Goal: Contribute content: Contribute content

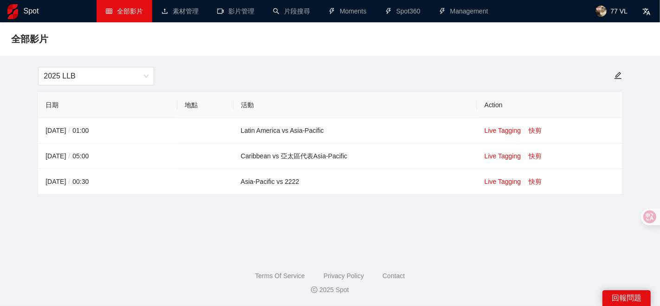
click at [372, 218] on main "全部影片 2025 LLB 日期 地點 活動 Action 2025-08-21 / 01:00 Latin America vs Asia-Pacific …" at bounding box center [330, 135] width 638 height 204
click at [112, 75] on span "2025 LLB" at bounding box center [96, 76] width 105 height 18
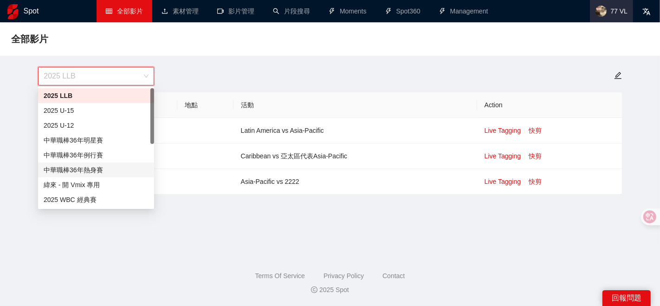
click at [607, 15] on span "77 VL" at bounding box center [611, 11] width 43 height 22
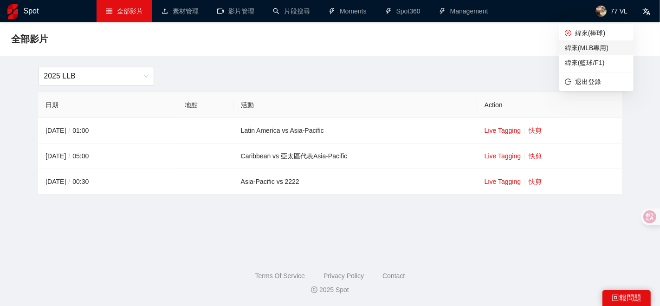
click at [587, 51] on span "緯來(MLB專用)" at bounding box center [596, 48] width 63 height 10
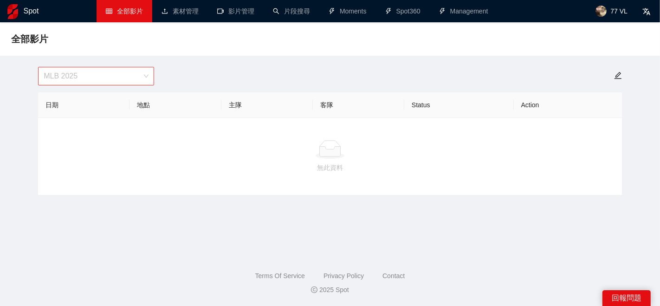
click at [136, 76] on span "MLB 2025" at bounding box center [96, 76] width 105 height 18
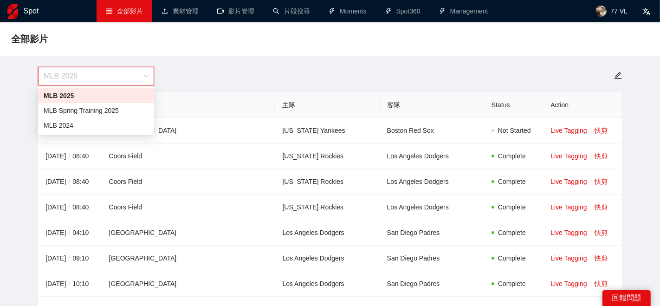
click at [84, 96] on div "MLB 2025" at bounding box center [96, 96] width 105 height 10
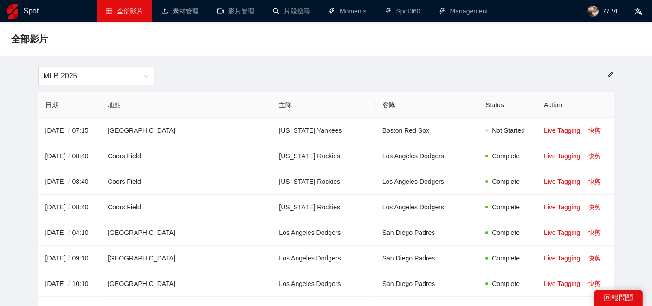
drag, startPoint x: 346, startPoint y: 32, endPoint x: 557, endPoint y: 77, distance: 215.3
click at [346, 32] on div "全部影片" at bounding box center [326, 39] width 630 height 19
click at [588, 128] on link "快剪" at bounding box center [594, 130] width 13 height 7
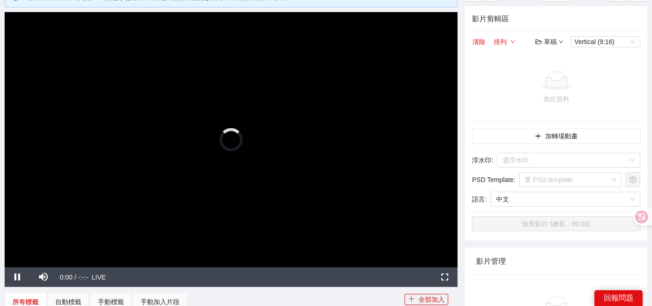
scroll to position [52, 0]
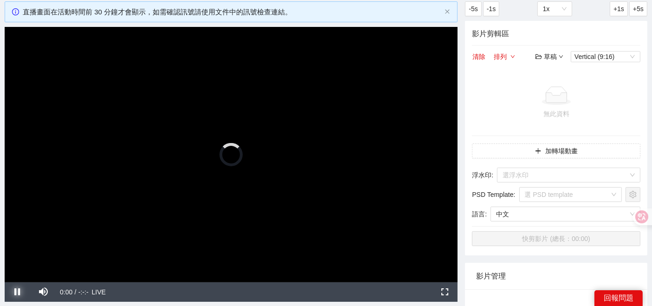
click at [18, 292] on span "Video Player" at bounding box center [18, 292] width 0 height 0
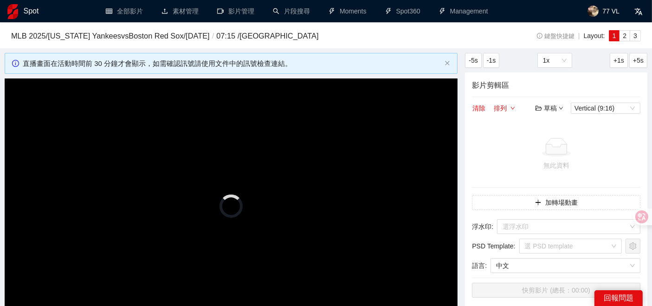
scroll to position [103, 0]
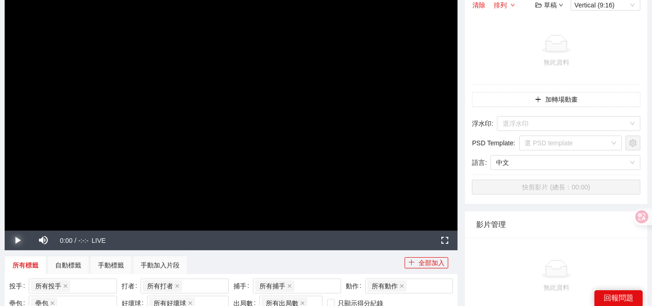
click at [18, 240] on span "Video Player" at bounding box center [18, 240] width 0 height 0
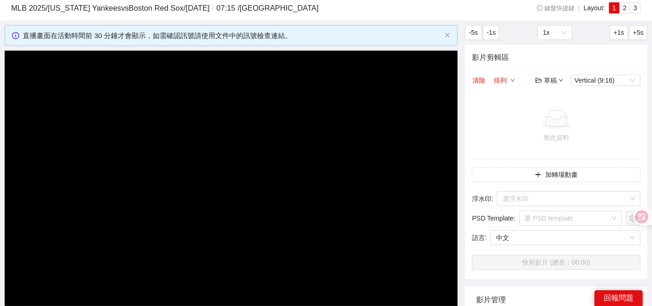
scroll to position [52, 0]
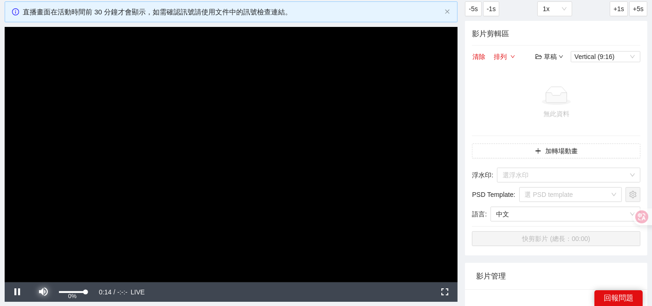
click at [44, 292] on span "Video Player" at bounding box center [44, 292] width 0 height 0
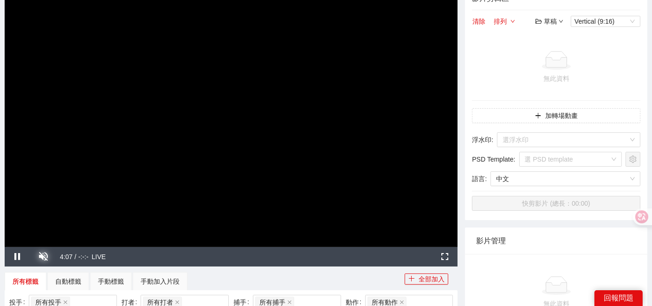
scroll to position [103, 0]
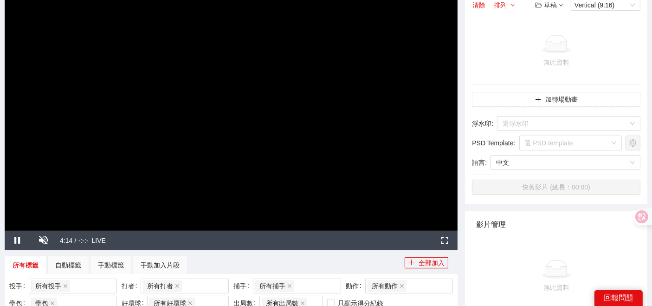
click at [306, 248] on div "Stream Type LIVE" at bounding box center [262, 240] width 340 height 19
click at [44, 240] on span "Video Player" at bounding box center [44, 240] width 0 height 0
click at [290, 260] on div "所有標籤 自動標籤 手動標籤 手動加入片段" at bounding box center [205, 265] width 400 height 19
click at [44, 240] on span "Video Player" at bounding box center [44, 240] width 0 height 0
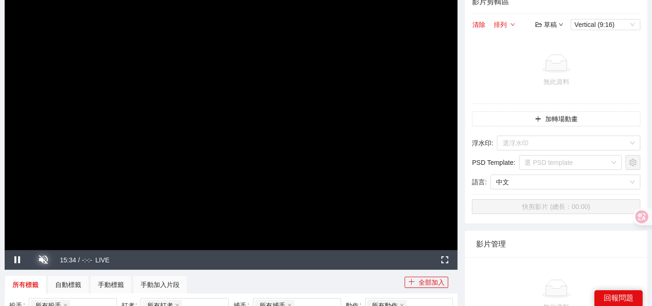
scroll to position [155, 0]
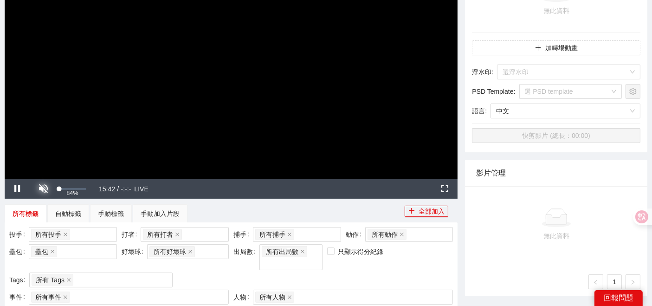
click at [44, 189] on span "Video Player" at bounding box center [44, 189] width 0 height 0
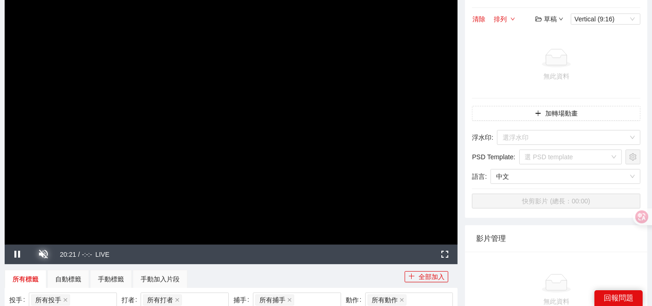
scroll to position [103, 0]
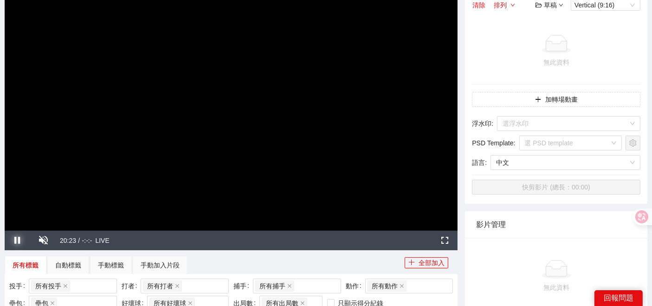
click at [18, 240] on span "Video Player" at bounding box center [18, 240] width 0 height 0
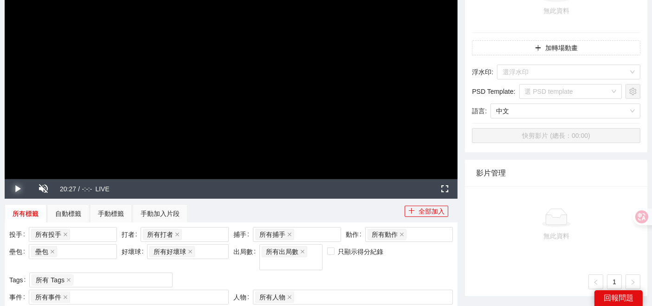
scroll to position [103, 0]
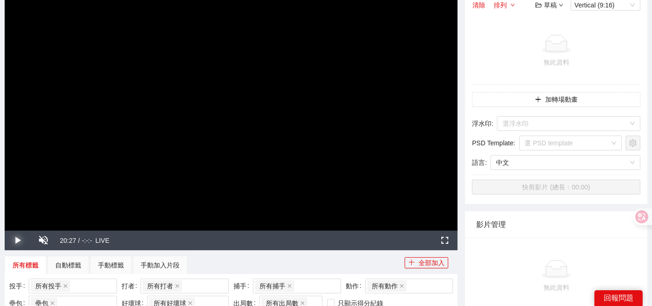
click at [18, 240] on span "Video Player" at bounding box center [18, 240] width 0 height 0
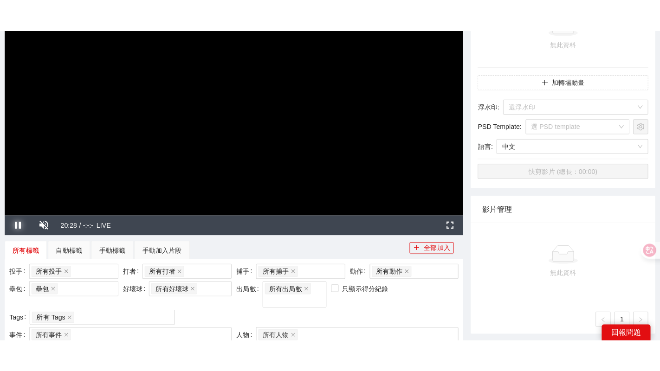
scroll to position [155, 0]
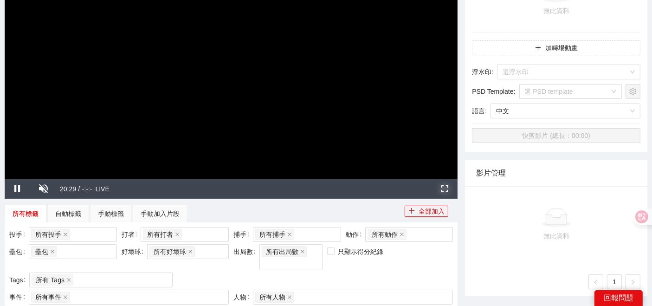
drag, startPoint x: 439, startPoint y: 188, endPoint x: 436, endPoint y: 231, distance: 42.8
click at [445, 189] on span "Video Player" at bounding box center [445, 189] width 0 height 0
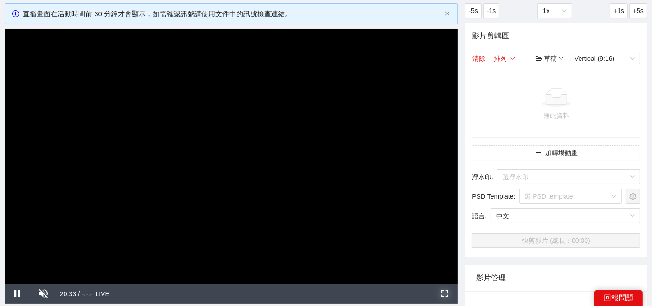
scroll to position [0, 0]
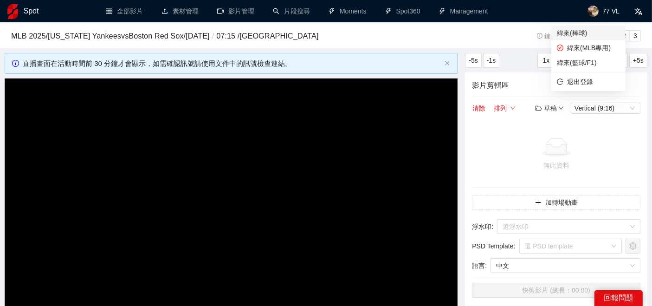
click at [623, 36] on li "緯來(棒球)" at bounding box center [588, 33] width 74 height 15
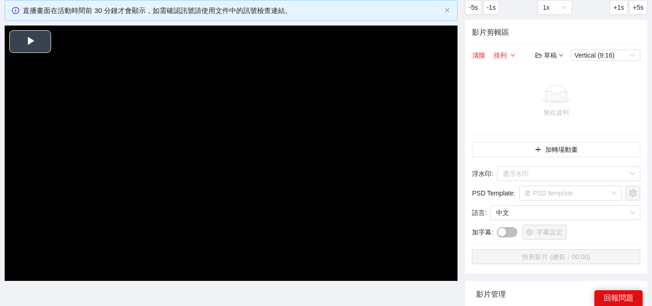
scroll to position [52, 0]
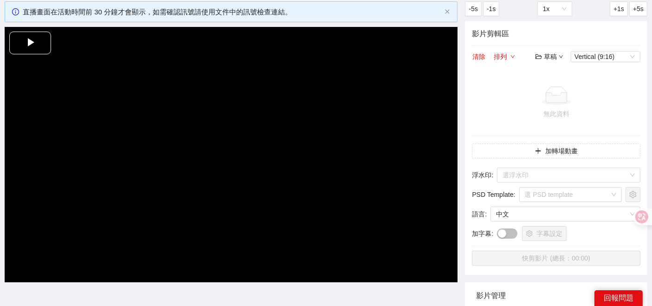
click at [30, 43] on span "Video Player" at bounding box center [30, 43] width 0 height 0
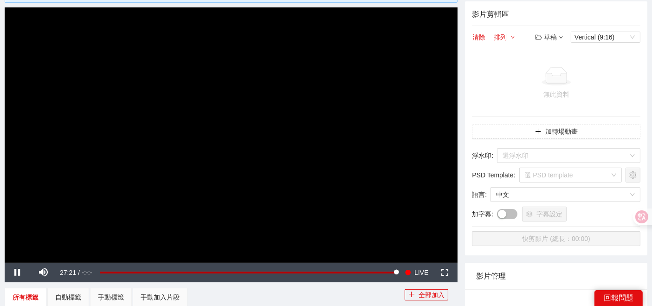
scroll to position [103, 0]
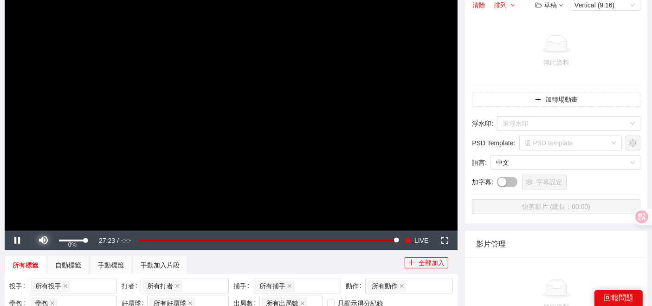
click at [44, 240] on span "Video Player" at bounding box center [44, 240] width 0 height 0
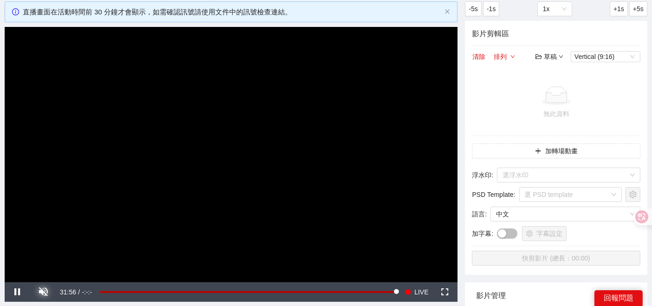
scroll to position [155, 0]
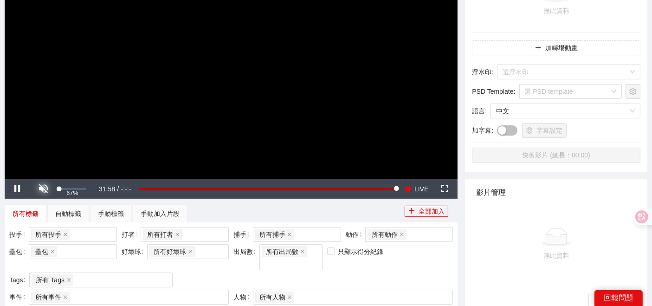
click at [44, 189] on span "Video Player" at bounding box center [44, 189] width 0 height 0
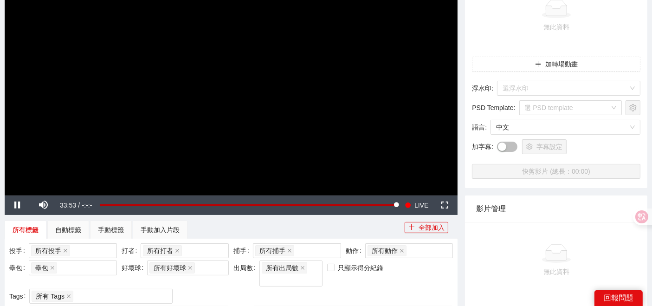
scroll to position [87, 0]
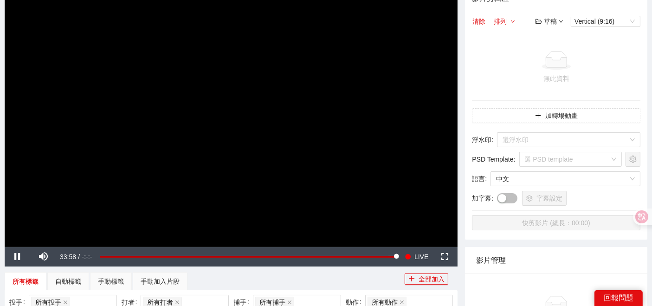
click at [73, 258] on span "33:58" at bounding box center [68, 256] width 16 height 7
click at [18, 257] on span "Video Player" at bounding box center [18, 257] width 0 height 0
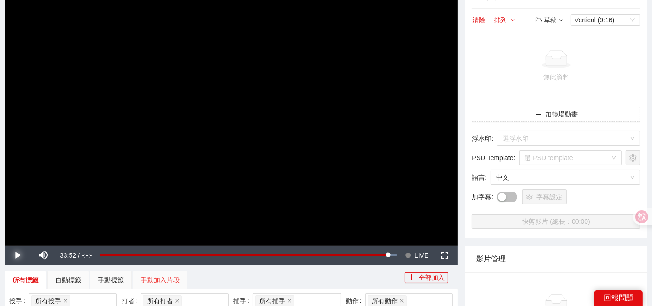
scroll to position [138, 0]
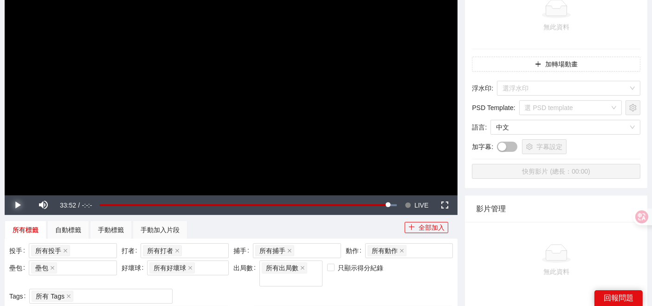
click at [18, 205] on span "Video Player" at bounding box center [18, 205] width 0 height 0
drag, startPoint x: 409, startPoint y: 204, endPoint x: 439, endPoint y: 202, distance: 29.3
click at [436, 203] on div "Play Mute 67% Current Time 34:02 / Duration -:-:- Loaded : 100.00% -00:19 -00:0…" at bounding box center [231, 204] width 453 height 19
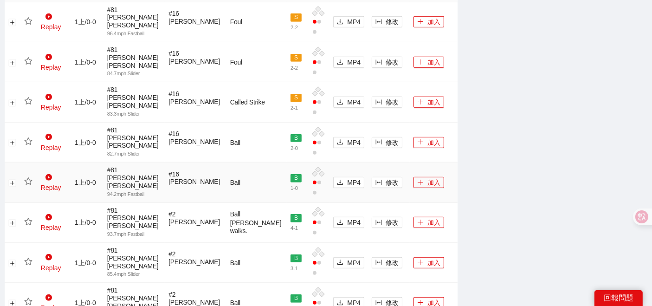
scroll to position [516, 0]
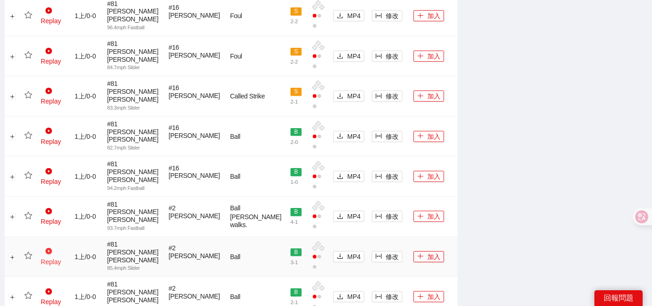
click at [58, 248] on link "Replay" at bounding box center [51, 257] width 20 height 18
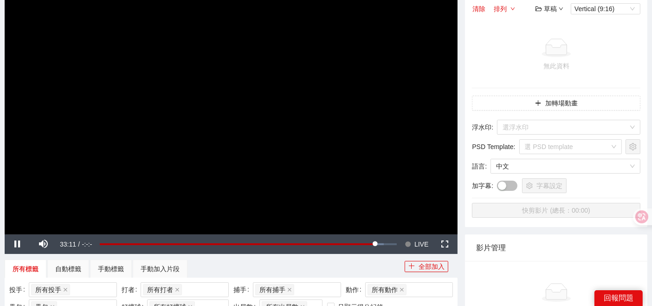
scroll to position [103, 0]
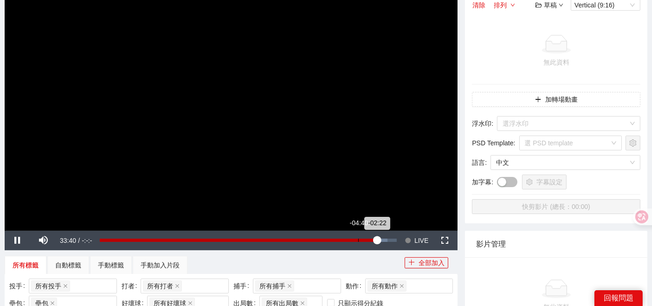
click at [358, 245] on div "Loaded : 96.80% -04:40 -02:22" at bounding box center [248, 240] width 306 height 19
click at [366, 241] on div "Loaded : 87.65% -03:46 -03:43" at bounding box center [248, 240] width 297 height 3
click at [374, 241] on div "-02:52" at bounding box center [373, 240] width 0 height 3
click at [372, 241] on div "-02:46" at bounding box center [237, 240] width 274 height 3
click at [367, 239] on div "-03:36" at bounding box center [233, 240] width 267 height 3
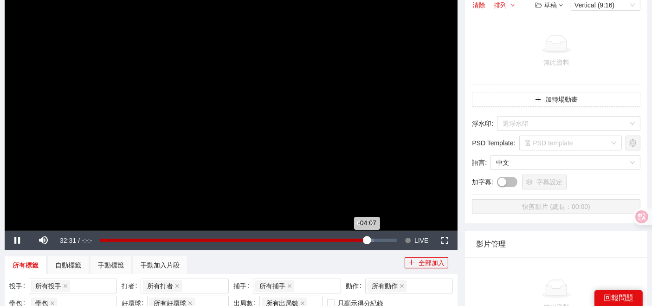
click at [363, 239] on div "-04:07" at bounding box center [233, 240] width 267 height 3
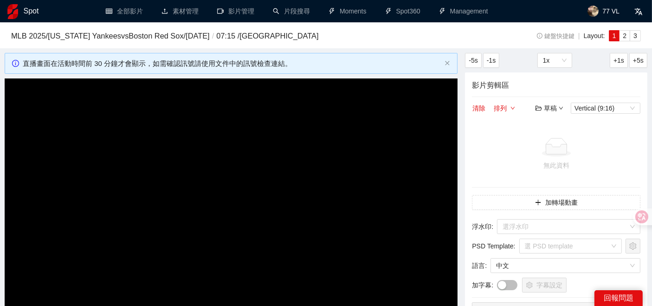
click at [366, 167] on video "Video Player" at bounding box center [231, 205] width 453 height 255
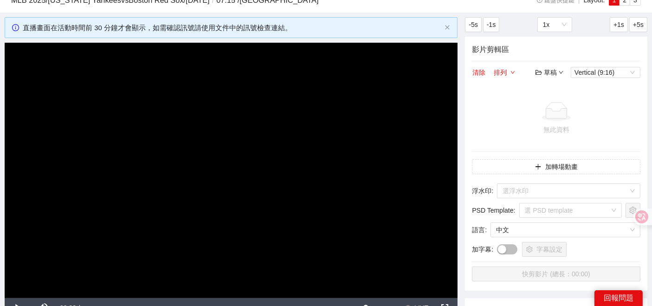
scroll to position [52, 0]
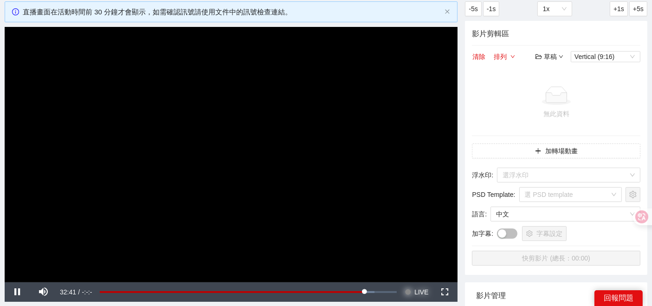
click at [424, 292] on span "LIVE" at bounding box center [422, 291] width 14 height 19
click at [18, 292] on span "Video Player" at bounding box center [18, 292] width 0 height 0
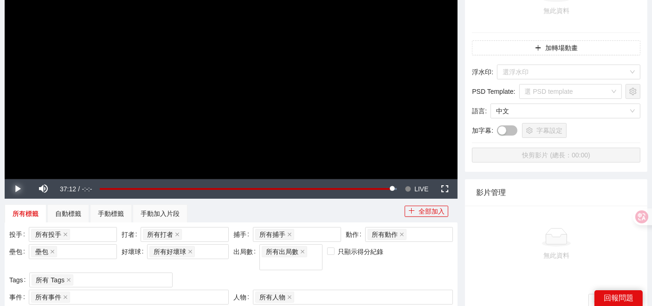
drag, startPoint x: 16, startPoint y: 189, endPoint x: 22, endPoint y: 188, distance: 6.1
click at [18, 189] on span "Video Player" at bounding box center [18, 189] width 0 height 0
click at [415, 189] on span "LIVE" at bounding box center [422, 188] width 14 height 19
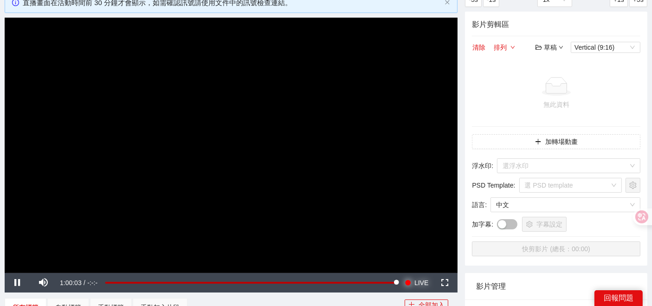
scroll to position [52, 0]
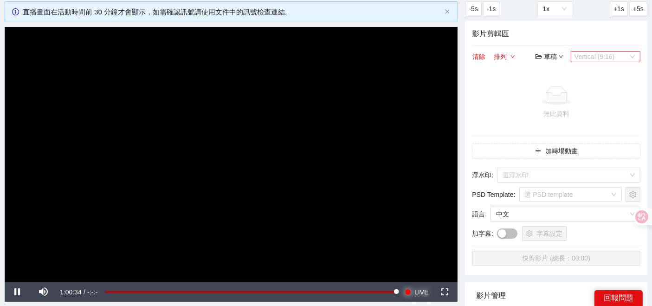
click at [607, 53] on span "Vertical (9:16)" at bounding box center [606, 57] width 62 height 10
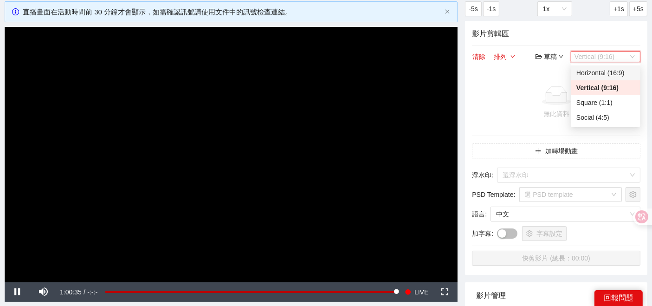
click at [591, 76] on div "Horizontal (16:9)" at bounding box center [606, 73] width 58 height 10
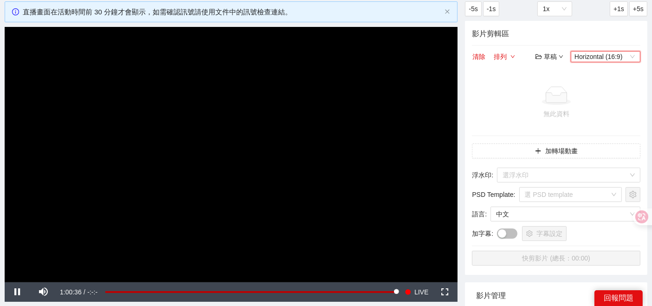
click at [505, 105] on div "無此資料" at bounding box center [556, 102] width 161 height 32
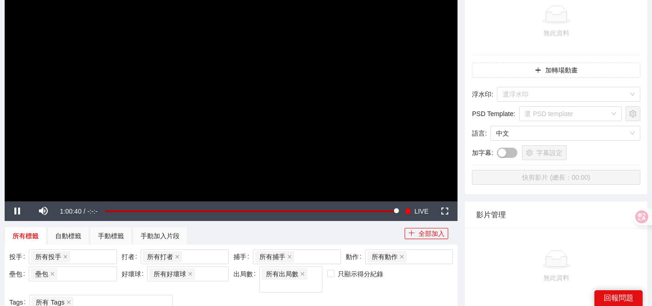
scroll to position [103, 0]
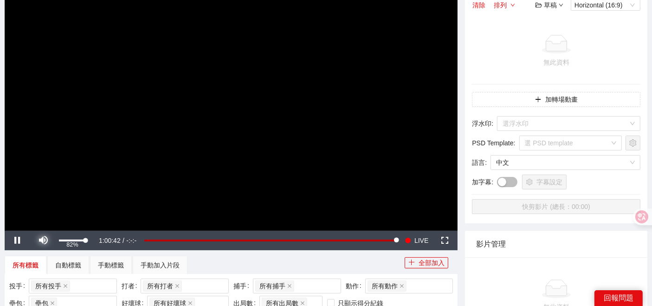
click at [44, 240] on span "Video Player" at bounding box center [44, 240] width 0 height 0
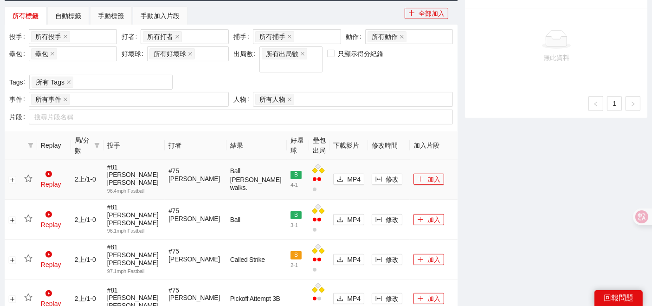
scroll to position [309, 0]
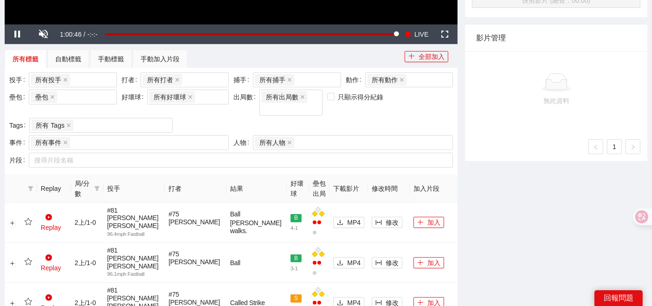
click at [91, 178] on span "局/分數" at bounding box center [83, 188] width 16 height 20
click at [99, 186] on icon "filter" at bounding box center [96, 188] width 5 height 5
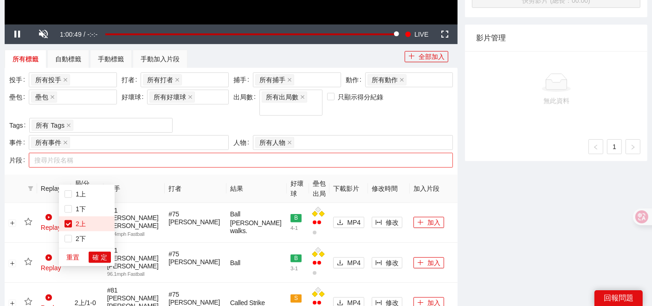
click at [124, 155] on div "搜尋片段名稱" at bounding box center [241, 160] width 424 height 15
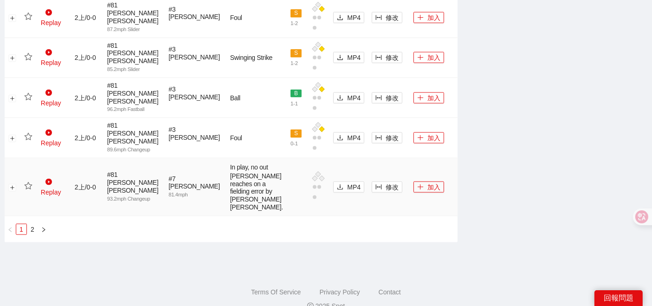
scroll to position [1244, 0]
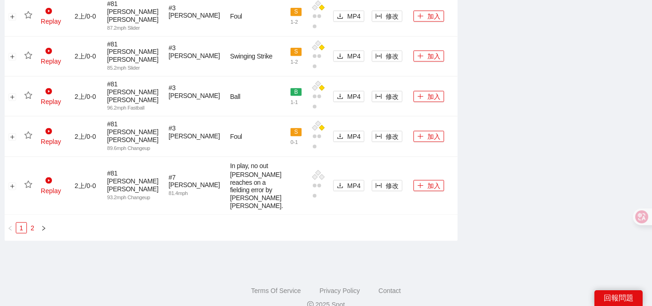
click at [33, 223] on link "2" at bounding box center [32, 228] width 10 height 10
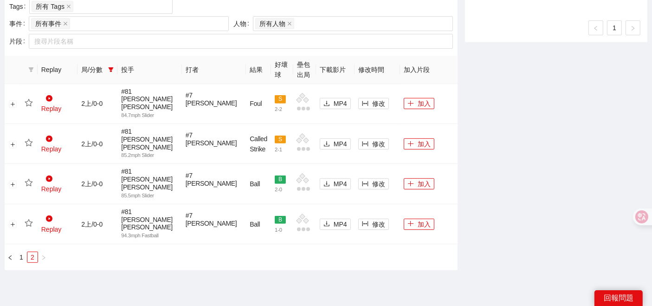
scroll to position [428, 0]
click at [24, 252] on link "1" at bounding box center [21, 257] width 10 height 10
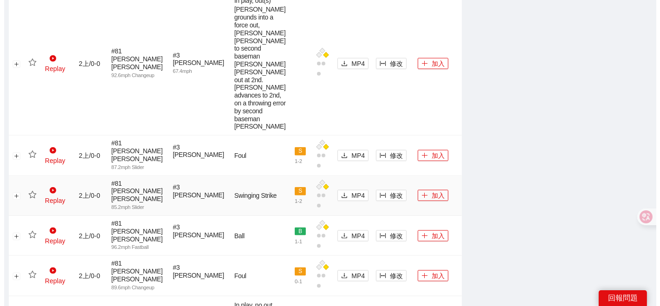
scroll to position [1202, 0]
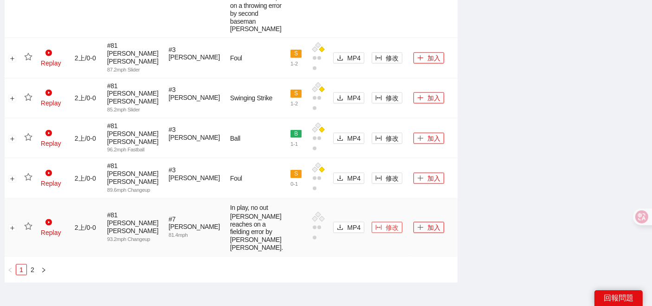
click at [386, 222] on span "修改" at bounding box center [392, 227] width 13 height 10
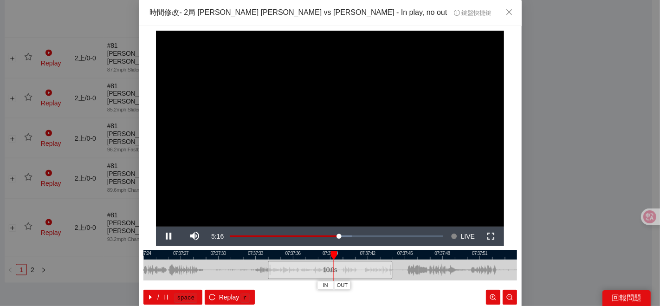
click at [551, 226] on div "**********" at bounding box center [330, 153] width 660 height 306
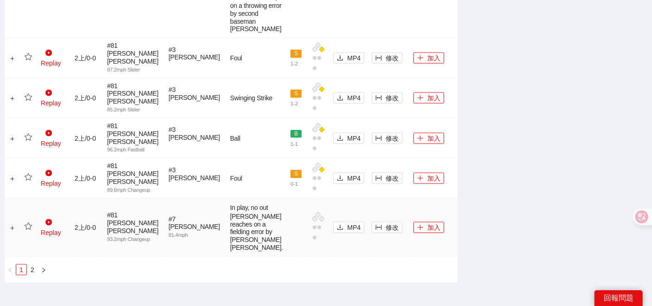
click at [381, 199] on td "修改" at bounding box center [389, 228] width 42 height 58
click at [386, 222] on span "修改" at bounding box center [392, 227] width 13 height 10
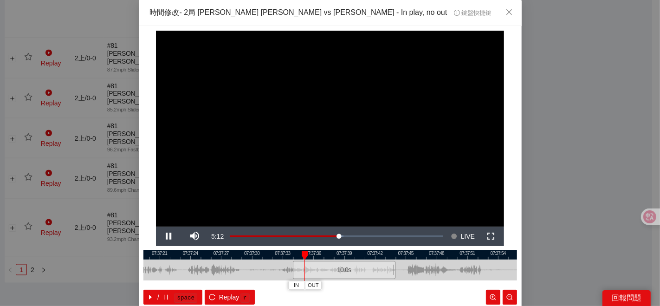
scroll to position [46, 0]
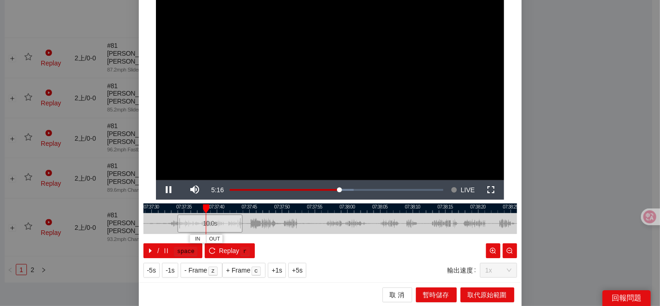
drag, startPoint x: 427, startPoint y: 220, endPoint x: 264, endPoint y: 224, distance: 163.0
click at [269, 231] on div at bounding box center [174, 223] width 374 height 21
click at [223, 238] on span "IN" at bounding box center [225, 239] width 5 height 8
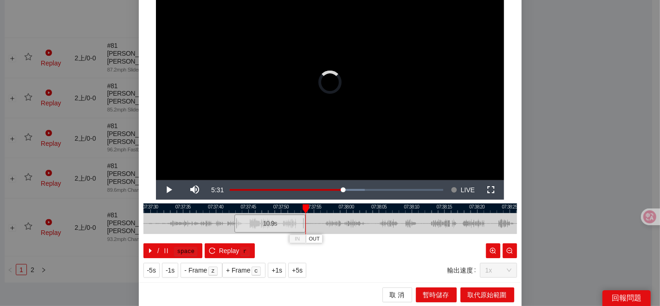
drag, startPoint x: 244, startPoint y: 223, endPoint x: 302, endPoint y: 218, distance: 57.8
click at [302, 218] on div "07:37:25 07:37:30 07:37:35 07:37:40 07:37:45 07:37:50 07:37:55 07:38:00 07:38:0…" at bounding box center [330, 230] width 374 height 55
click at [233, 209] on div at bounding box center [330, 208] width 374 height 10
click at [230, 206] on div at bounding box center [233, 208] width 6 height 9
drag, startPoint x: 232, startPoint y: 226, endPoint x: 208, endPoint y: 221, distance: 24.2
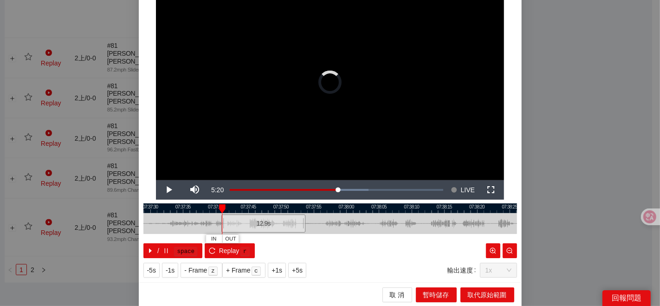
click at [220, 222] on div at bounding box center [223, 223] width 6 height 21
click at [216, 237] on span "IN" at bounding box center [217, 239] width 5 height 8
click at [284, 241] on span "OUT" at bounding box center [284, 239] width 11 height 8
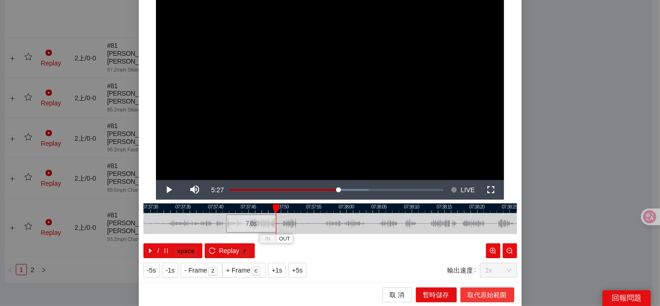
click at [473, 288] on button "取代原始範圍" at bounding box center [487, 294] width 54 height 15
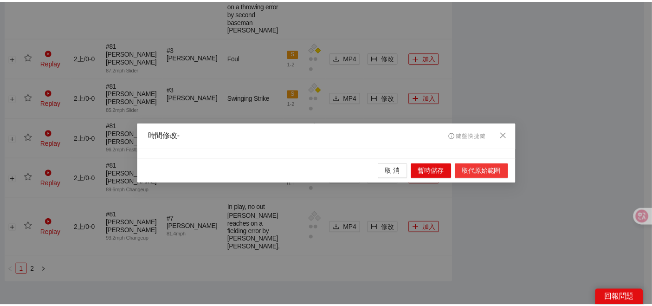
scroll to position [0, 0]
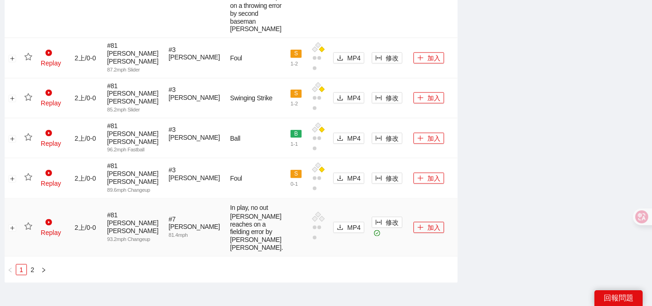
click at [31, 222] on icon "star" at bounding box center [28, 225] width 8 height 7
click at [424, 222] on button "加入" at bounding box center [429, 227] width 31 height 11
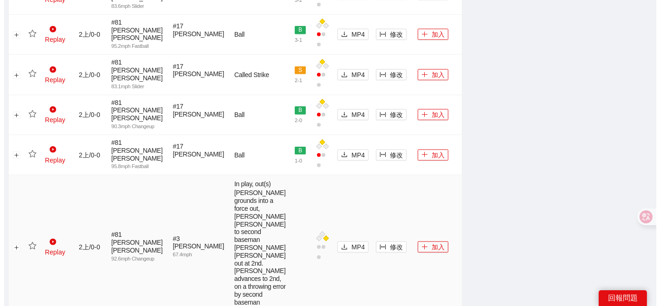
scroll to position [944, 0]
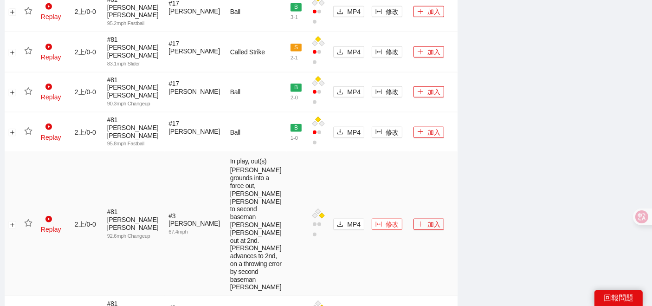
click at [376, 221] on span "column-width" at bounding box center [379, 224] width 6 height 7
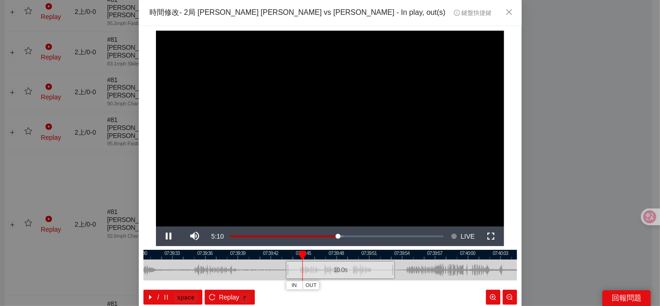
scroll to position [46, 0]
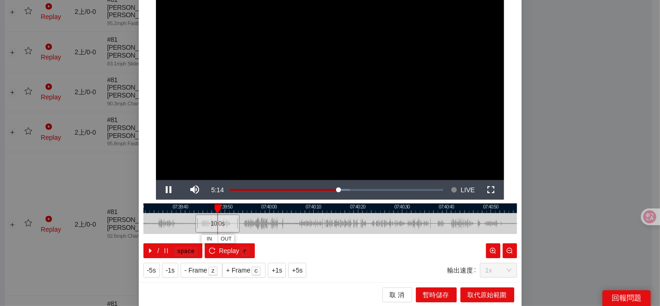
drag, startPoint x: 416, startPoint y: 234, endPoint x: 261, endPoint y: 226, distance: 155.7
click at [267, 235] on div "07:39:30 07:39:40 07:39:50 07:40:00 07:40:10 07:40:20 07:40:30 07:40:40 07:40:5…" at bounding box center [330, 230] width 374 height 55
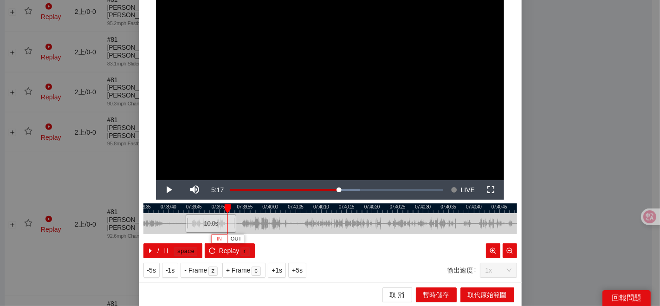
click at [217, 239] on span "IN" at bounding box center [219, 239] width 5 height 8
click at [216, 238] on span "IN" at bounding box center [218, 239] width 5 height 8
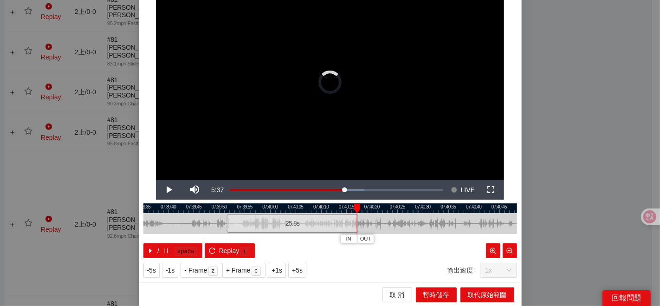
drag, startPoint x: 233, startPoint y: 224, endPoint x: 296, endPoint y: 217, distance: 63.5
click at [357, 219] on div at bounding box center [357, 223] width 6 height 21
click at [233, 208] on div at bounding box center [330, 208] width 374 height 10
click at [292, 240] on span "OUT" at bounding box center [291, 239] width 11 height 8
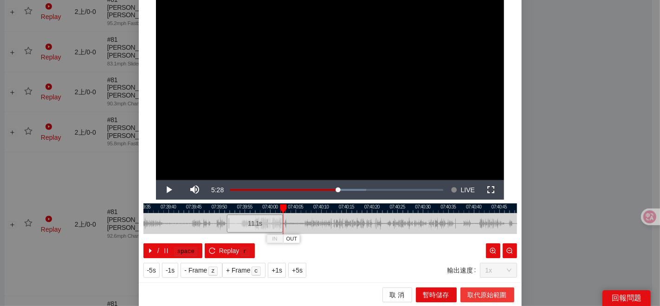
click at [479, 292] on span "取代原始範圍" at bounding box center [487, 295] width 39 height 10
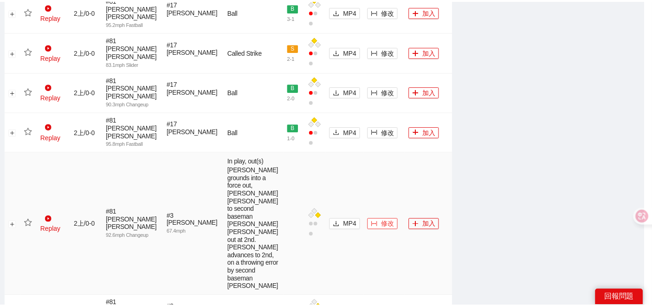
scroll to position [0, 0]
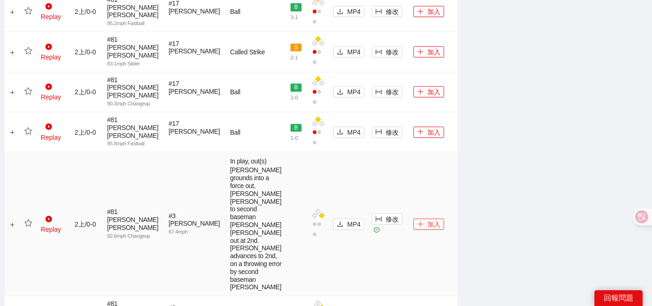
click at [423, 219] on button "加入" at bounding box center [429, 224] width 31 height 11
click at [26, 219] on icon "star" at bounding box center [28, 223] width 8 height 8
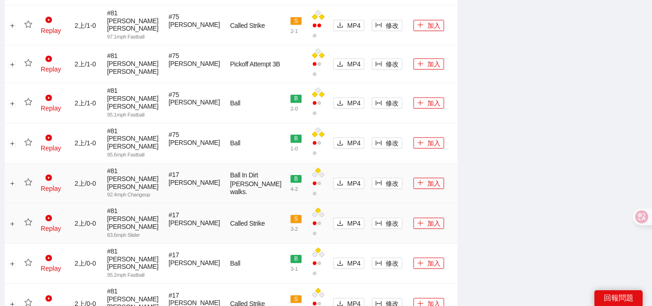
scroll to position [670, 0]
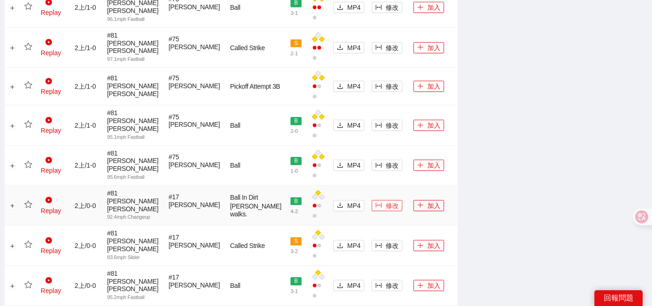
click at [386, 201] on span "修改" at bounding box center [392, 206] width 13 height 10
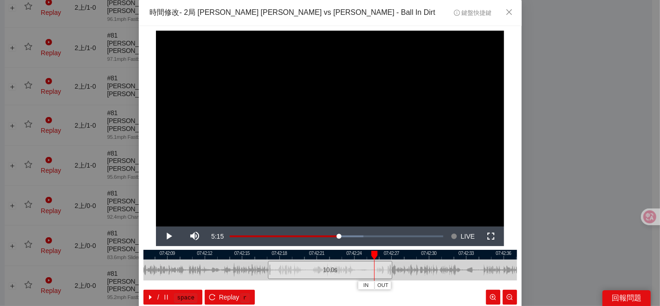
click at [565, 188] on div "**********" at bounding box center [330, 153] width 660 height 306
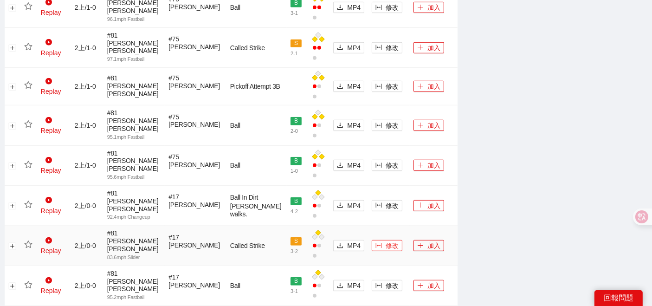
click at [372, 240] on button "修改" at bounding box center [387, 245] width 31 height 11
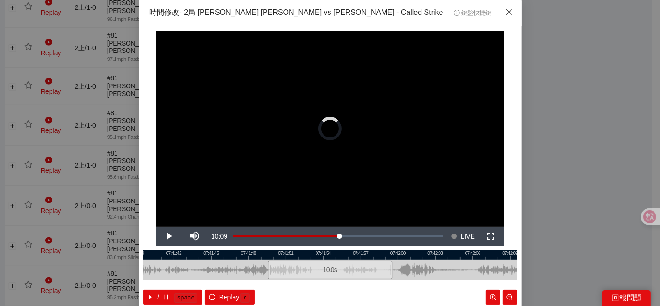
click at [508, 14] on icon "close" at bounding box center [509, 11] width 7 height 7
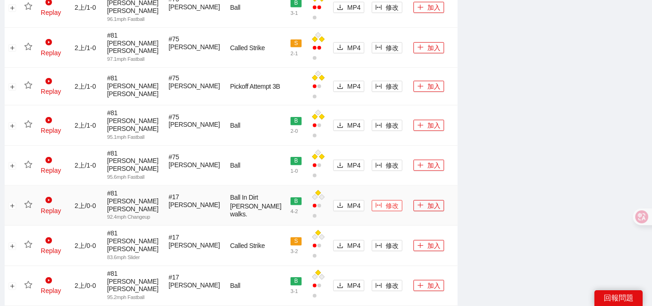
click at [374, 200] on button "修改" at bounding box center [387, 205] width 31 height 11
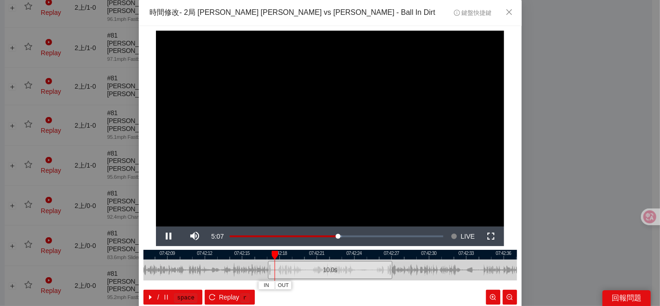
click at [183, 259] on div at bounding box center [330, 255] width 374 height 10
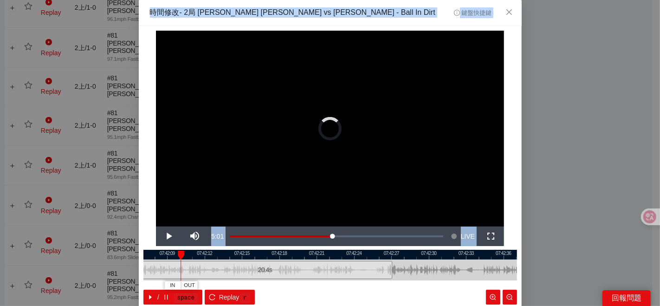
drag, startPoint x: 264, startPoint y: 267, endPoint x: 134, endPoint y: 275, distance: 130.2
click at [134, 275] on div "**********" at bounding box center [330, 153] width 660 height 306
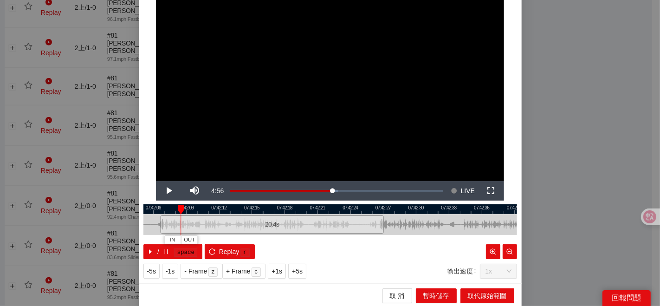
scroll to position [46, 0]
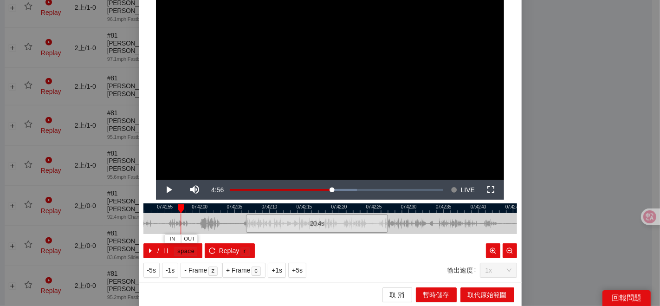
drag, startPoint x: 414, startPoint y: 217, endPoint x: 420, endPoint y: 215, distance: 6.6
click at [430, 215] on div at bounding box center [356, 223] width 374 height 21
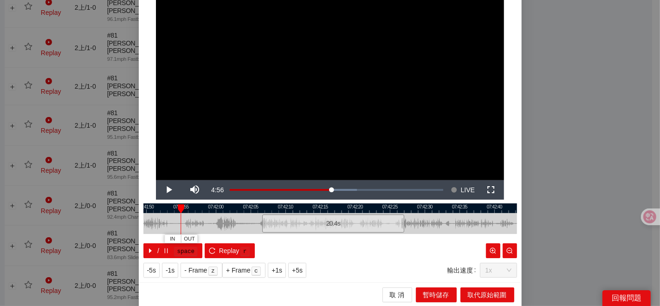
click at [189, 207] on div at bounding box center [330, 208] width 374 height 10
click at [176, 210] on div at bounding box center [330, 208] width 374 height 10
click at [169, 239] on span "IN" at bounding box center [171, 239] width 5 height 8
click at [196, 238] on button "IN" at bounding box center [194, 238] width 17 height 9
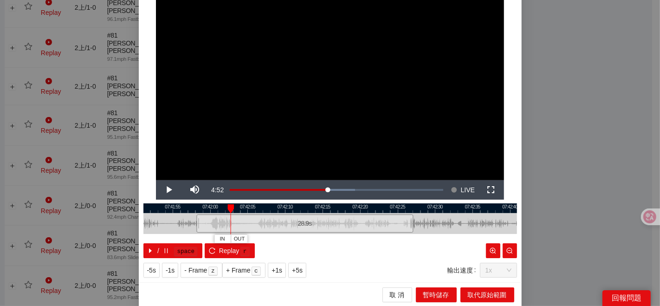
click at [540, 163] on div "**********" at bounding box center [330, 153] width 660 height 306
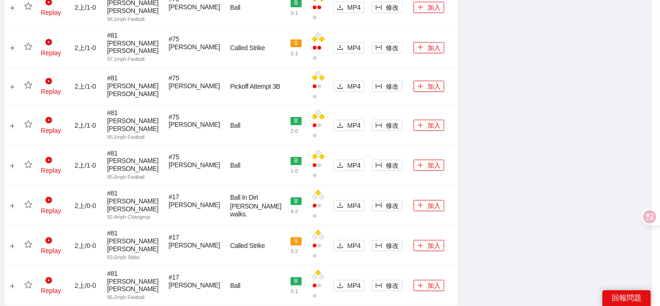
scroll to position [0, 0]
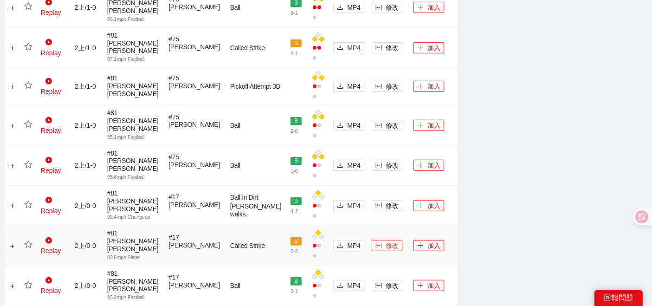
click at [386, 240] on span "修改" at bounding box center [392, 245] width 13 height 10
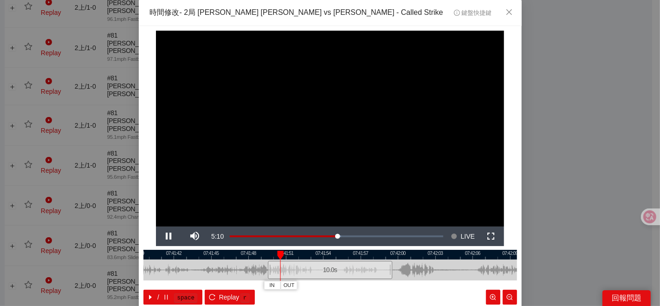
click at [322, 255] on div at bounding box center [330, 255] width 374 height 10
click at [357, 252] on div at bounding box center [330, 255] width 374 height 10
click at [358, 252] on div at bounding box center [330, 255] width 374 height 10
click at [365, 284] on span "IN" at bounding box center [367, 285] width 5 height 8
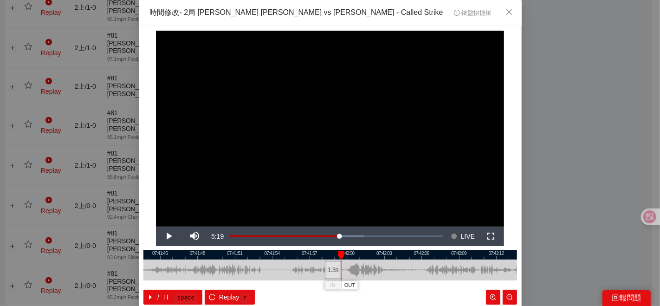
drag, startPoint x: 421, startPoint y: 269, endPoint x: 340, endPoint y: 275, distance: 81.4
click at [360, 279] on div at bounding box center [279, 269] width 374 height 21
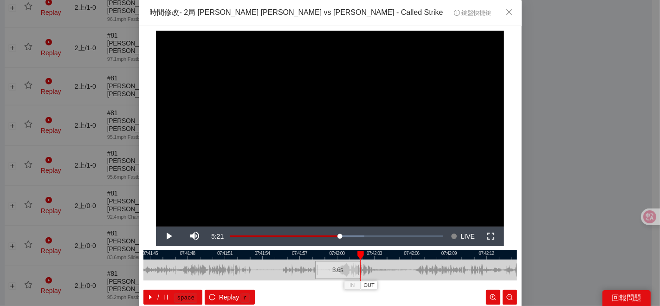
drag, startPoint x: 325, startPoint y: 270, endPoint x: 356, endPoint y: 269, distance: 30.2
click at [357, 269] on div at bounding box center [360, 269] width 6 height 21
click at [327, 252] on div at bounding box center [330, 255] width 374 height 10
click at [382, 283] on span "OUT" at bounding box center [383, 285] width 11 height 8
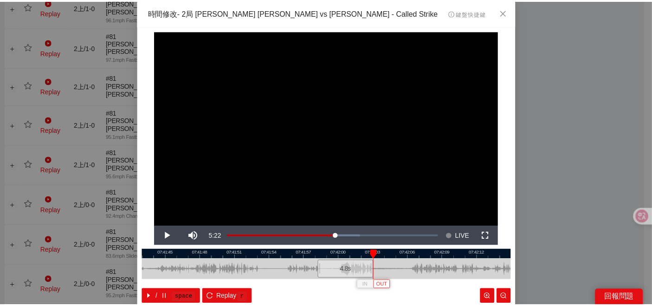
scroll to position [46, 0]
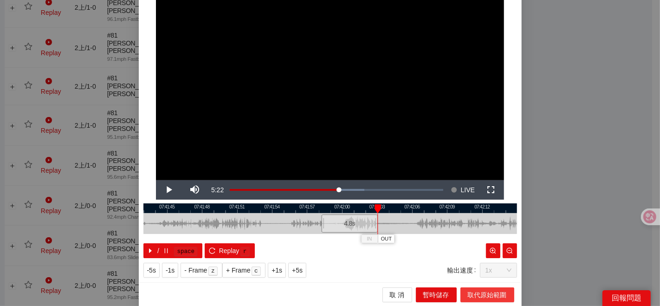
drag, startPoint x: 464, startPoint y: 295, endPoint x: 430, endPoint y: 260, distance: 48.6
click at [468, 295] on span "取代原始範圍" at bounding box center [487, 295] width 39 height 10
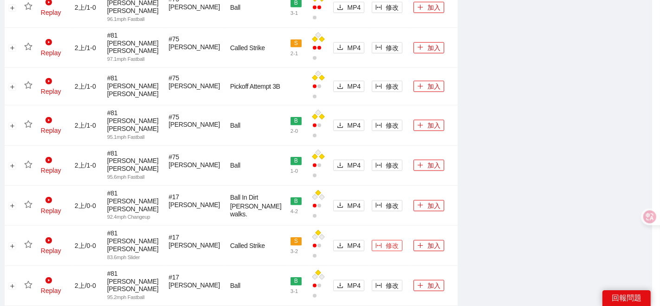
scroll to position [0, 0]
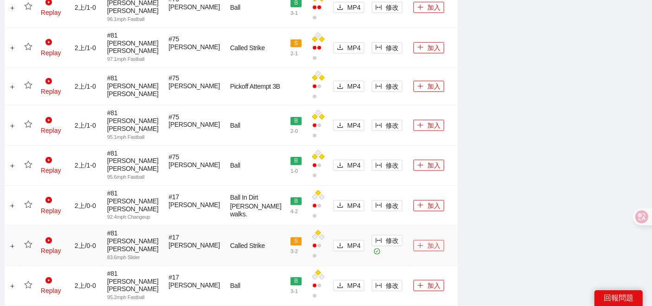
click at [416, 240] on button "加入" at bounding box center [429, 245] width 31 height 11
click at [32, 240] on icon "star" at bounding box center [28, 244] width 8 height 8
click at [386, 201] on span "修改" at bounding box center [392, 206] width 13 height 10
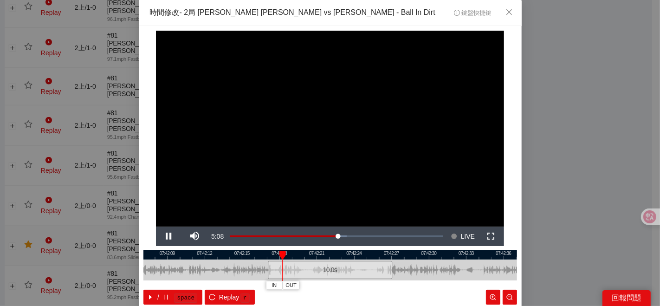
click at [338, 256] on div at bounding box center [330, 255] width 374 height 10
click at [344, 287] on span "IN" at bounding box center [346, 285] width 5 height 8
click at [356, 284] on span "IN" at bounding box center [358, 285] width 5 height 8
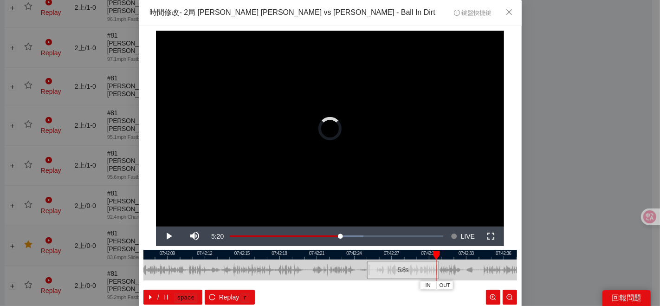
drag, startPoint x: 389, startPoint y: 270, endPoint x: 442, endPoint y: 259, distance: 54.0
click at [441, 259] on div at bounding box center [438, 269] width 6 height 21
click at [382, 257] on div at bounding box center [330, 255] width 374 height 10
click at [426, 285] on span "OUT" at bounding box center [426, 285] width 11 height 8
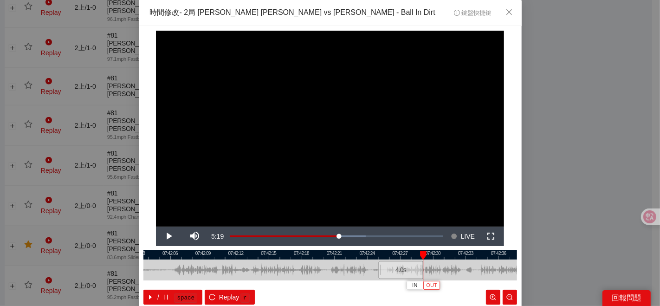
scroll to position [46, 0]
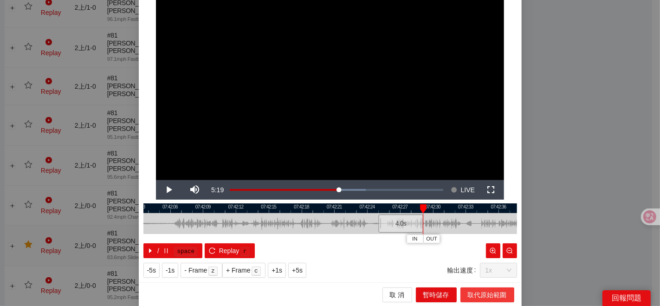
click at [493, 296] on span "取代原始範圍" at bounding box center [487, 295] width 39 height 10
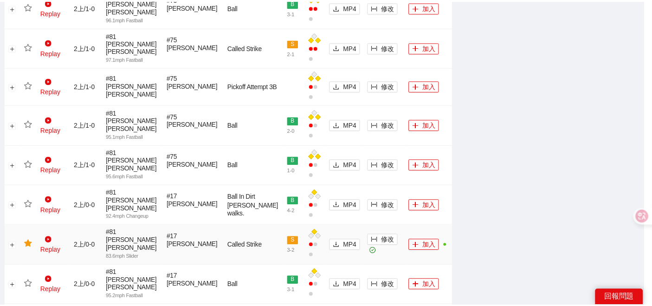
scroll to position [0, 0]
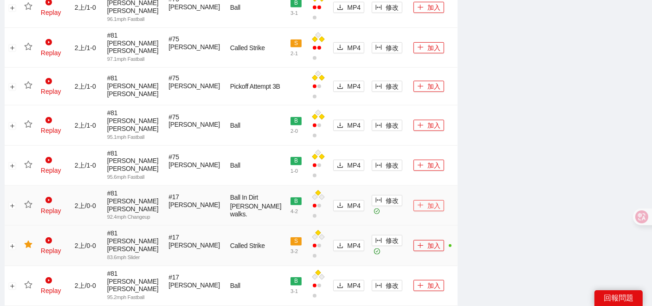
click at [421, 203] on icon "plus" at bounding box center [421, 205] width 0 height 5
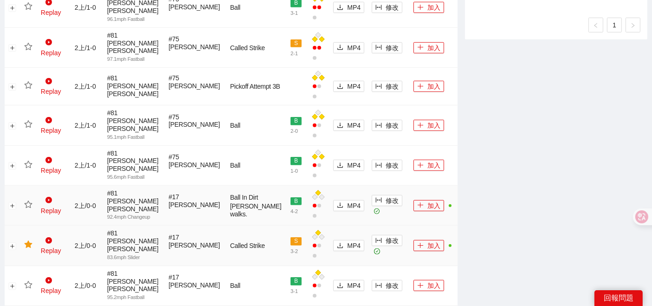
click at [28, 201] on icon "star" at bounding box center [28, 205] width 8 height 8
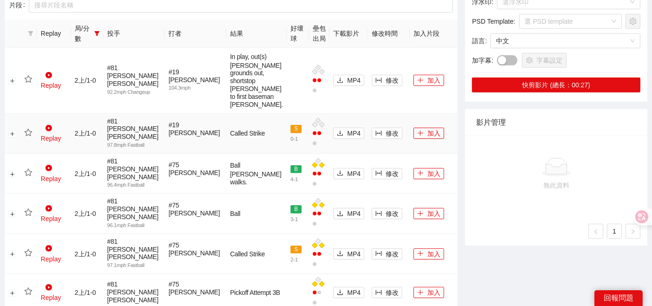
scroll to position [412, 0]
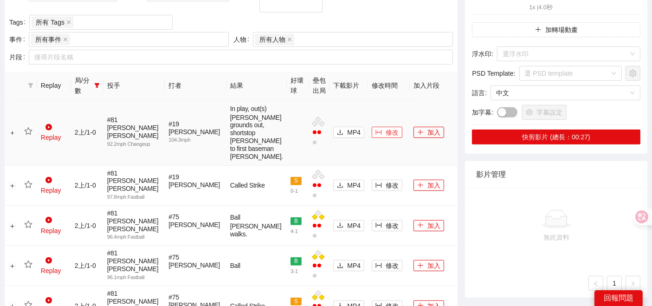
click at [386, 132] on span "修改" at bounding box center [392, 132] width 13 height 10
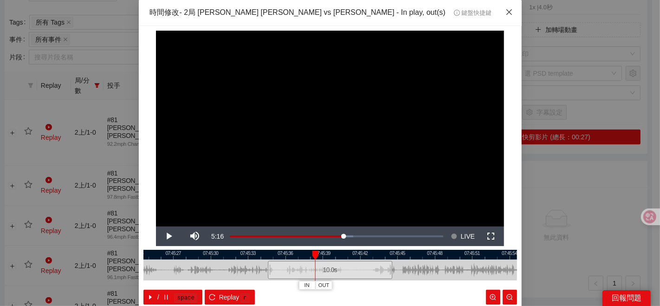
click at [506, 11] on icon "close" at bounding box center [509, 11] width 7 height 7
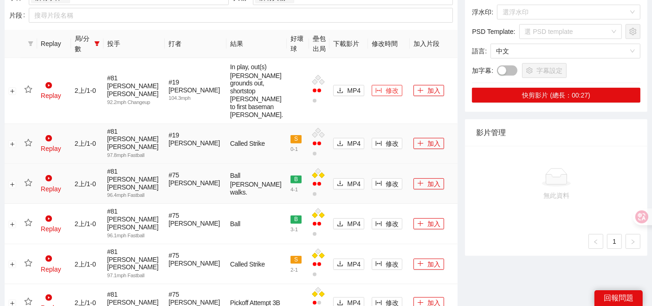
scroll to position [464, 0]
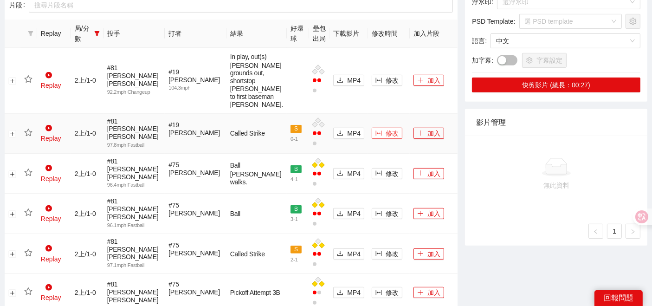
click at [386, 138] on span "修改" at bounding box center [392, 133] width 13 height 10
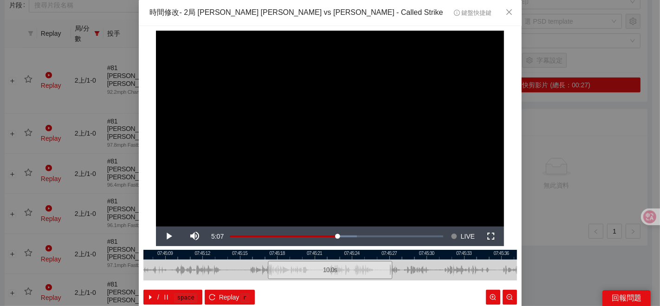
click at [532, 210] on div "**********" at bounding box center [330, 153] width 660 height 306
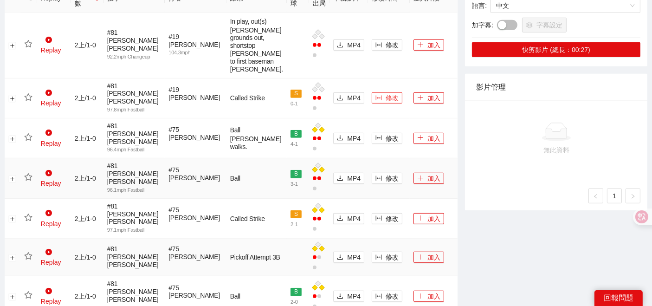
scroll to position [516, 0]
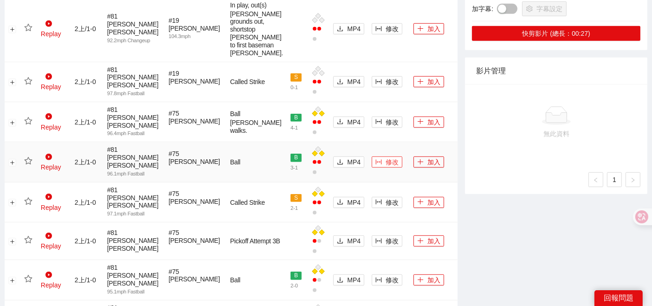
click at [386, 167] on span "修改" at bounding box center [392, 162] width 13 height 10
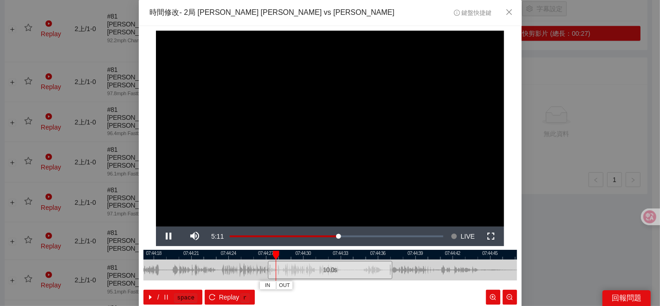
click at [565, 186] on div "**********" at bounding box center [330, 153] width 660 height 306
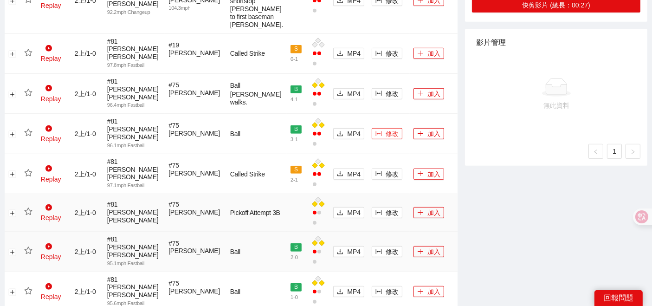
scroll to position [567, 0]
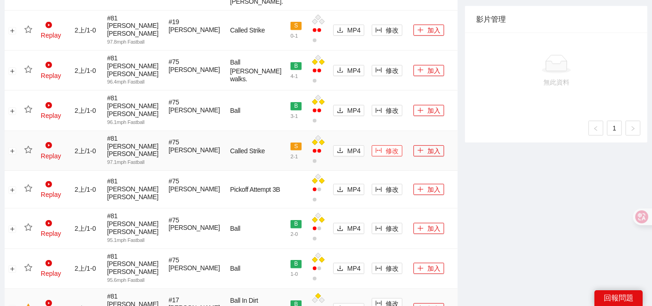
click at [386, 154] on span "修改" at bounding box center [392, 151] width 13 height 10
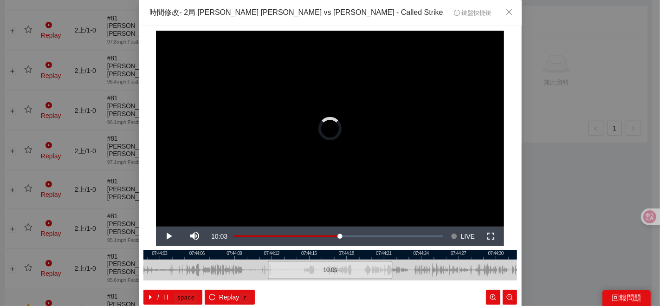
click at [570, 192] on div "**********" at bounding box center [330, 153] width 660 height 306
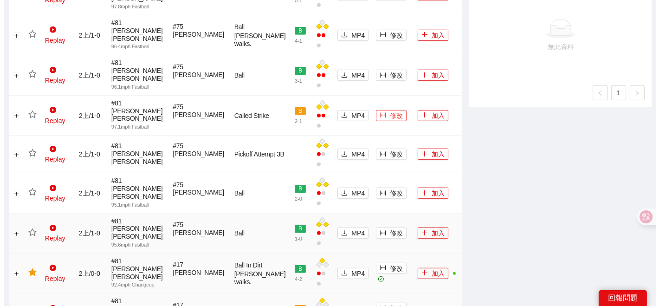
scroll to position [619, 0]
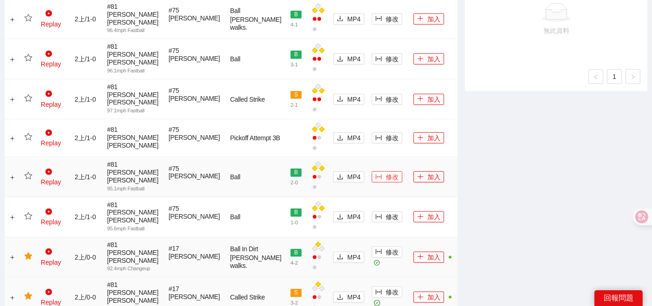
click at [386, 172] on span "修改" at bounding box center [392, 177] width 13 height 10
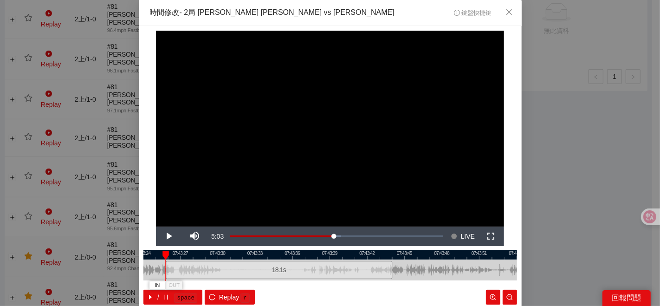
drag, startPoint x: 265, startPoint y: 268, endPoint x: 163, endPoint y: 274, distance: 102.3
click at [164, 274] on div at bounding box center [167, 269] width 6 height 21
click at [562, 143] on div "**********" at bounding box center [330, 153] width 660 height 306
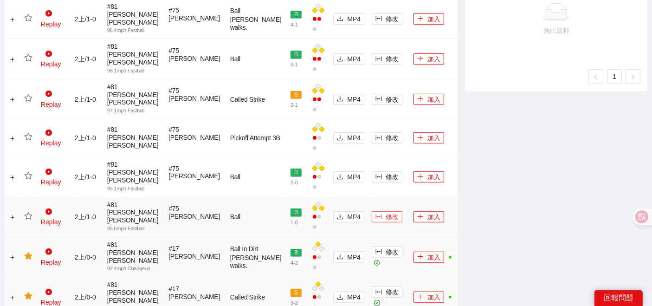
click at [386, 212] on span "修改" at bounding box center [392, 217] width 13 height 10
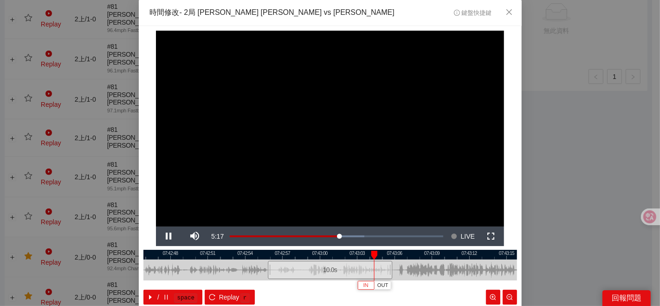
click at [363, 285] on span "IN" at bounding box center [365, 285] width 5 height 8
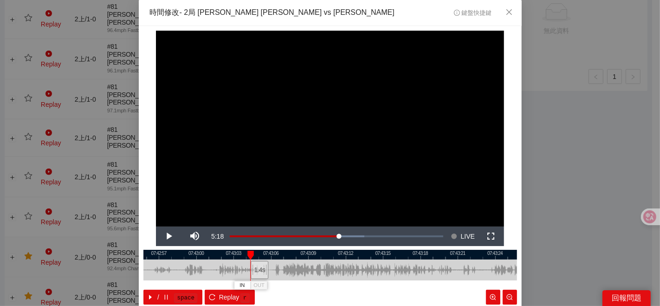
drag, startPoint x: 448, startPoint y: 267, endPoint x: 308, endPoint y: 269, distance: 140.2
click at [321, 272] on div at bounding box center [207, 269] width 374 height 21
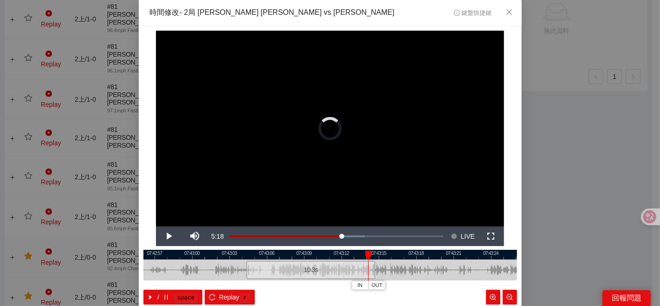
drag, startPoint x: 260, startPoint y: 266, endPoint x: 280, endPoint y: 258, distance: 21.2
click at [375, 259] on div at bounding box center [374, 269] width 6 height 21
click at [245, 253] on div at bounding box center [330, 255] width 374 height 10
click at [244, 254] on div at bounding box center [330, 255] width 374 height 10
drag, startPoint x: 243, startPoint y: 268, endPoint x: 222, endPoint y: 258, distance: 23.5
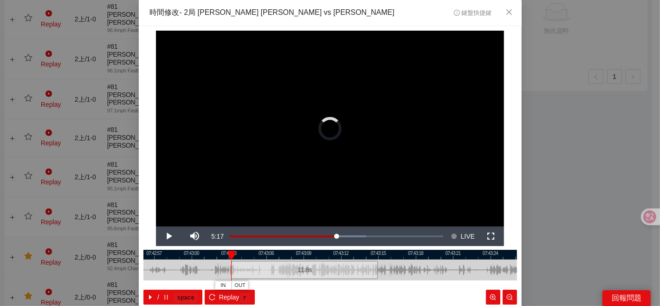
click at [227, 268] on div "07:42:54 07:42:57 07:43:00 07:43:03 07:43:06 07:43:09 07:43:12 07:43:15 07:43:1…" at bounding box center [330, 277] width 374 height 55
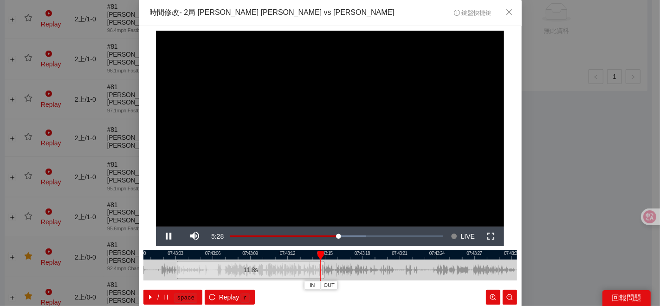
drag, startPoint x: 399, startPoint y: 269, endPoint x: 322, endPoint y: 272, distance: 77.6
click at [341, 278] on div at bounding box center [277, 269] width 374 height 21
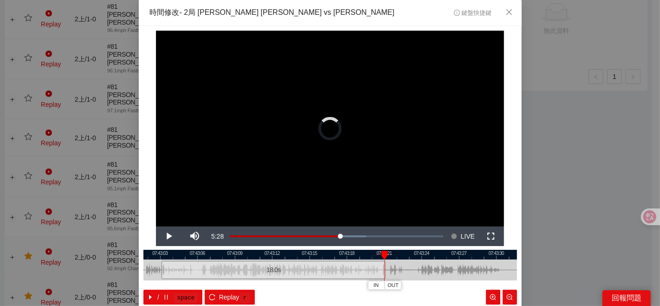
drag, startPoint x: 305, startPoint y: 266, endPoint x: 350, endPoint y: 254, distance: 46.5
click at [382, 260] on div at bounding box center [385, 269] width 6 height 21
click at [306, 250] on div at bounding box center [330, 255] width 374 height 10
click at [305, 253] on div at bounding box center [330, 255] width 374 height 10
click at [376, 287] on span "OUT" at bounding box center [374, 285] width 11 height 8
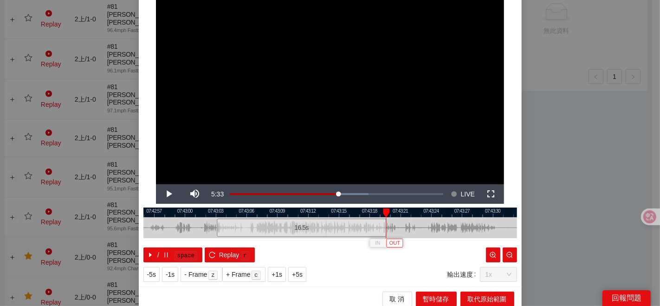
scroll to position [46, 0]
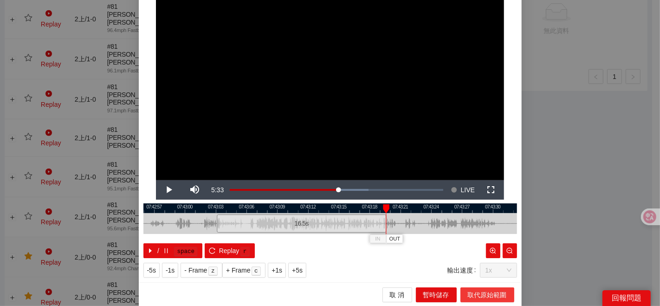
click at [482, 295] on span "取代原始範圍" at bounding box center [487, 295] width 39 height 10
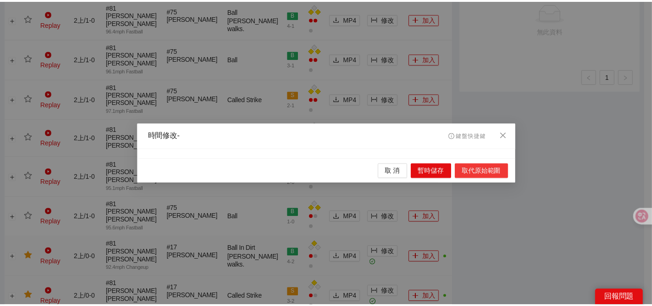
scroll to position [0, 0]
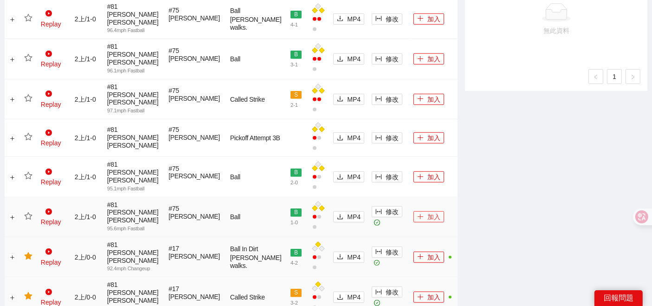
click at [420, 211] on button "加入" at bounding box center [429, 216] width 31 height 11
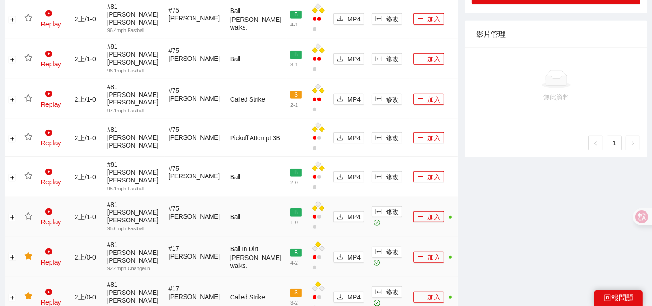
click at [30, 212] on icon "star" at bounding box center [28, 215] width 8 height 7
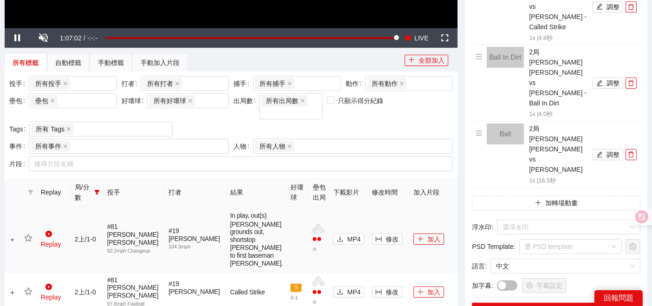
scroll to position [309, 0]
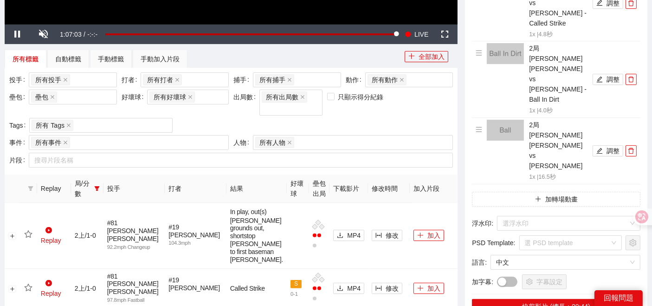
click at [91, 179] on span "局/分數" at bounding box center [83, 188] width 16 height 20
click at [100, 186] on icon "filter" at bounding box center [97, 189] width 6 height 6
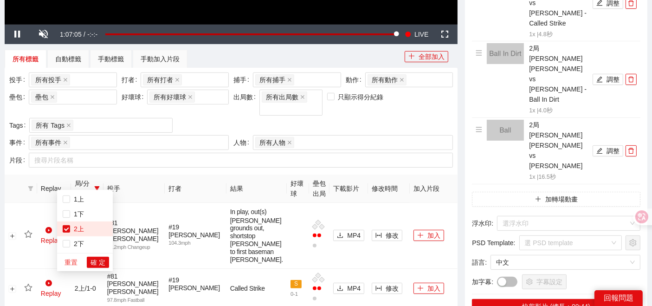
click at [71, 264] on span "重置" at bounding box center [71, 262] width 13 height 10
click at [91, 260] on span "確 定" at bounding box center [98, 262] width 15 height 10
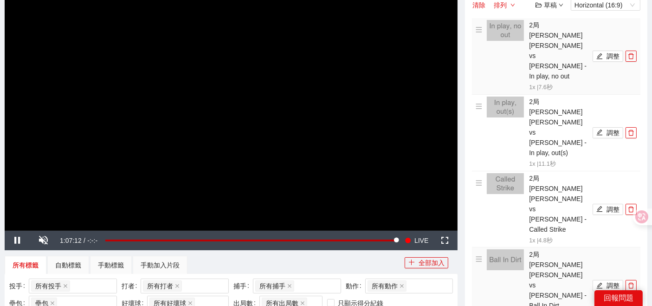
scroll to position [155, 0]
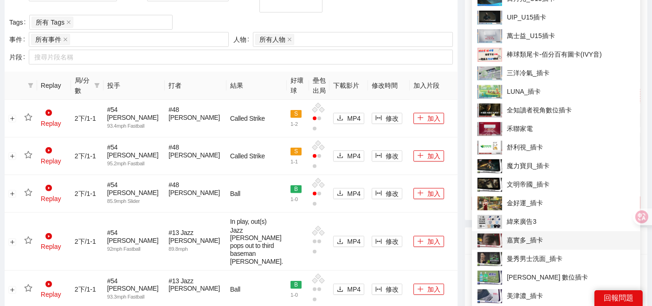
scroll to position [722, 0]
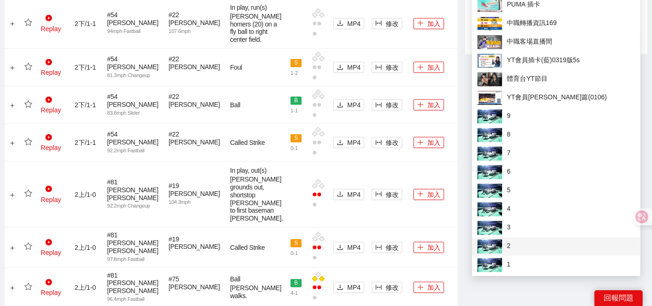
click at [493, 247] on img at bounding box center [490, 247] width 25 height 14
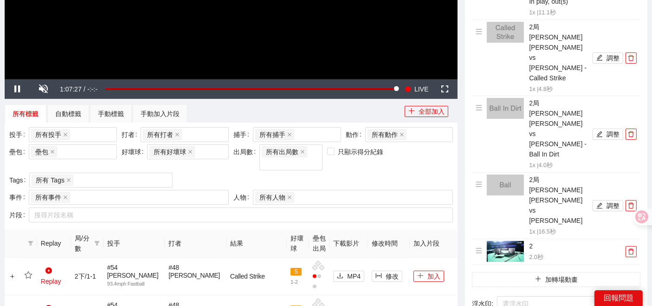
scroll to position [155, 0]
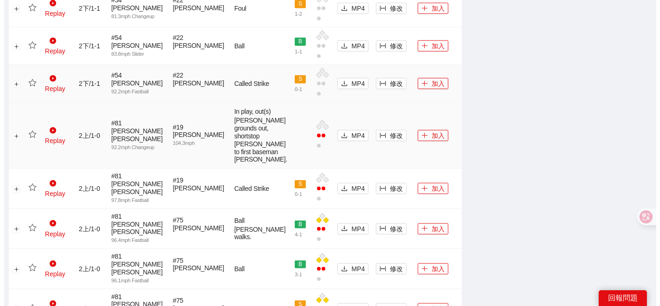
scroll to position [722, 0]
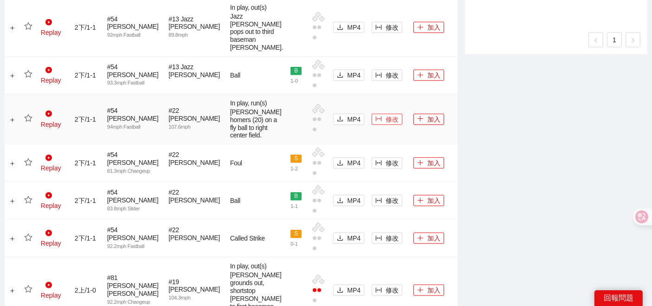
click at [372, 125] on button "修改" at bounding box center [387, 119] width 31 height 11
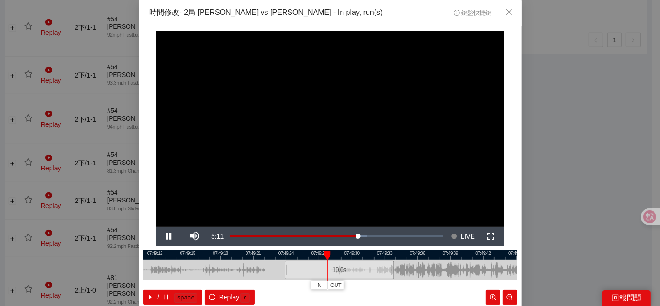
scroll to position [46, 0]
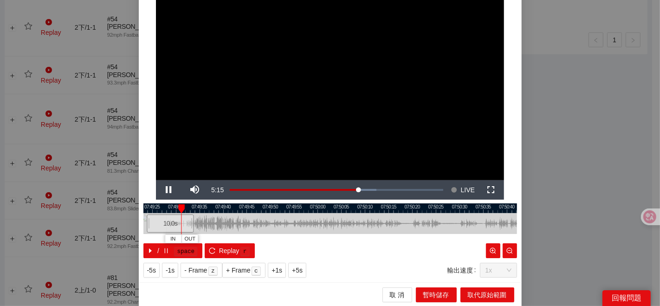
drag, startPoint x: 435, startPoint y: 220, endPoint x: 203, endPoint y: 227, distance: 232.2
click at [215, 235] on div "07:49:20 07:49:25 07:49:30 07:49:35 07:49:40 07:49:45 07:49:50 07:49:55 07:50:0…" at bounding box center [330, 230] width 374 height 55
click at [169, 239] on span "IN" at bounding box center [171, 239] width 5 height 8
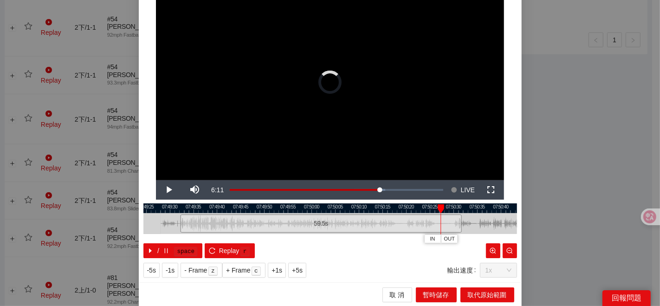
drag, startPoint x: 216, startPoint y: 217, endPoint x: 456, endPoint y: 214, distance: 240.0
click at [463, 214] on div at bounding box center [461, 223] width 6 height 21
click at [176, 209] on div at bounding box center [330, 208] width 374 height 10
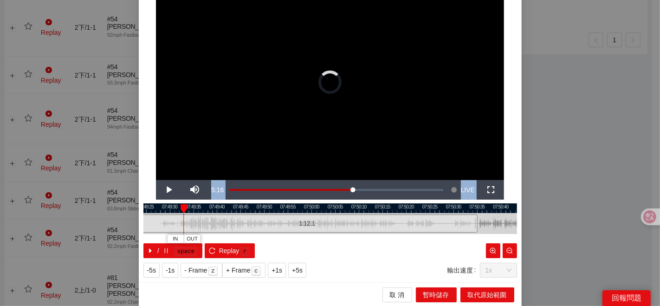
drag, startPoint x: 178, startPoint y: 220, endPoint x: 134, endPoint y: 222, distance: 44.1
click at [134, 222] on div "**********" at bounding box center [330, 153] width 660 height 306
click at [152, 211] on div at bounding box center [330, 208] width 374 height 10
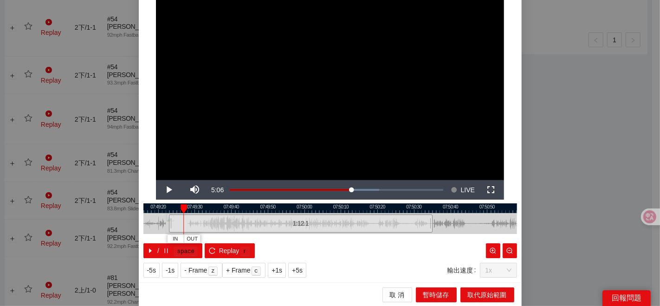
click at [162, 207] on div at bounding box center [330, 208] width 374 height 10
click at [165, 208] on div at bounding box center [166, 208] width 6 height 9
click at [169, 238] on span "IN" at bounding box center [171, 239] width 5 height 8
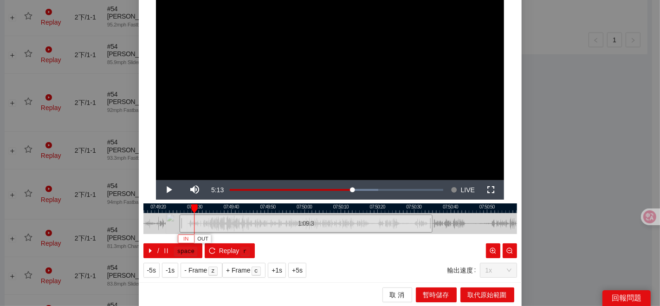
click at [183, 235] on span "IN" at bounding box center [185, 239] width 5 height 8
click at [217, 187] on div "42%" at bounding box center [223, 189] width 32 height 19
click at [220, 189] on div "Volume Level" at bounding box center [223, 190] width 26 height 2
click at [311, 243] on div "/ space Replay r" at bounding box center [330, 250] width 374 height 15
click at [273, 238] on span "OUT" at bounding box center [278, 239] width 11 height 8
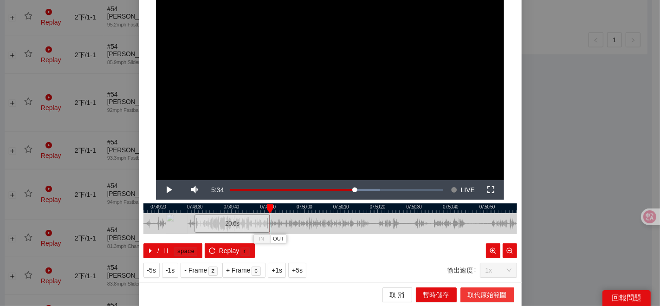
click at [471, 293] on span "取代原始範圍" at bounding box center [487, 295] width 39 height 10
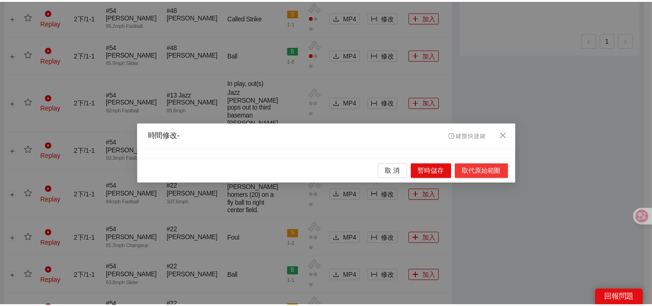
scroll to position [0, 0]
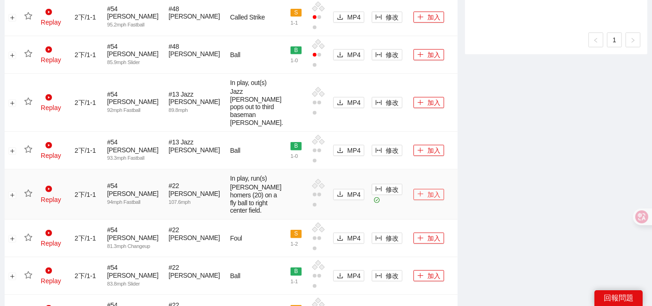
click at [417, 200] on button "加入" at bounding box center [429, 194] width 31 height 11
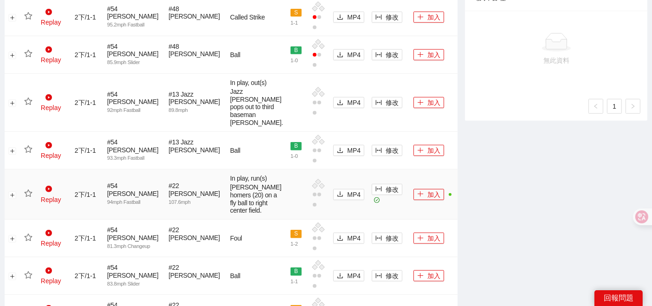
click at [27, 198] on icon "star" at bounding box center [28, 193] width 8 height 8
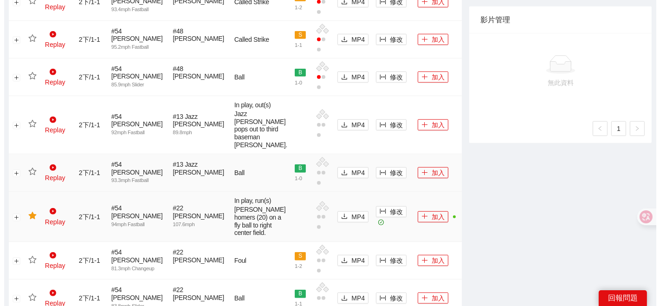
scroll to position [670, 0]
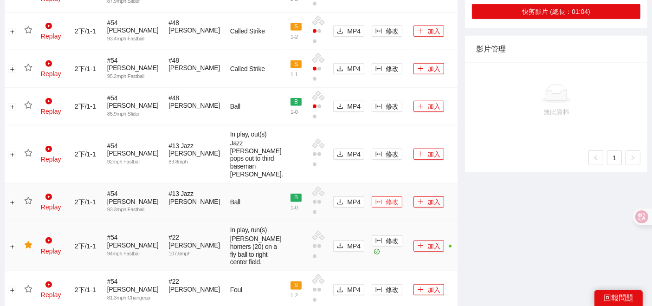
click at [386, 203] on span "修改" at bounding box center [392, 202] width 13 height 10
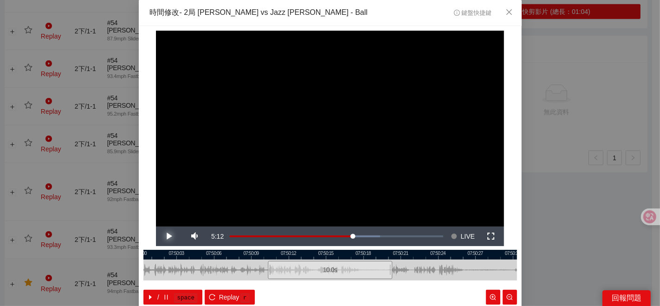
click at [169, 236] on span "Video Player" at bounding box center [169, 236] width 0 height 0
click at [156, 227] on button "Pause" at bounding box center [169, 236] width 26 height 19
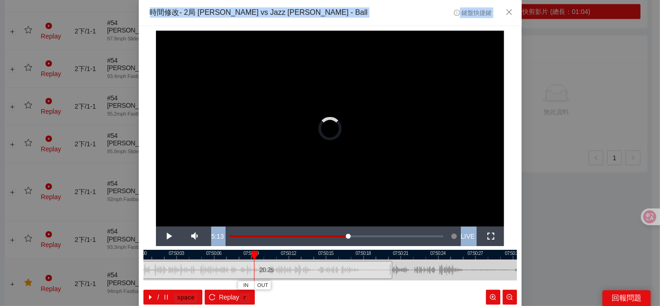
drag, startPoint x: 265, startPoint y: 267, endPoint x: 132, endPoint y: 271, distance: 132.8
click at [132, 271] on div "**********" at bounding box center [330, 153] width 660 height 306
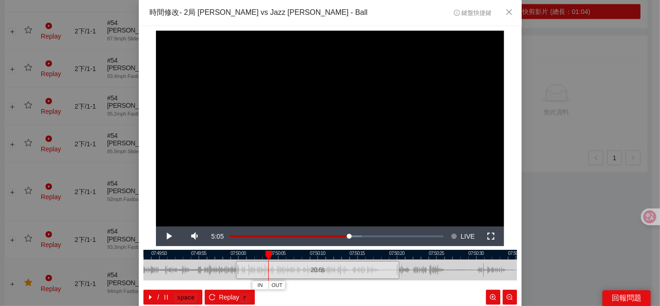
scroll to position [46, 0]
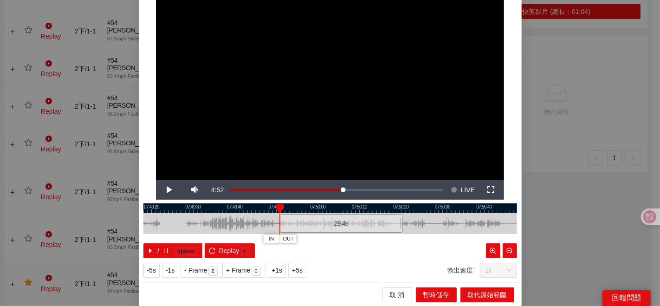
drag, startPoint x: 311, startPoint y: 222, endPoint x: 275, endPoint y: 226, distance: 36.9
click at [279, 226] on div at bounding box center [282, 223] width 6 height 21
click at [308, 208] on div at bounding box center [330, 208] width 374 height 10
click at [322, 210] on div at bounding box center [330, 208] width 374 height 10
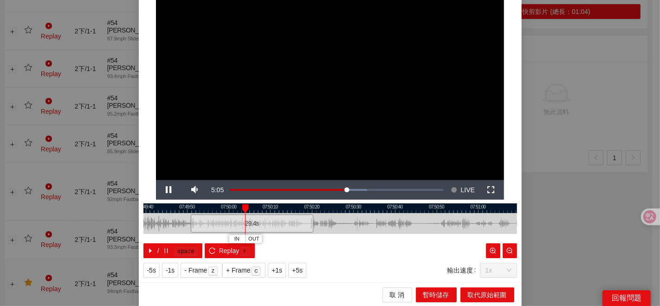
drag, startPoint x: 433, startPoint y: 224, endPoint x: 269, endPoint y: 220, distance: 164.4
click at [333, 226] on div at bounding box center [241, 223] width 374 height 21
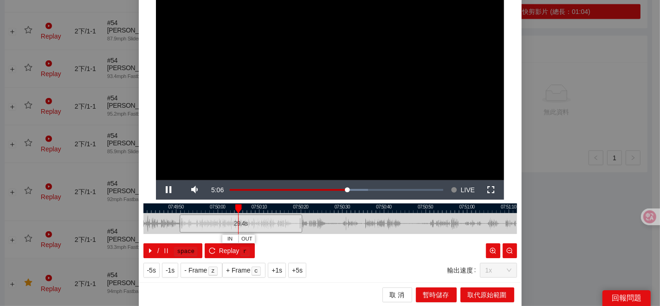
click at [242, 210] on div at bounding box center [330, 208] width 374 height 10
click at [256, 209] on div at bounding box center [330, 208] width 374 height 10
click at [272, 204] on div at bounding box center [330, 208] width 374 height 10
click at [281, 207] on div at bounding box center [330, 208] width 374 height 10
click at [292, 206] on div at bounding box center [330, 208] width 374 height 10
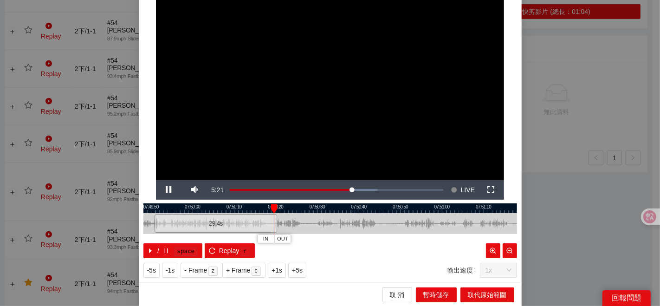
drag, startPoint x: 326, startPoint y: 225, endPoint x: 267, endPoint y: 227, distance: 59.0
click at [277, 228] on div at bounding box center [305, 223] width 374 height 21
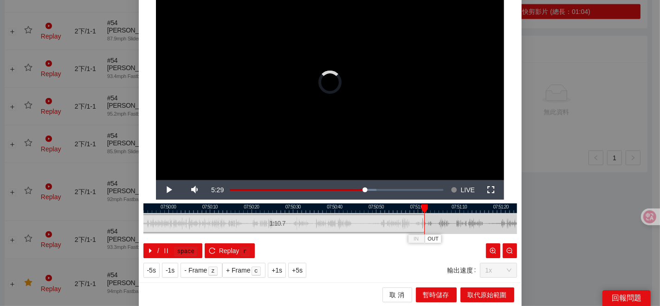
drag, startPoint x: 247, startPoint y: 223, endPoint x: 419, endPoint y: 224, distance: 171.8
click at [421, 224] on div at bounding box center [424, 223] width 6 height 21
click at [265, 208] on div at bounding box center [330, 208] width 374 height 10
click at [240, 209] on div at bounding box center [330, 208] width 374 height 10
click at [252, 239] on button "IN" at bounding box center [251, 238] width 17 height 9
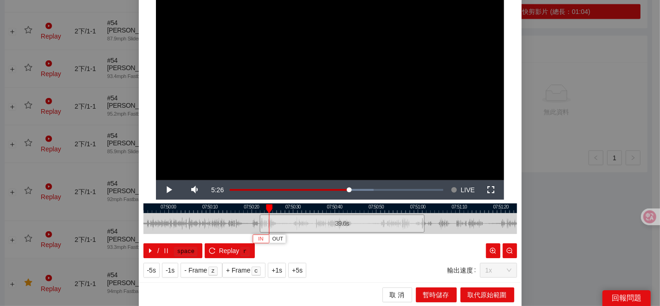
click at [259, 236] on span "IN" at bounding box center [260, 239] width 5 height 8
click at [265, 237] on span "IN" at bounding box center [267, 239] width 5 height 8
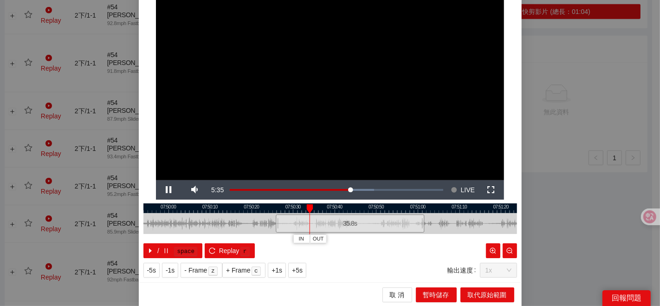
click at [290, 212] on div at bounding box center [330, 208] width 374 height 10
click at [303, 239] on span "OUT" at bounding box center [305, 239] width 11 height 8
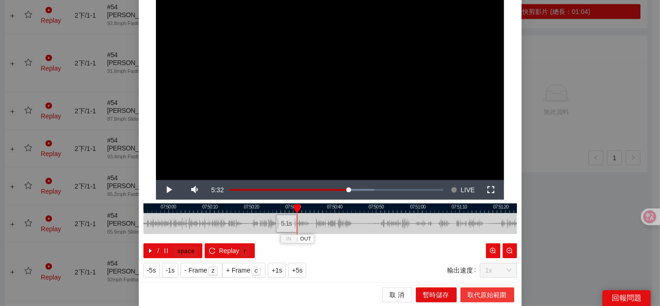
click at [471, 290] on span "取代原始範圍" at bounding box center [487, 295] width 39 height 10
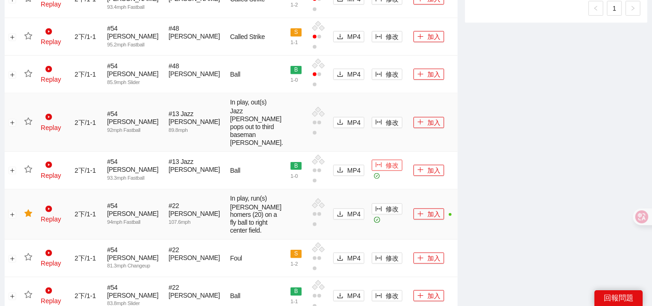
scroll to position [876, 0]
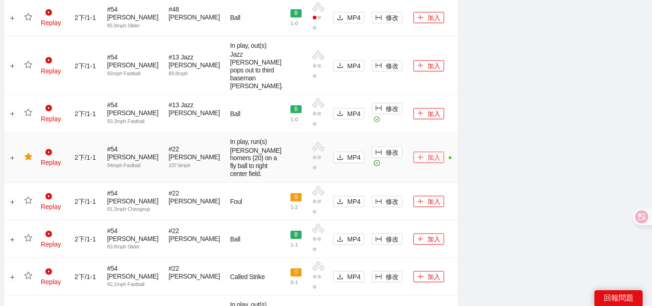
click at [417, 161] on icon "plus" at bounding box center [420, 157] width 6 height 6
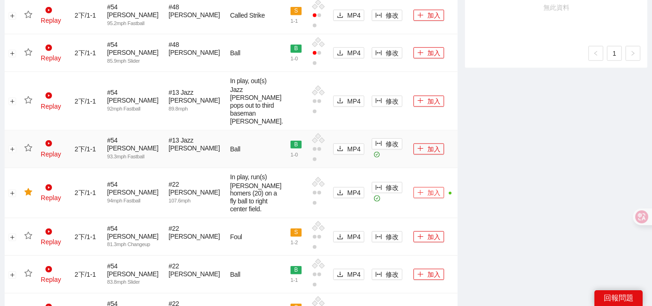
scroll to position [825, 0]
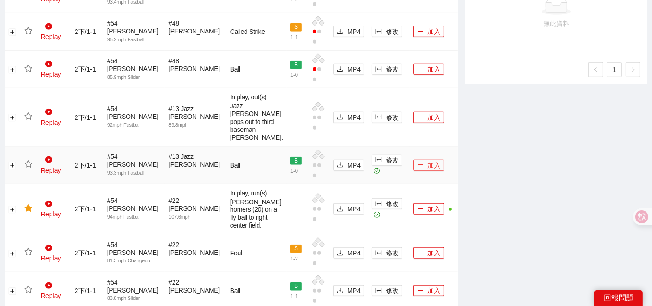
click at [417, 162] on icon "plus" at bounding box center [420, 165] width 6 height 6
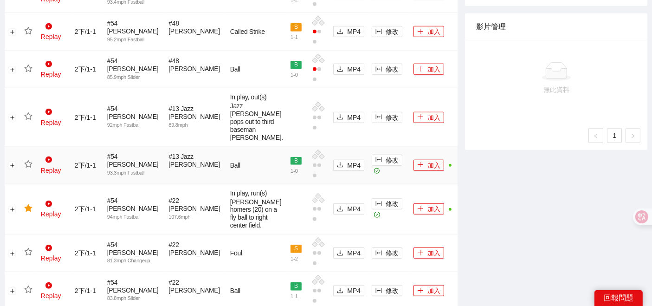
click at [25, 161] on icon "star" at bounding box center [28, 163] width 8 height 7
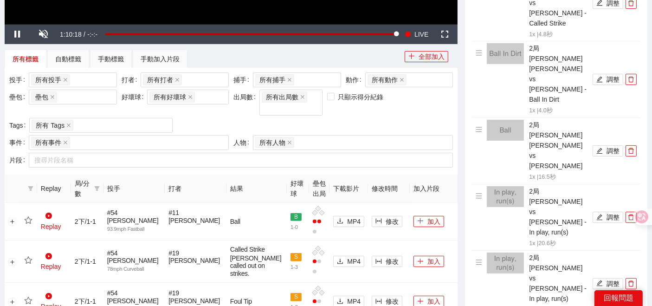
scroll to position [258, 0]
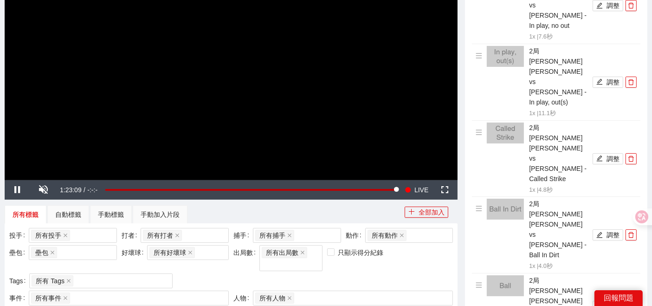
scroll to position [103, 0]
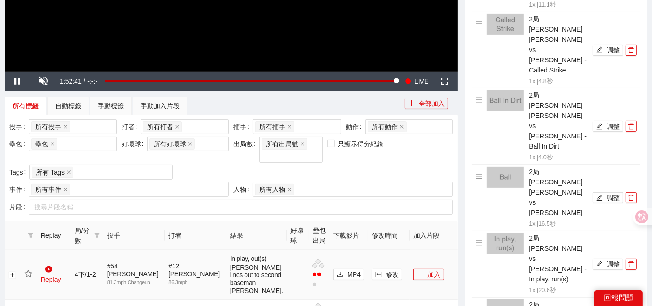
scroll to position [361, 0]
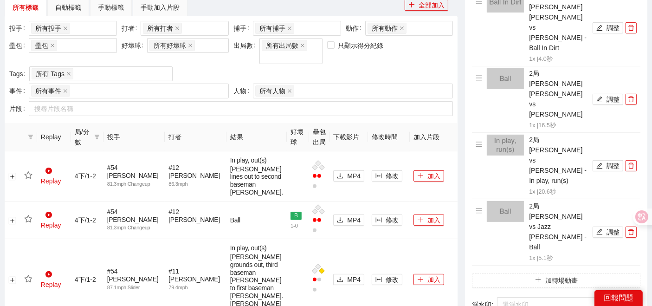
click at [91, 133] on span "局/分數" at bounding box center [83, 137] width 16 height 20
click at [99, 135] on icon "filter" at bounding box center [96, 137] width 5 height 5
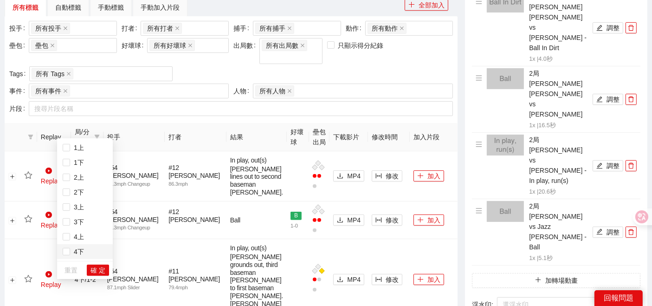
drag, startPoint x: 79, startPoint y: 249, endPoint x: 84, endPoint y: 253, distance: 6.2
click at [79, 250] on span "4下" at bounding box center [77, 251] width 14 height 7
click at [94, 272] on span "確 定" at bounding box center [98, 270] width 15 height 10
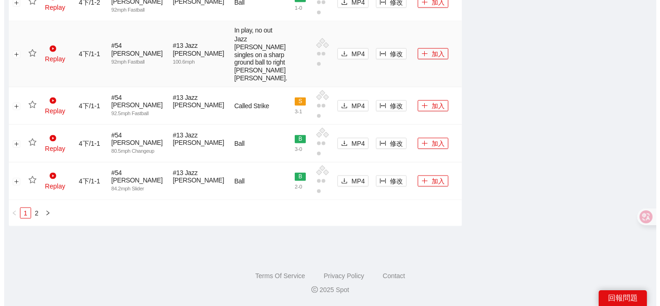
scroll to position [1191, 0]
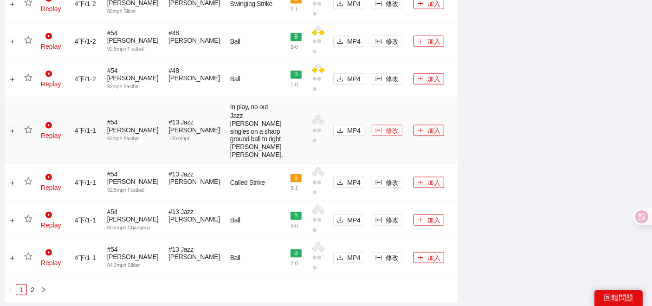
drag, startPoint x: 381, startPoint y: 210, endPoint x: 576, endPoint y: 305, distance: 216.9
click at [386, 136] on span "修改" at bounding box center [392, 130] width 13 height 10
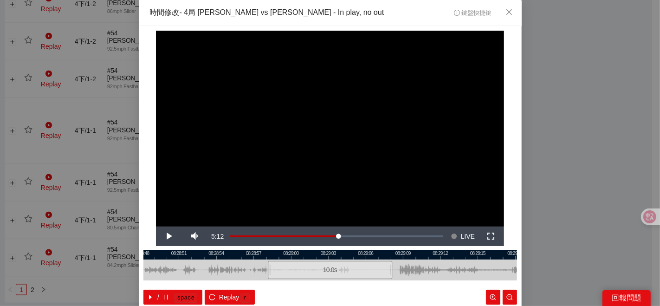
drag, startPoint x: 379, startPoint y: 293, endPoint x: 377, endPoint y: 280, distance: 13.1
click at [379, 293] on div "/ space Replay r" at bounding box center [330, 297] width 374 height 15
click at [169, 236] on span "Video Player" at bounding box center [169, 236] width 0 height 0
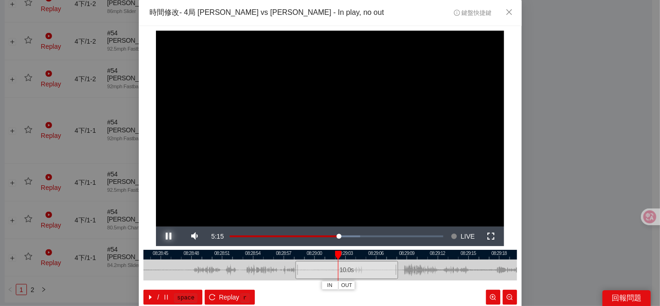
scroll to position [46, 0]
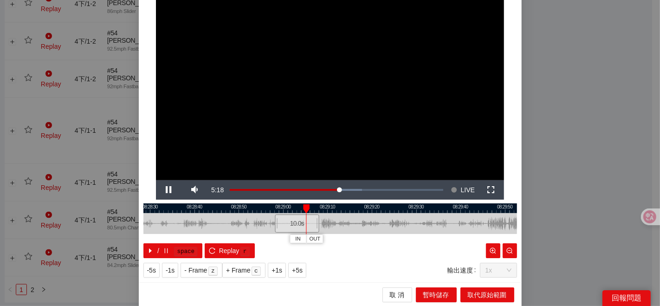
drag, startPoint x: 459, startPoint y: 226, endPoint x: 358, endPoint y: 233, distance: 100.5
click at [362, 233] on div at bounding box center [241, 223] width 374 height 21
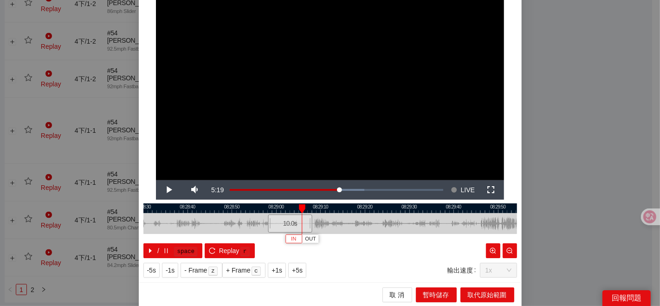
drag, startPoint x: 289, startPoint y: 238, endPoint x: 294, endPoint y: 235, distance: 5.6
click at [291, 238] on span "IN" at bounding box center [293, 239] width 5 height 8
drag, startPoint x: 306, startPoint y: 222, endPoint x: 344, endPoint y: 224, distance: 38.1
click at [344, 224] on div "08:28:30 08:28:40 08:28:50 08:29:00 08:29:10 08:29:20 08:29:30 08:29:40 08:29:5…" at bounding box center [330, 230] width 374 height 55
click at [300, 208] on div at bounding box center [330, 208] width 374 height 10
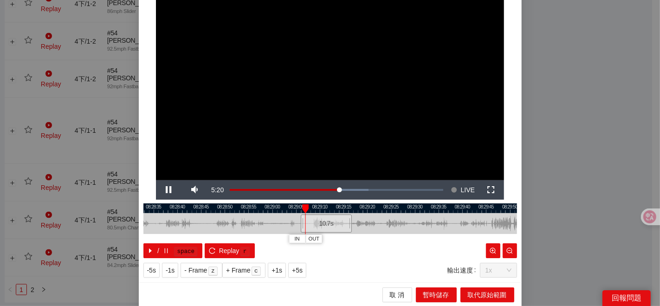
scroll to position [0, 0]
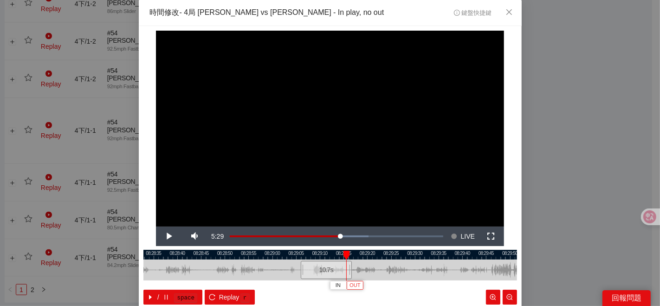
click at [355, 285] on span "OUT" at bounding box center [355, 285] width 11 height 8
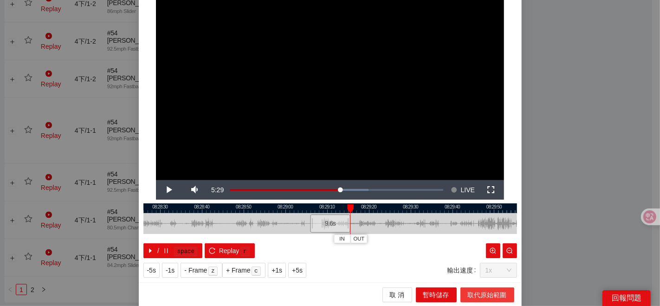
click at [485, 293] on span "取代原始範圍" at bounding box center [487, 295] width 39 height 10
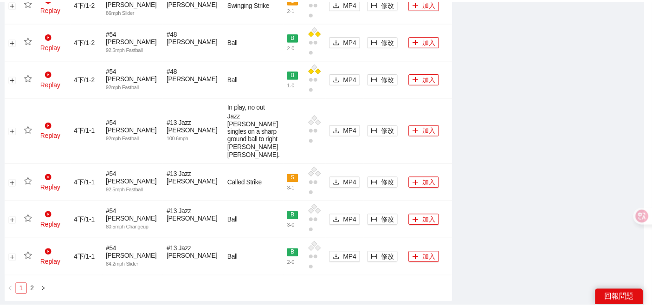
scroll to position [0, 0]
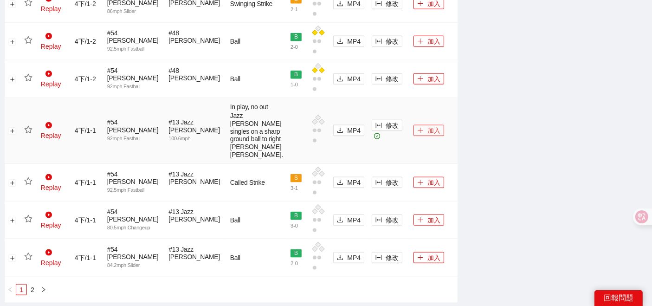
click at [419, 136] on button "加入" at bounding box center [429, 130] width 31 height 11
click at [31, 133] on icon "star" at bounding box center [28, 129] width 8 height 7
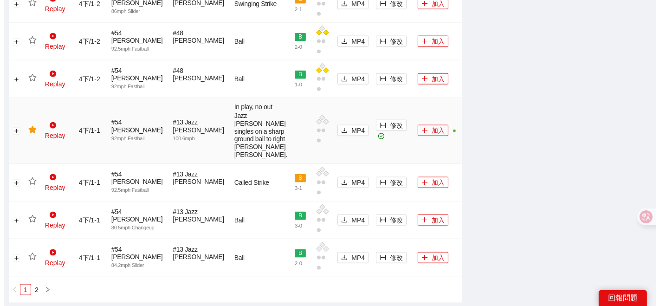
scroll to position [1088, 0]
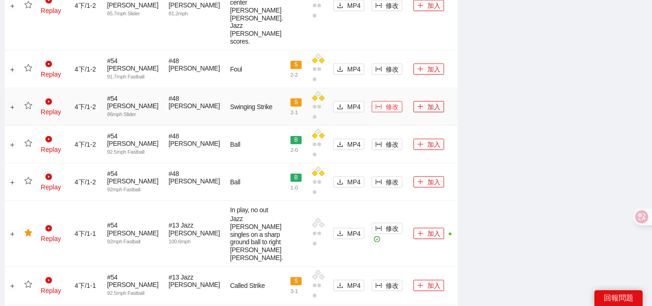
click at [372, 112] on button "修改" at bounding box center [387, 106] width 31 height 11
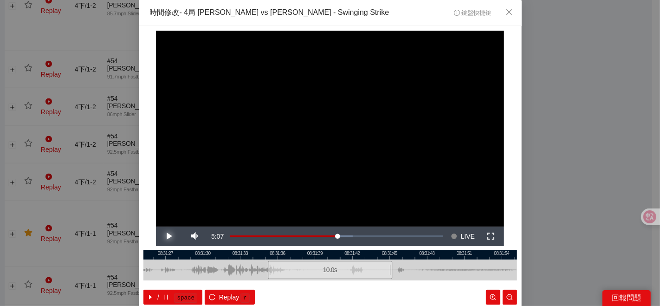
click at [169, 236] on span "Video Player" at bounding box center [169, 236] width 0 height 0
click at [156, 227] on button "Pause" at bounding box center [169, 236] width 26 height 19
click at [174, 256] on div at bounding box center [330, 255] width 374 height 10
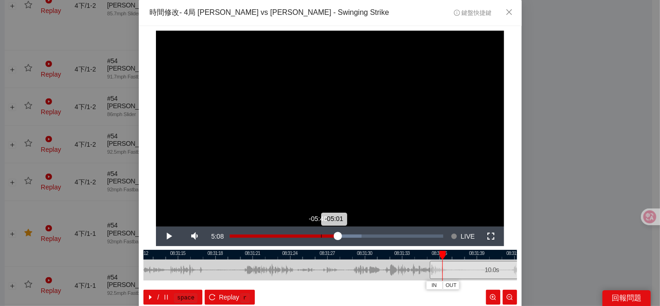
drag, startPoint x: 174, startPoint y: 256, endPoint x: 374, endPoint y: 238, distance: 200.4
click at [374, 238] on div "**********" at bounding box center [330, 177] width 383 height 303
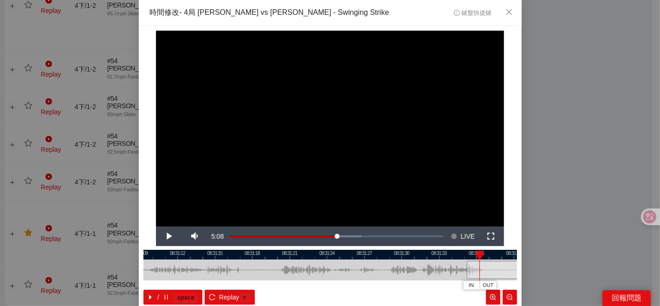
click at [626, 185] on div "**********" at bounding box center [330, 153] width 660 height 306
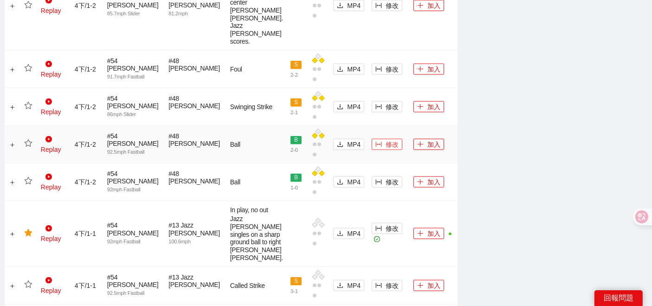
click at [372, 150] on button "修改" at bounding box center [387, 144] width 31 height 11
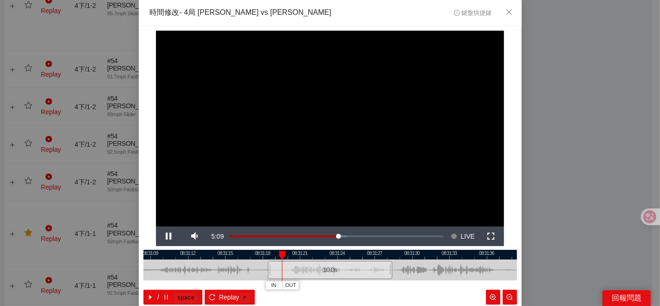
click at [569, 169] on div "**********" at bounding box center [330, 153] width 660 height 306
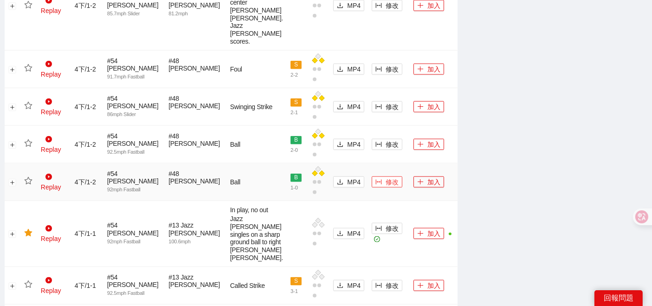
click at [386, 187] on span "修改" at bounding box center [392, 182] width 13 height 10
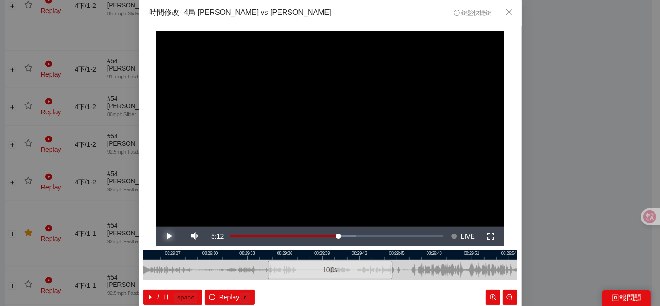
click at [169, 236] on span "Video Player" at bounding box center [169, 236] width 0 height 0
click at [330, 254] on div at bounding box center [330, 255] width 374 height 10
click at [355, 284] on span "IN" at bounding box center [357, 285] width 5 height 8
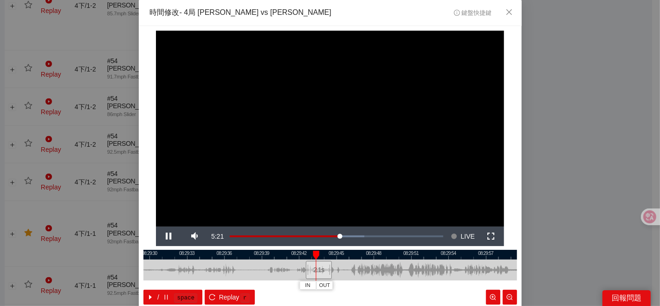
drag, startPoint x: 421, startPoint y: 267, endPoint x: 357, endPoint y: 276, distance: 65.6
click at [360, 277] on div at bounding box center [270, 269] width 374 height 21
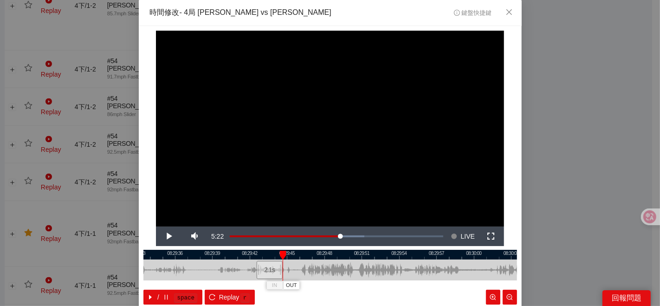
drag, startPoint x: 376, startPoint y: 266, endPoint x: 286, endPoint y: 267, distance: 90.1
click at [317, 275] on div at bounding box center [283, 269] width 374 height 21
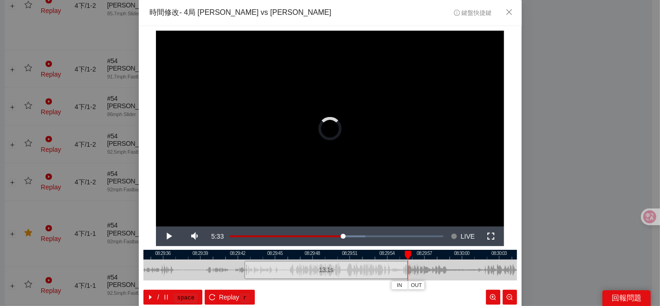
drag, startPoint x: 289, startPoint y: 269, endPoint x: 402, endPoint y: 259, distance: 113.3
click at [402, 259] on div "08:29:33 08:29:36 08:29:39 08:29:42 08:29:45 08:29:48 08:29:51 08:29:54 08:29:5…" at bounding box center [330, 277] width 374 height 55
click at [289, 256] on div at bounding box center [330, 255] width 374 height 10
click at [400, 285] on span "OUT" at bounding box center [403, 285] width 11 height 8
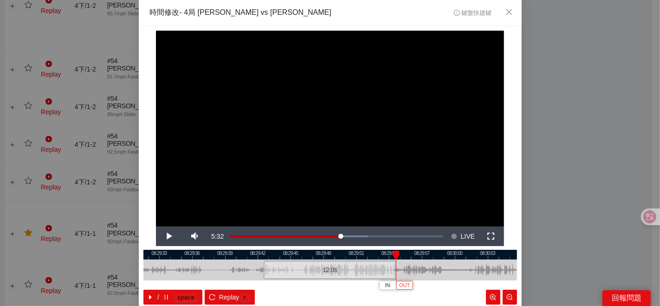
scroll to position [46, 0]
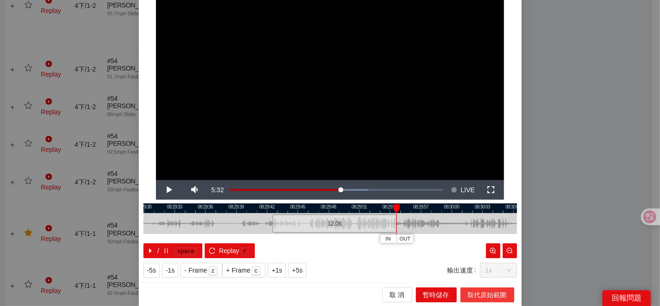
click at [468, 292] on span "取代原始範圍" at bounding box center [487, 295] width 39 height 10
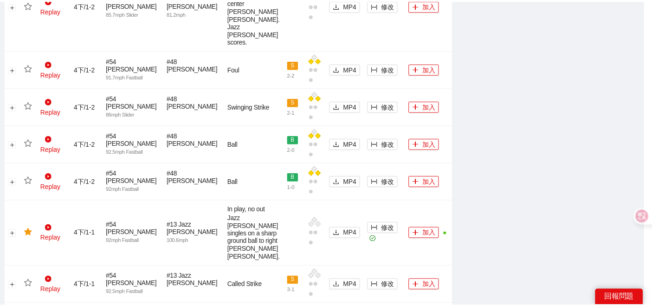
scroll to position [0, 0]
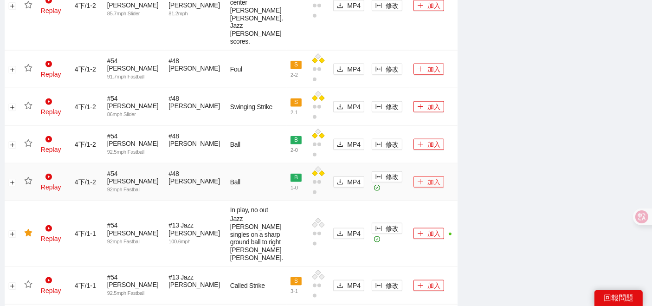
click at [421, 184] on icon "plus" at bounding box center [421, 181] width 0 height 5
click at [32, 185] on icon "star" at bounding box center [28, 181] width 8 height 8
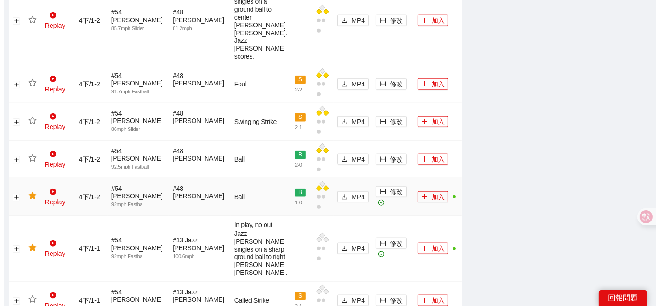
scroll to position [985, 0]
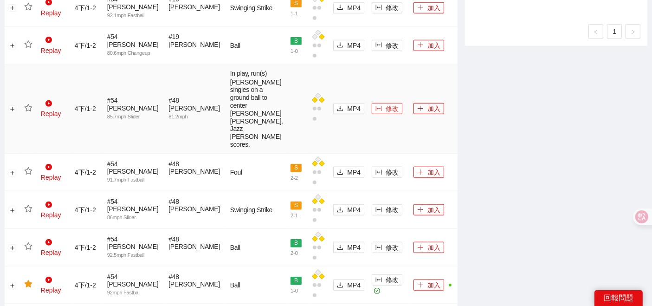
click at [376, 111] on icon "column-width" at bounding box center [379, 108] width 6 height 5
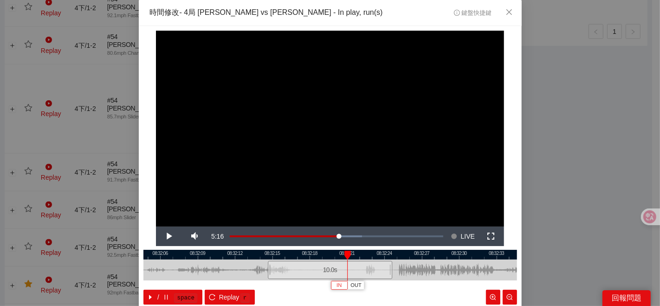
click at [331, 284] on button "IN" at bounding box center [339, 285] width 17 height 9
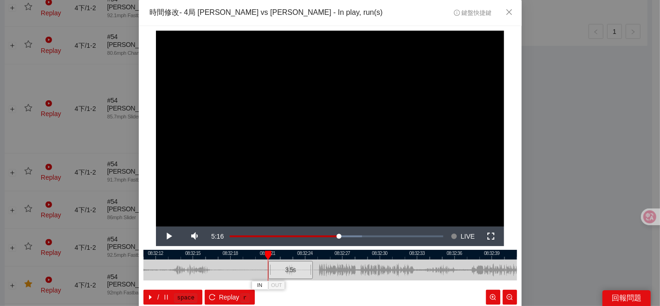
drag, startPoint x: 403, startPoint y: 270, endPoint x: 293, endPoint y: 269, distance: 109.6
click at [299, 274] on div at bounding box center [251, 269] width 374 height 21
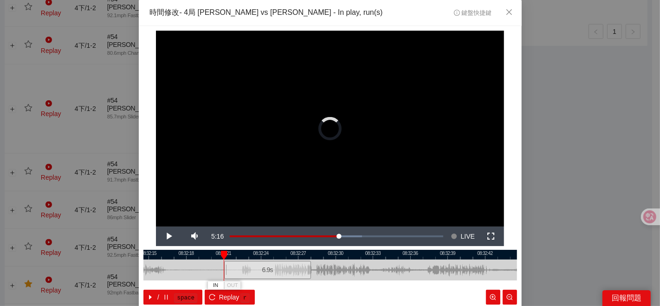
drag, startPoint x: 309, startPoint y: 269, endPoint x: 341, endPoint y: 269, distance: 31.6
click at [318, 269] on div at bounding box center [316, 269] width 6 height 21
drag, startPoint x: 344, startPoint y: 271, endPoint x: 409, endPoint y: 263, distance: 65.9
click at [409, 263] on div "08:32:12 08:32:15 08:32:18 08:32:21 08:32:24 08:32:27 08:32:30 08:32:33 08:32:3…" at bounding box center [330, 277] width 374 height 55
drag, startPoint x: 344, startPoint y: 266, endPoint x: 449, endPoint y: 262, distance: 105.9
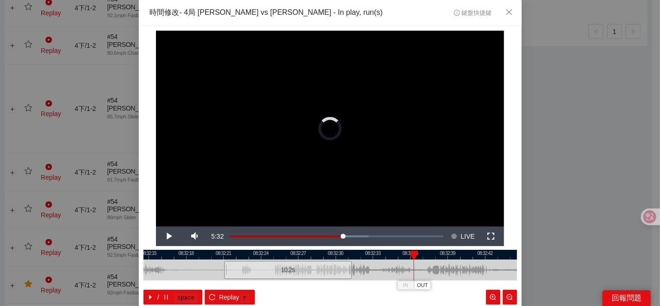
click at [369, 262] on div at bounding box center [366, 269] width 6 height 21
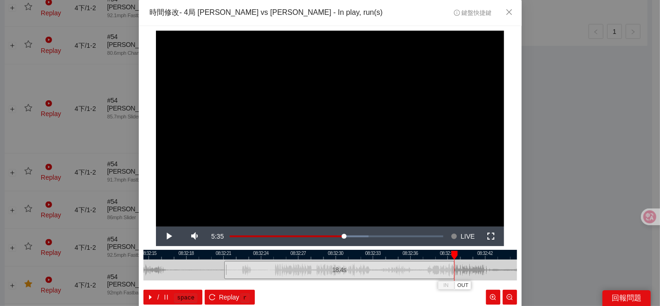
click at [223, 257] on div at bounding box center [330, 255] width 374 height 10
click at [236, 283] on button "IN" at bounding box center [244, 285] width 17 height 9
click at [383, 287] on span "OUT" at bounding box center [381, 285] width 11 height 8
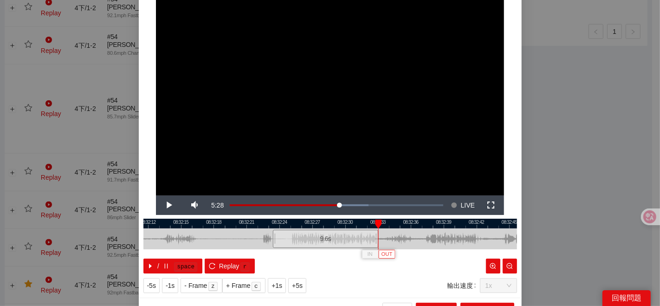
scroll to position [46, 0]
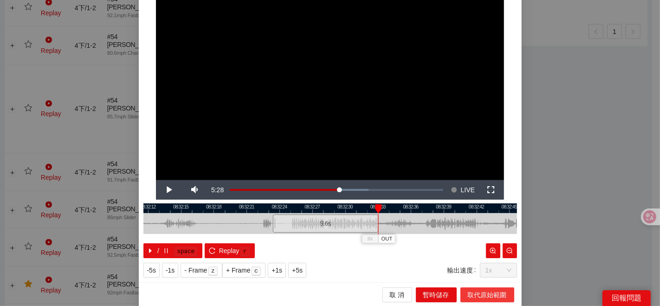
click at [484, 298] on span "取代原始範圍" at bounding box center [487, 295] width 39 height 10
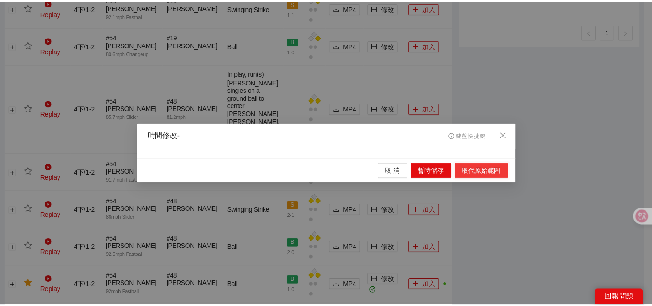
scroll to position [0, 0]
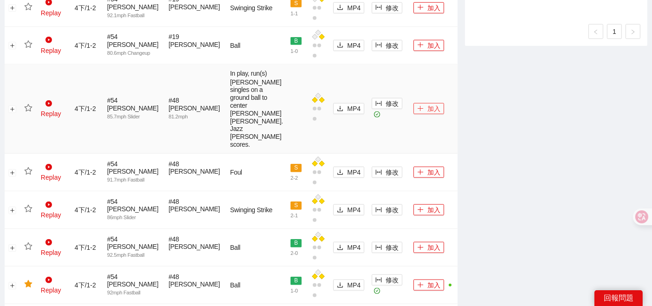
click at [417, 112] on icon "plus" at bounding box center [420, 108] width 6 height 6
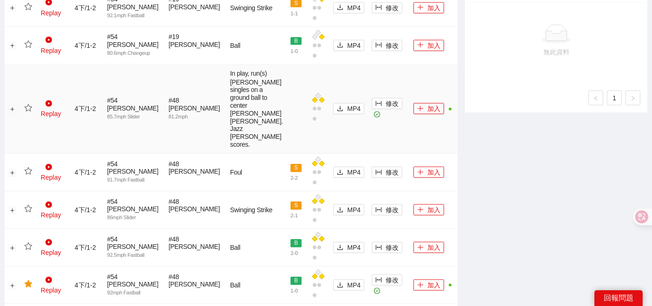
click at [33, 154] on td at bounding box center [28, 109] width 17 height 89
click at [32, 112] on icon "star" at bounding box center [28, 108] width 8 height 8
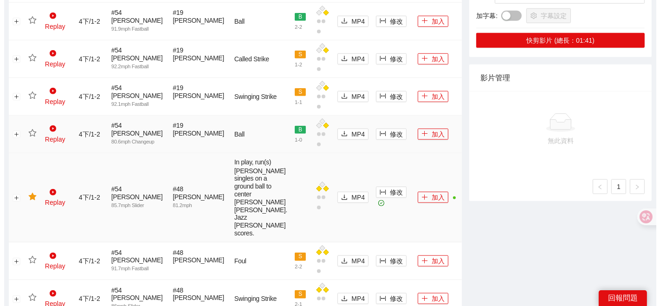
scroll to position [882, 0]
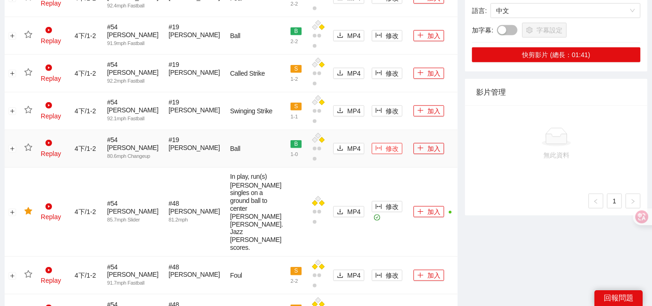
click at [386, 154] on span "修改" at bounding box center [392, 148] width 13 height 10
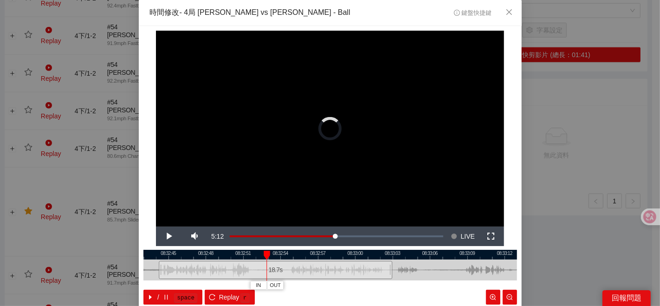
drag, startPoint x: 264, startPoint y: 269, endPoint x: 152, endPoint y: 270, distance: 111.9
click at [157, 271] on div at bounding box center [160, 269] width 6 height 21
click at [154, 256] on div at bounding box center [330, 255] width 374 height 10
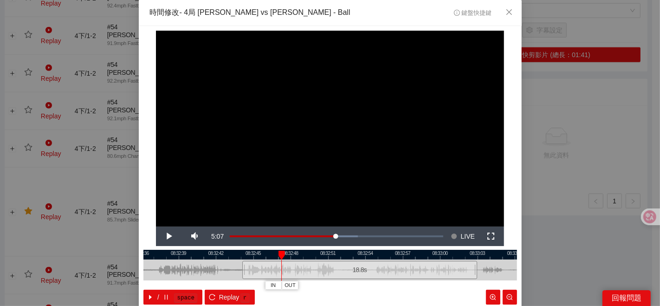
drag, startPoint x: 424, startPoint y: 277, endPoint x: 529, endPoint y: 262, distance: 106.0
click at [529, 262] on div "**********" at bounding box center [330, 153] width 660 height 306
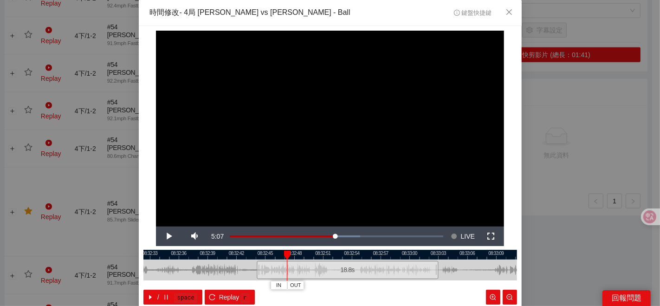
scroll to position [46, 0]
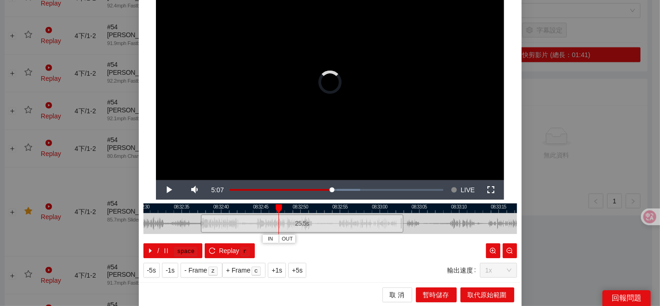
drag, startPoint x: 250, startPoint y: 222, endPoint x: 197, endPoint y: 223, distance: 52.9
click at [200, 223] on div at bounding box center [203, 223] width 6 height 21
click at [276, 209] on div at bounding box center [279, 208] width 6 height 9
click at [221, 204] on div at bounding box center [330, 208] width 374 height 10
click at [239, 205] on div at bounding box center [330, 208] width 374 height 10
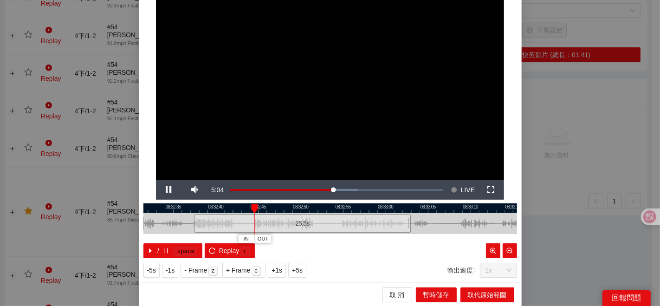
scroll to position [0, 0]
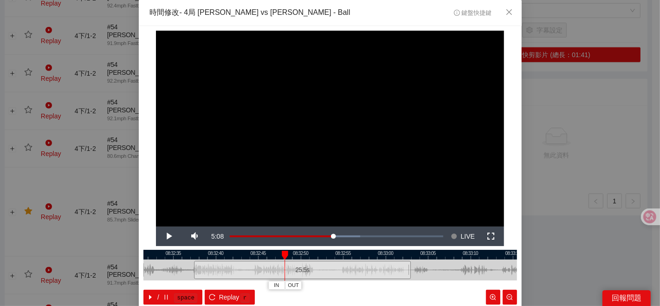
click at [266, 254] on div at bounding box center [330, 255] width 374 height 10
click at [268, 286] on button "IN" at bounding box center [266, 285] width 17 height 9
click at [321, 258] on div at bounding box center [330, 255] width 374 height 10
click at [343, 285] on span "OUT" at bounding box center [347, 285] width 11 height 8
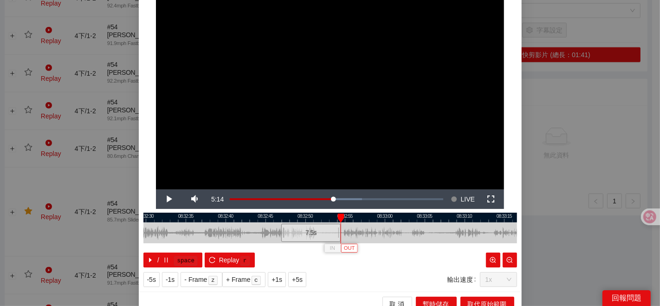
scroll to position [46, 0]
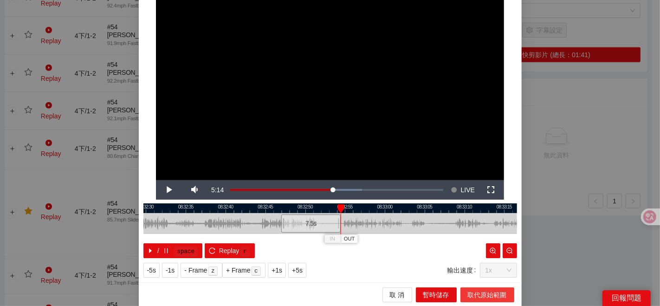
click at [470, 292] on span "取代原始範圍" at bounding box center [487, 295] width 39 height 10
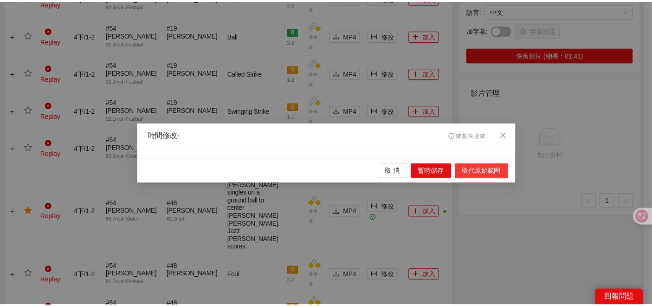
scroll to position [0, 0]
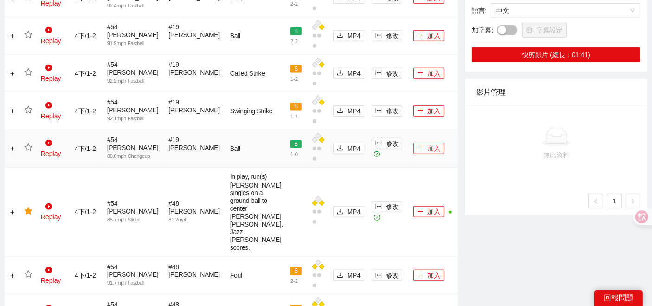
click at [420, 154] on button "加入" at bounding box center [429, 148] width 31 height 11
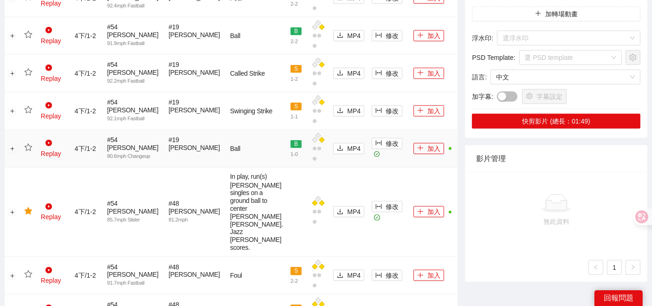
click at [29, 152] on icon "star" at bounding box center [28, 147] width 8 height 8
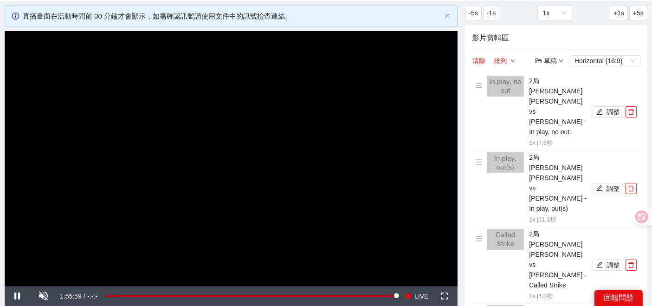
scroll to position [103, 0]
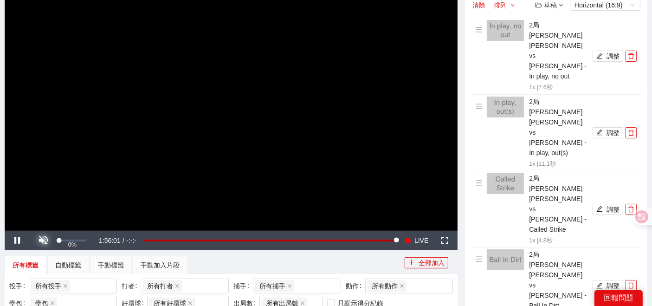
click at [44, 240] on span "Video Player" at bounding box center [44, 240] width 0 height 0
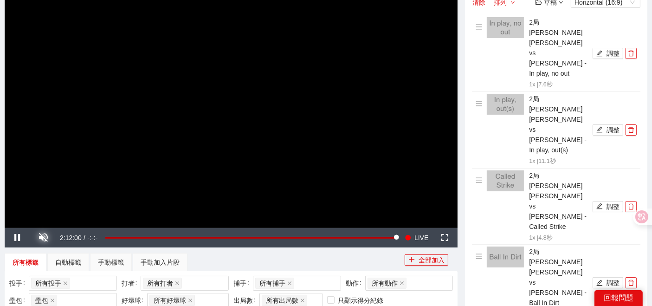
scroll to position [361, 0]
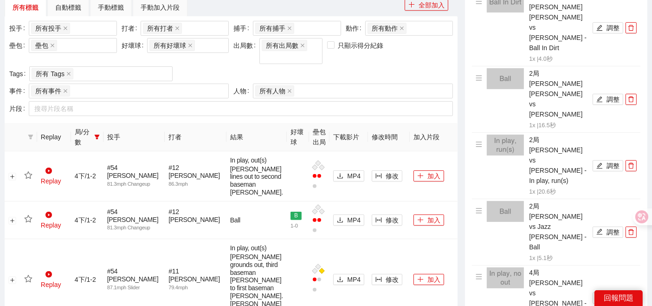
click at [85, 127] on span "局/分數" at bounding box center [83, 137] width 16 height 20
click at [99, 135] on icon "filter" at bounding box center [96, 137] width 5 height 5
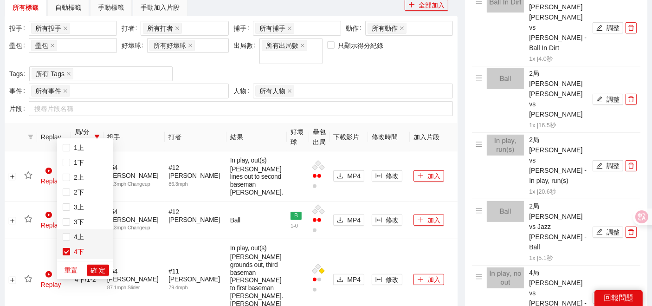
scroll to position [29, 0]
click at [68, 240] on label at bounding box center [66, 237] width 7 height 10
click at [70, 240] on span "5上" at bounding box center [77, 236] width 14 height 7
click at [98, 270] on span "確 定" at bounding box center [98, 270] width 15 height 10
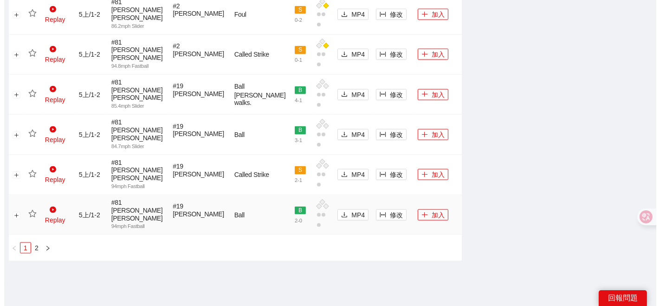
scroll to position [1207, 0]
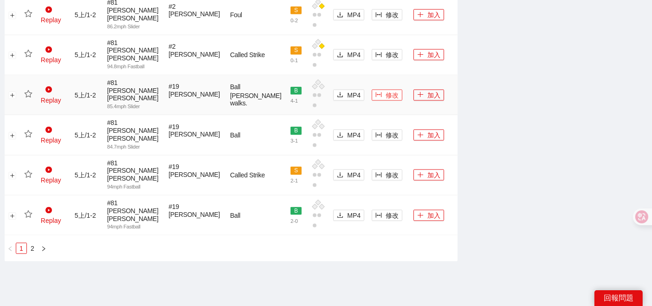
click at [386, 100] on span "修改" at bounding box center [392, 95] width 13 height 10
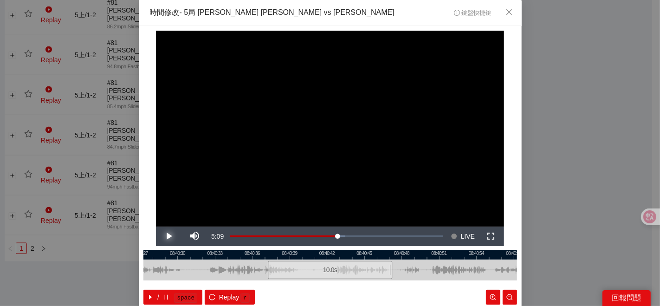
click at [169, 236] on span "Video Player" at bounding box center [169, 236] width 0 height 0
click at [156, 227] on button "Pause" at bounding box center [169, 236] width 26 height 19
click at [156, 227] on button "Play" at bounding box center [169, 236] width 26 height 19
click at [156, 227] on button "Pause" at bounding box center [169, 236] width 26 height 19
click at [357, 283] on button "IN" at bounding box center [365, 285] width 17 height 9
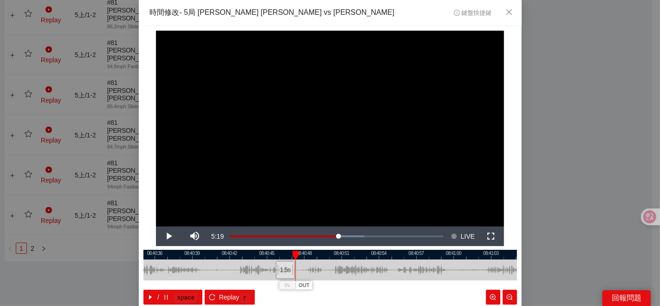
drag, startPoint x: 390, startPoint y: 272, endPoint x: 292, endPoint y: 281, distance: 97.9
click at [292, 281] on div "08:40:33 08:40:36 08:40:39 08:40:42 08:40:45 08:40:48 08:40:51 08:40:54 08:40:5…" at bounding box center [330, 277] width 374 height 55
drag, startPoint x: 292, startPoint y: 269, endPoint x: 329, endPoint y: 269, distance: 37.1
click at [328, 269] on div at bounding box center [326, 269] width 6 height 21
click at [289, 255] on div at bounding box center [330, 255] width 374 height 10
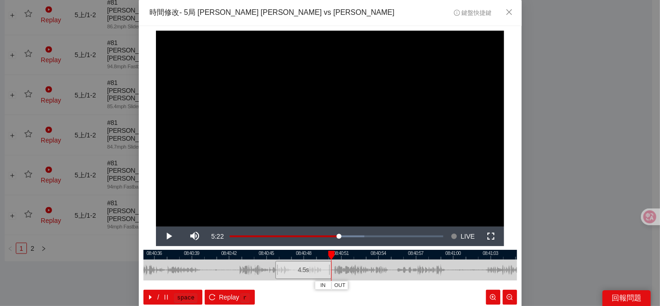
click at [289, 255] on div at bounding box center [330, 255] width 374 height 10
click at [330, 285] on span "OUT" at bounding box center [329, 285] width 11 height 8
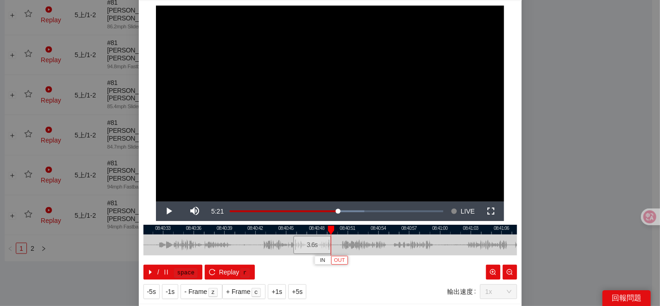
scroll to position [46, 0]
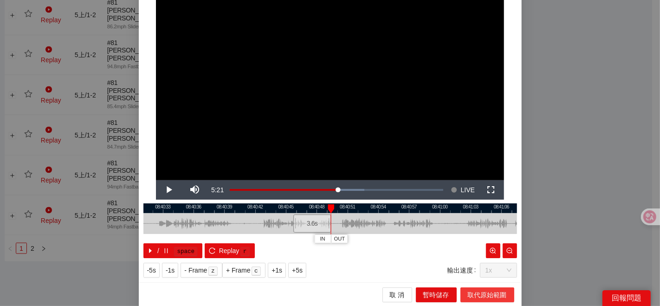
click at [486, 294] on span "取代原始範圍" at bounding box center [487, 295] width 39 height 10
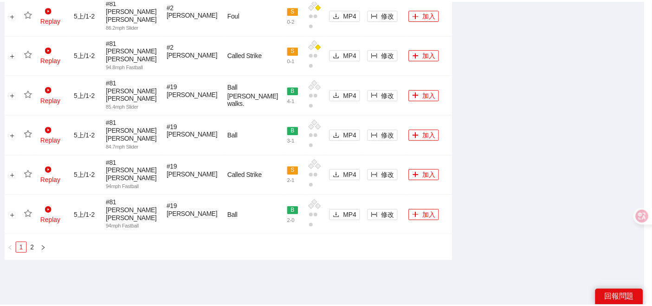
scroll to position [0, 0]
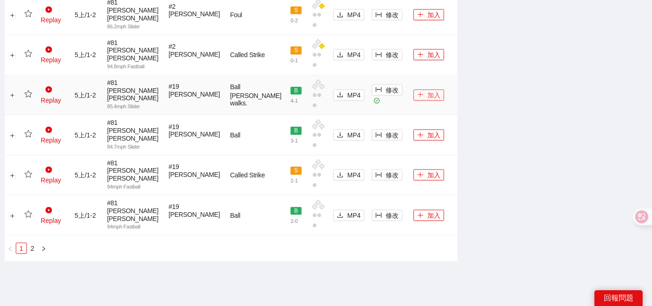
click at [417, 98] on icon "plus" at bounding box center [420, 94] width 6 height 6
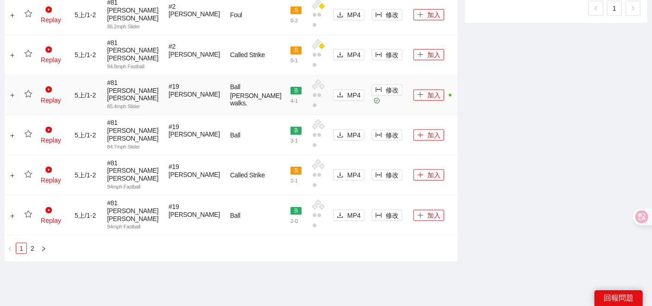
click at [29, 98] on icon "star" at bounding box center [28, 94] width 8 height 8
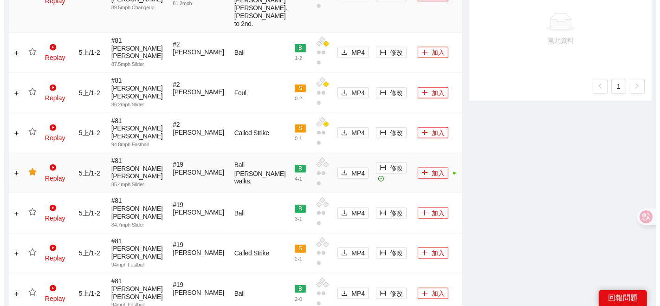
scroll to position [1053, 0]
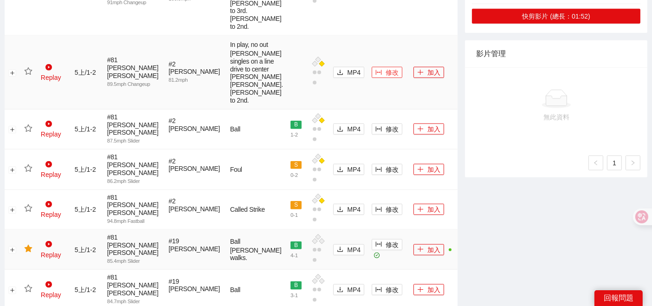
click at [386, 78] on span "修改" at bounding box center [392, 72] width 13 height 10
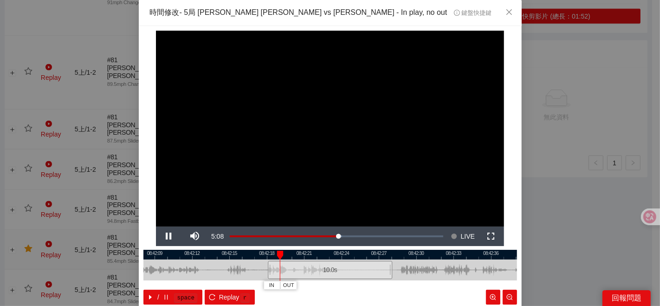
click at [328, 256] on div at bounding box center [330, 255] width 374 height 10
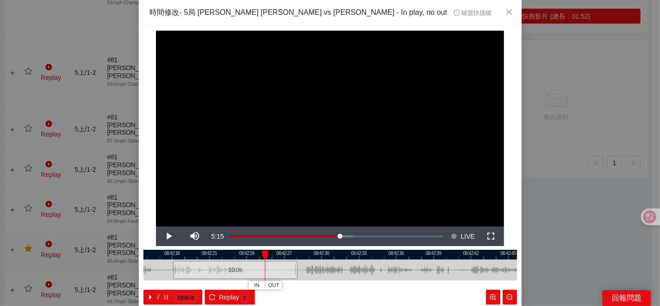
drag, startPoint x: 417, startPoint y: 272, endPoint x: 314, endPoint y: 283, distance: 103.1
click at [327, 283] on div "08:42:15 08:42:18 08:42:21 08:42:24 08:42:27 08:42:30 08:42:33 08:42:36 08:42:3…" at bounding box center [330, 277] width 374 height 55
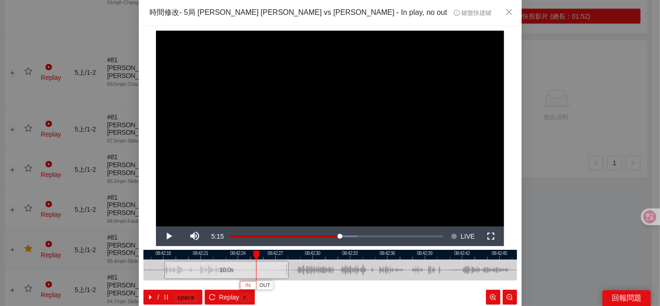
click at [246, 286] on span "IN" at bounding box center [248, 285] width 5 height 8
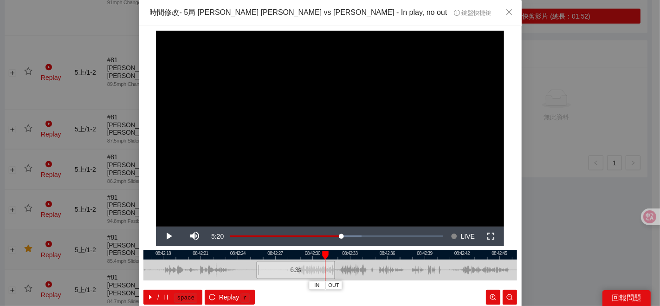
drag, startPoint x: 314, startPoint y: 266, endPoint x: 344, endPoint y: 266, distance: 29.7
click at [337, 266] on div at bounding box center [334, 269] width 6 height 21
click at [253, 253] on div at bounding box center [330, 255] width 374 height 10
click at [253, 281] on span "IN" at bounding box center [255, 285] width 5 height 8
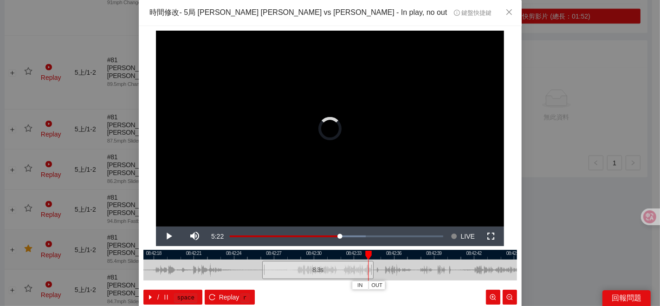
drag, startPoint x: 347, startPoint y: 268, endPoint x: 370, endPoint y: 269, distance: 22.8
click at [370, 269] on div at bounding box center [373, 269] width 6 height 21
click at [337, 254] on div at bounding box center [330, 255] width 374 height 10
click at [375, 285] on span "OUT" at bounding box center [380, 285] width 11 height 8
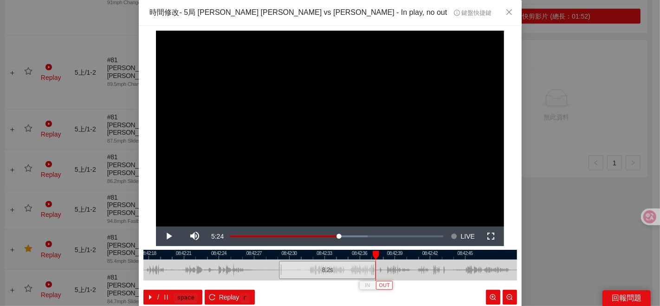
scroll to position [46, 0]
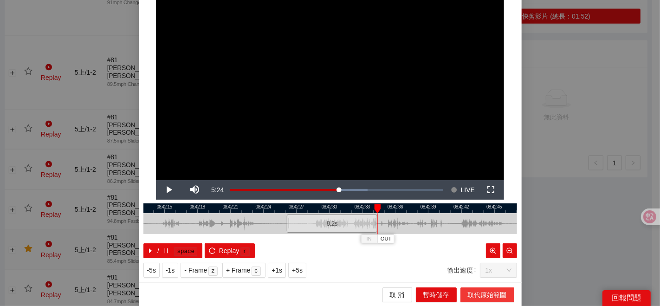
click at [468, 291] on span "取代原始範圍" at bounding box center [487, 295] width 39 height 10
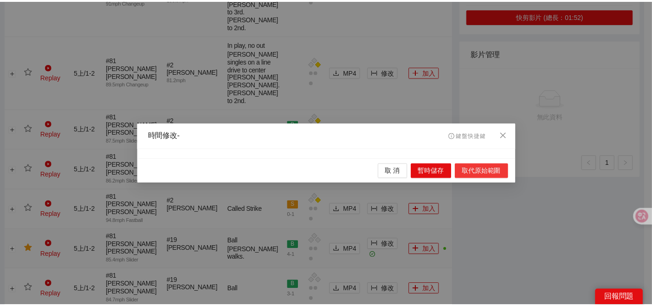
scroll to position [0, 0]
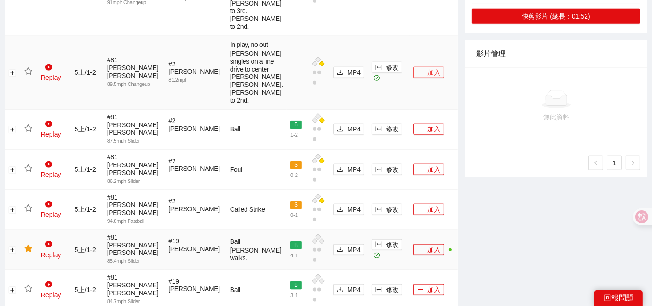
click at [417, 76] on icon "plus" at bounding box center [420, 72] width 6 height 6
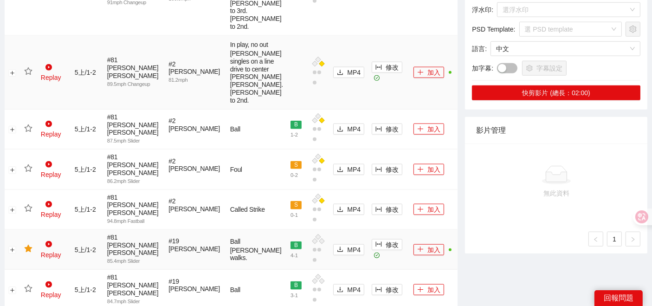
click at [28, 76] on icon "star" at bounding box center [28, 71] width 8 height 8
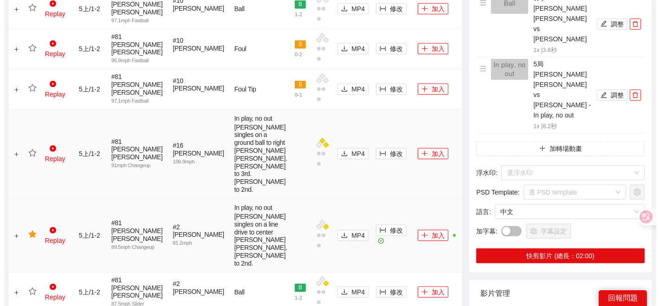
scroll to position [898, 0]
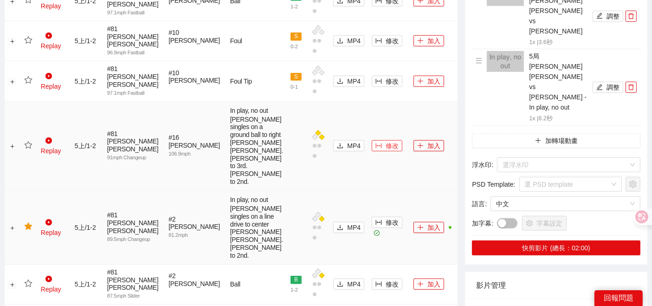
click at [376, 149] on icon "column-width" at bounding box center [379, 146] width 6 height 6
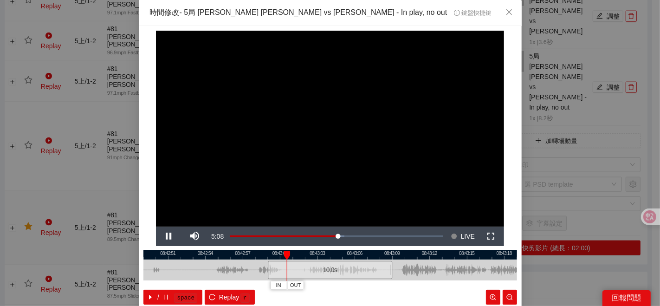
click at [337, 256] on div at bounding box center [330, 255] width 374 height 10
click at [358, 253] on div at bounding box center [330, 255] width 374 height 10
click at [355, 256] on div at bounding box center [330, 255] width 374 height 10
click at [334, 246] on div "**********" at bounding box center [330, 177] width 383 height 303
click at [337, 254] on div at bounding box center [330, 255] width 374 height 10
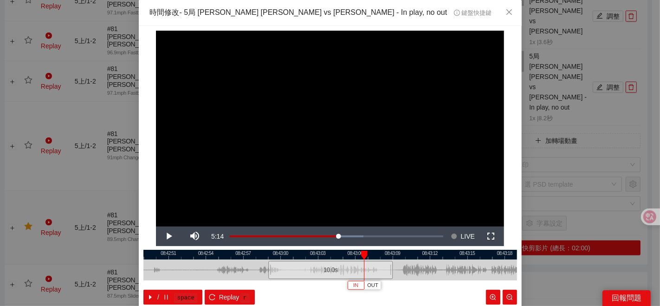
click at [353, 287] on span "IN" at bounding box center [355, 285] width 5 height 8
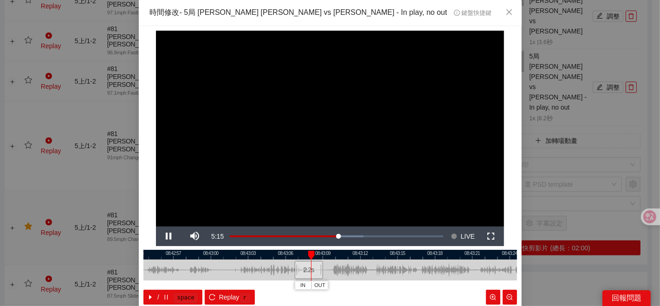
drag, startPoint x: 426, startPoint y: 263, endPoint x: 348, endPoint y: 271, distance: 78.9
click at [348, 271] on div at bounding box center [261, 269] width 374 height 21
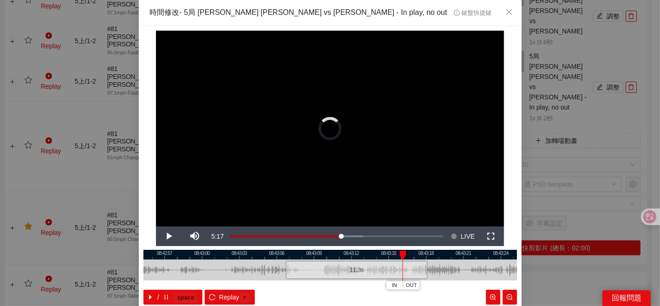
drag, startPoint x: 310, startPoint y: 268, endPoint x: 438, endPoint y: 264, distance: 127.7
click at [429, 264] on div at bounding box center [426, 269] width 6 height 21
click at [313, 254] on div at bounding box center [330, 255] width 374 height 10
click at [417, 285] on span "OUT" at bounding box center [418, 285] width 11 height 8
drag, startPoint x: 406, startPoint y: 267, endPoint x: 415, endPoint y: 257, distance: 14.1
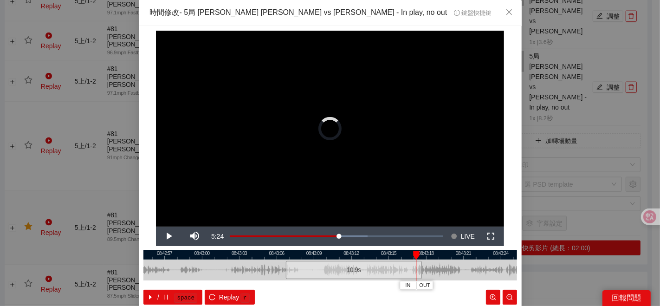
click at [418, 270] on div at bounding box center [421, 269] width 6 height 21
click at [408, 254] on div at bounding box center [330, 255] width 374 height 10
click at [419, 266] on div at bounding box center [422, 269] width 6 height 21
click at [449, 284] on span "OUT" at bounding box center [450, 285] width 11 height 8
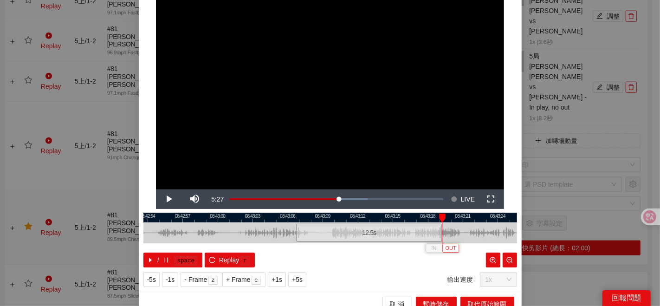
scroll to position [46, 0]
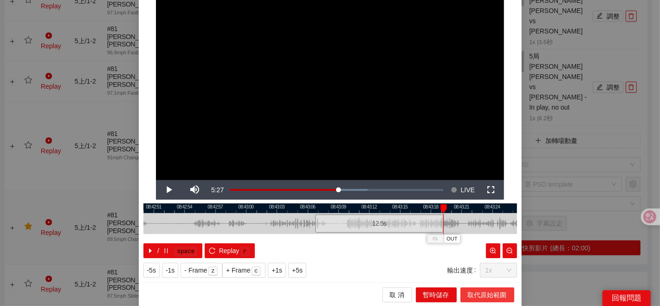
click at [474, 298] on span "取代原始範圍" at bounding box center [487, 295] width 39 height 10
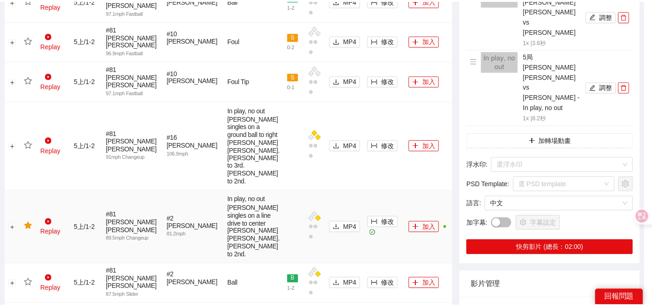
scroll to position [0, 0]
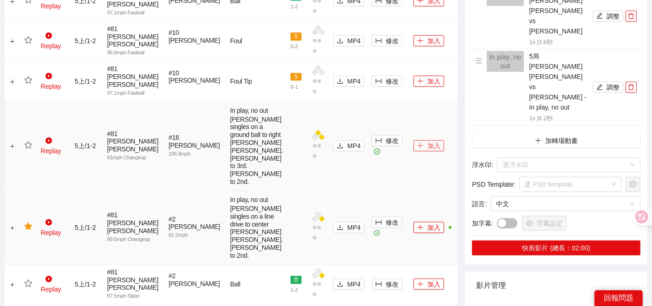
click at [417, 149] on icon "plus" at bounding box center [420, 146] width 6 height 6
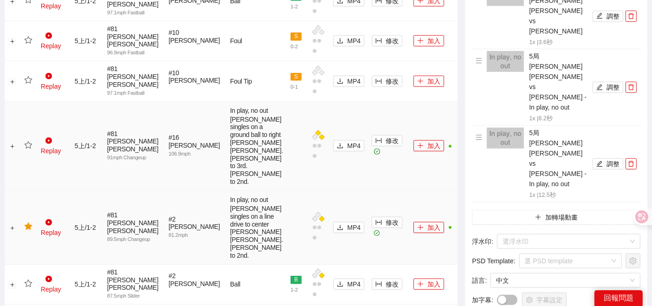
click at [30, 149] on icon "star" at bounding box center [28, 145] width 8 height 8
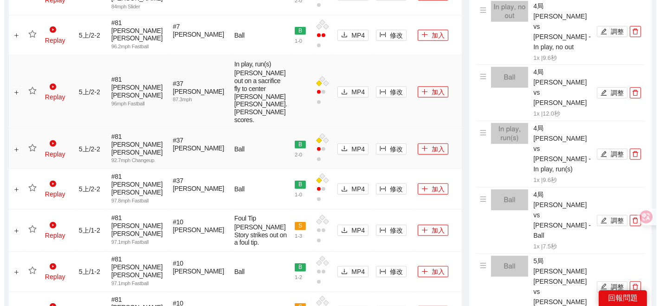
scroll to position [589, 0]
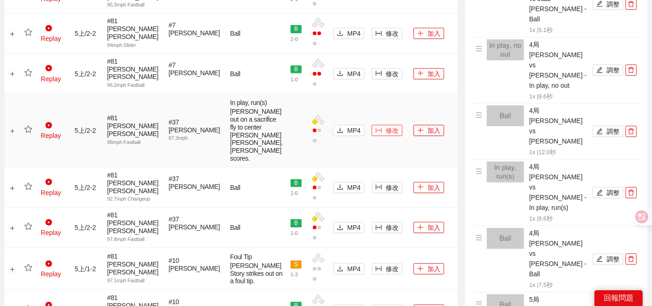
click at [376, 133] on icon "column-width" at bounding box center [379, 130] width 6 height 5
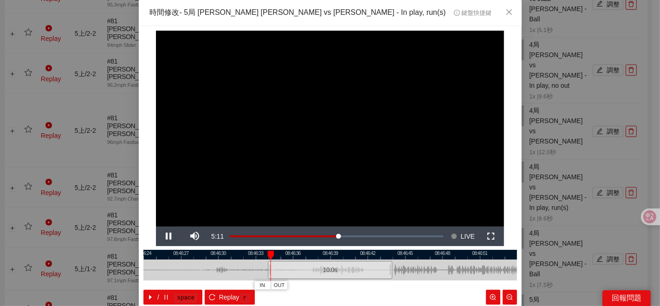
click at [327, 254] on div at bounding box center [330, 255] width 374 height 10
click at [375, 248] on div "**********" at bounding box center [330, 177] width 383 height 303
click at [364, 255] on div at bounding box center [330, 255] width 374 height 10
click at [358, 255] on div at bounding box center [330, 255] width 374 height 10
click at [355, 287] on span "IN" at bounding box center [357, 285] width 5 height 8
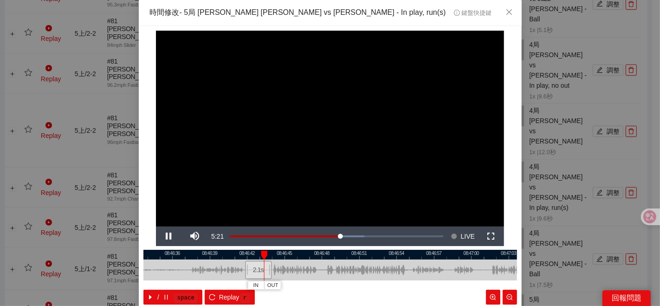
drag, startPoint x: 337, startPoint y: 271, endPoint x: 293, endPoint y: 275, distance: 43.8
click at [293, 275] on div at bounding box center [210, 269] width 374 height 21
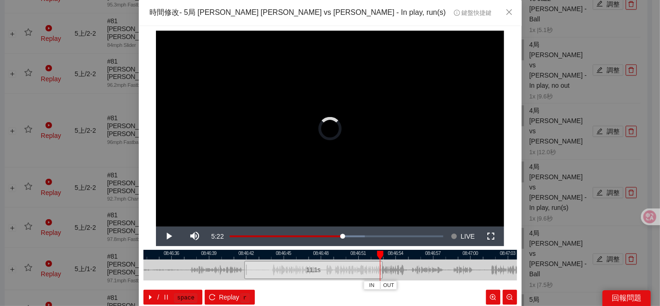
drag, startPoint x: 266, startPoint y: 267, endPoint x: 378, endPoint y: 260, distance: 112.1
click at [378, 260] on div "08:46:33 08:46:36 08:46:39 08:46:42 08:46:45 08:46:48 08:46:51 08:46:54 08:46:5…" at bounding box center [330, 277] width 374 height 55
click at [414, 285] on span "OUT" at bounding box center [414, 285] width 11 height 8
click at [340, 261] on div "12.9 s" at bounding box center [325, 270] width 162 height 18
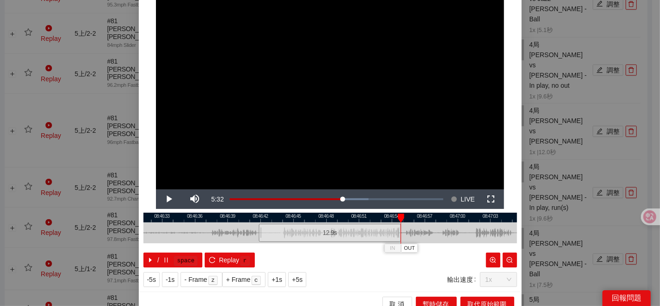
scroll to position [46, 0]
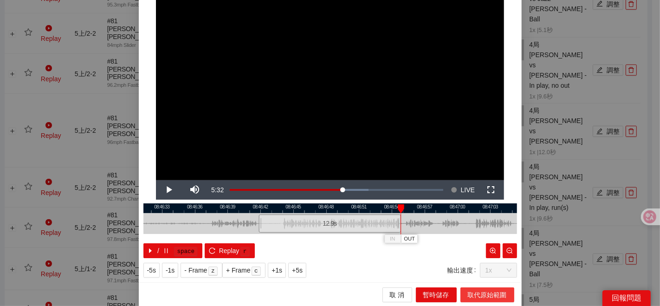
click at [472, 295] on span "取代原始範圍" at bounding box center [487, 295] width 39 height 10
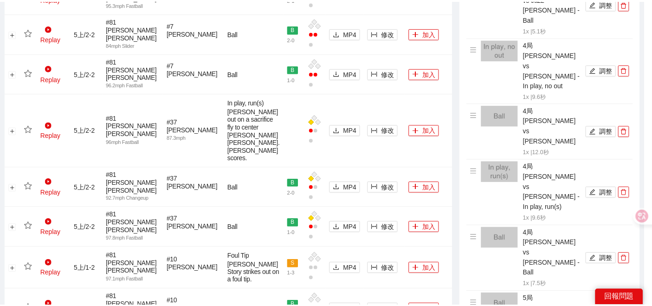
scroll to position [0, 0]
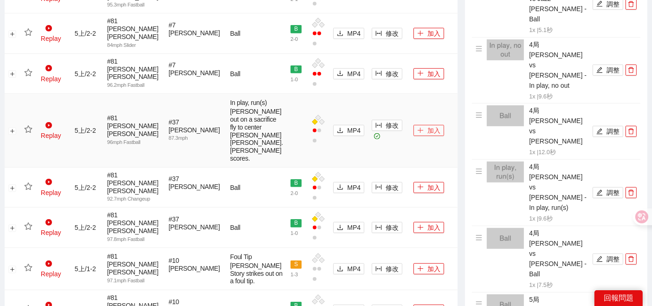
click at [421, 133] on icon "plus" at bounding box center [421, 130] width 0 height 5
click at [29, 133] on icon "star" at bounding box center [28, 128] width 8 height 7
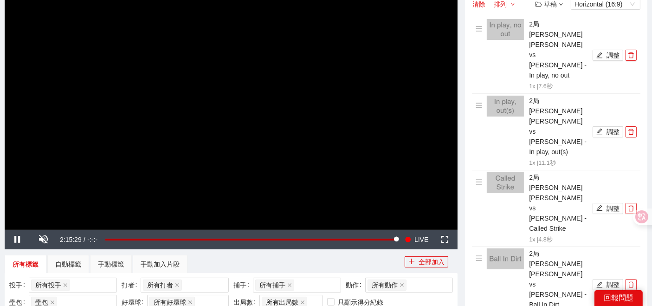
scroll to position [73, 0]
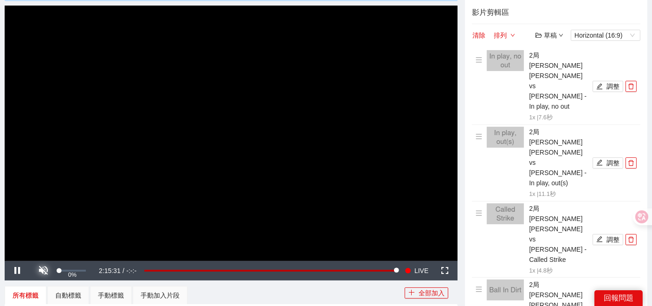
click at [44, 271] on span "Video Player" at bounding box center [44, 271] width 0 height 0
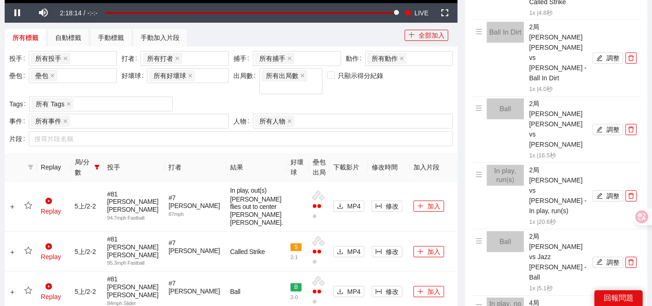
click at [97, 161] on th "局/分數" at bounding box center [87, 167] width 32 height 28
click at [91, 157] on span "局/分數" at bounding box center [83, 167] width 16 height 20
click at [100, 164] on icon "filter" at bounding box center [97, 167] width 6 height 6
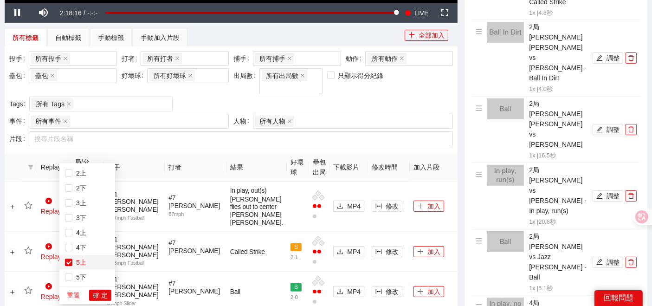
click at [68, 266] on label at bounding box center [68, 262] width 7 height 10
click at [99, 296] on span "確 定" at bounding box center [100, 295] width 15 height 10
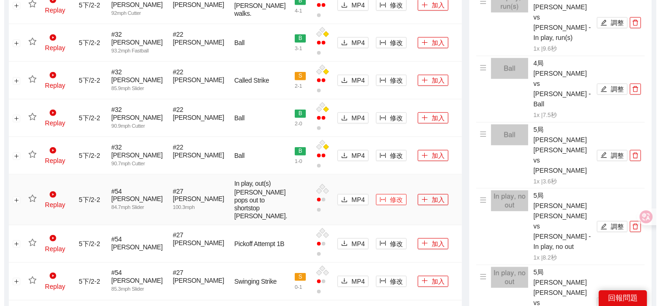
scroll to position [707, 0]
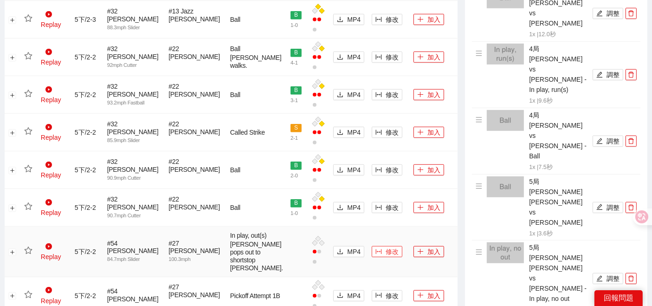
click at [386, 254] on span "修改" at bounding box center [392, 251] width 13 height 10
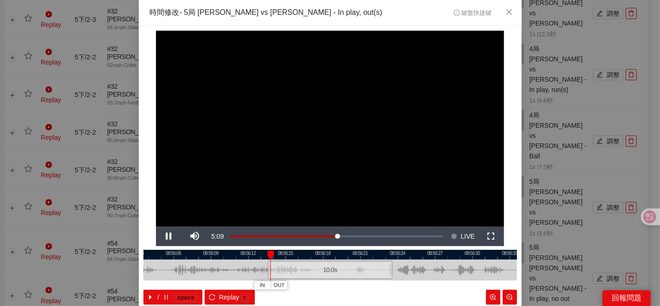
click at [120, 249] on div "**********" at bounding box center [330, 153] width 660 height 306
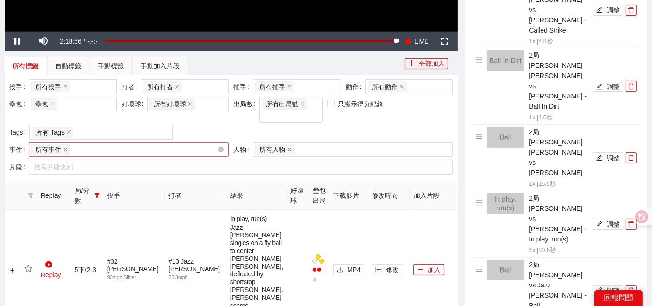
scroll to position [294, 0]
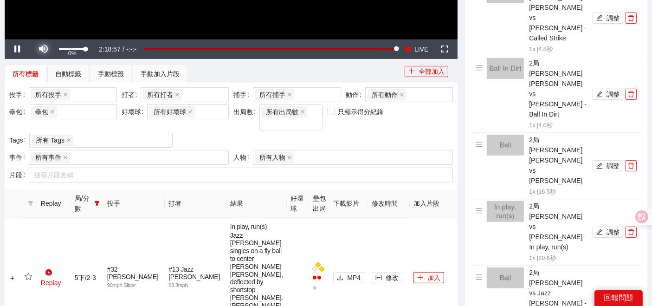
click at [44, 49] on span "Video Player" at bounding box center [44, 49] width 0 height 0
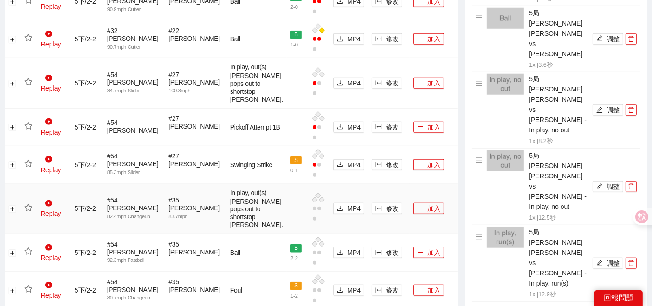
scroll to position [1016, 0]
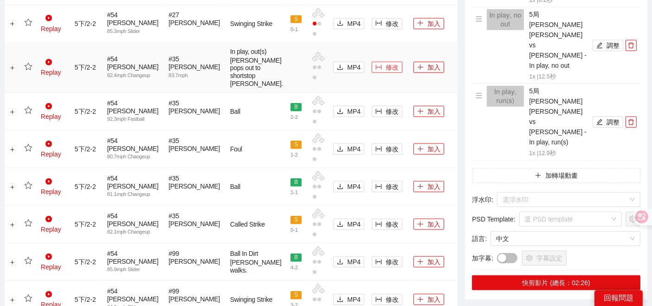
click at [376, 71] on icon "column-width" at bounding box center [379, 67] width 6 height 6
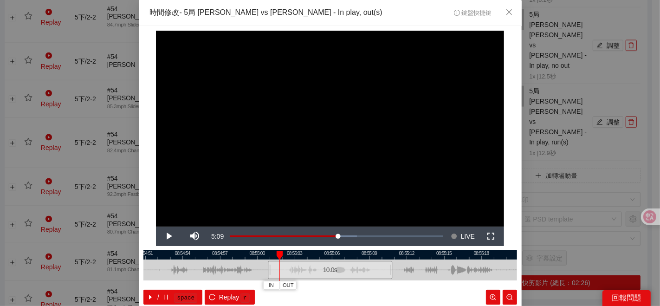
click at [557, 235] on div "**********" at bounding box center [330, 153] width 660 height 306
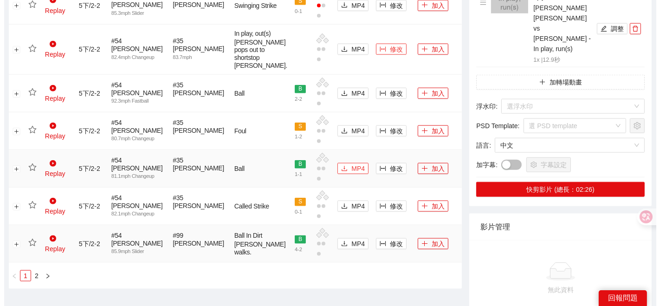
scroll to position [1119, 0]
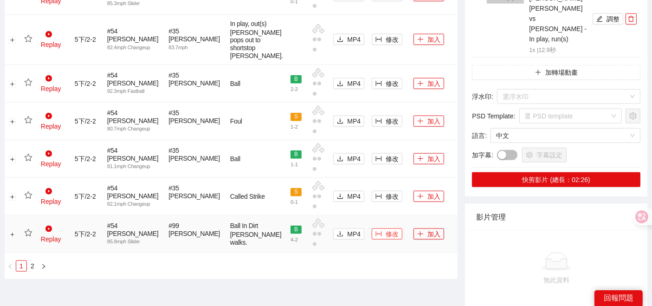
click at [376, 237] on icon "column-width" at bounding box center [379, 234] width 6 height 5
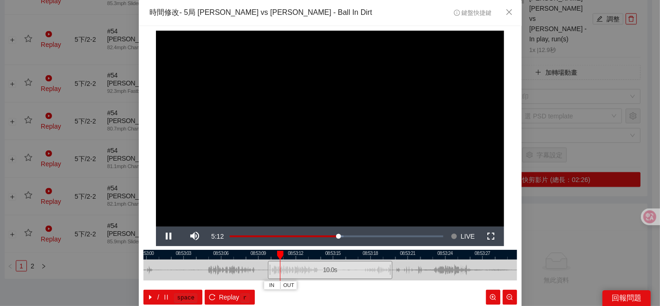
click at [325, 253] on div at bounding box center [330, 255] width 374 height 10
click at [350, 285] on button "IN" at bounding box center [358, 285] width 17 height 9
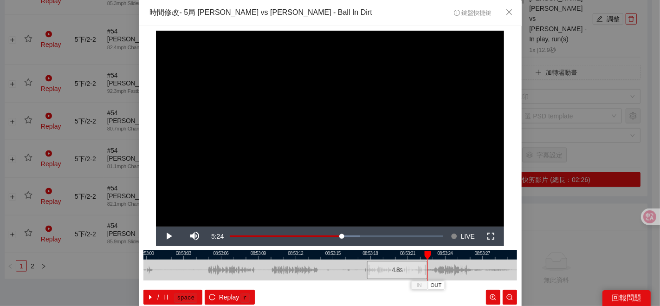
drag, startPoint x: 394, startPoint y: 271, endPoint x: 421, endPoint y: 271, distance: 27.4
click at [423, 271] on div at bounding box center [426, 269] width 6 height 21
click at [371, 256] on div at bounding box center [330, 255] width 374 height 10
click at [418, 285] on span "OUT" at bounding box center [420, 285] width 11 height 8
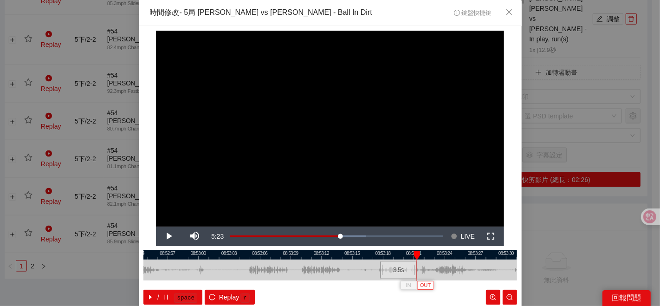
scroll to position [46, 0]
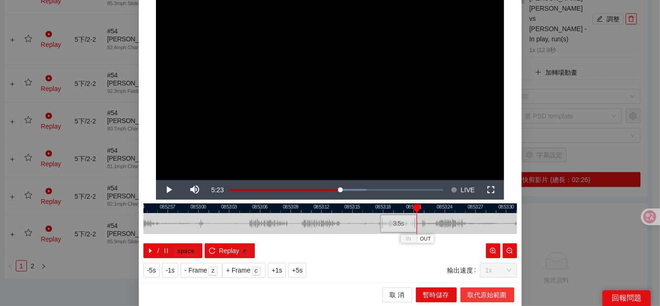
click at [484, 292] on span "取代原始範圍" at bounding box center [487, 295] width 39 height 10
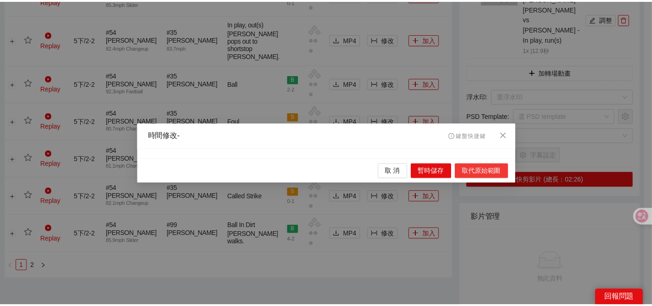
scroll to position [0, 0]
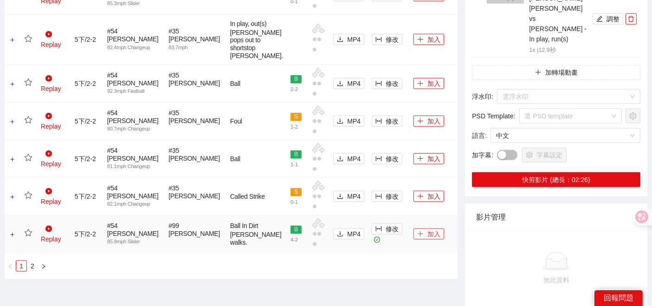
click at [423, 239] on button "加入" at bounding box center [429, 233] width 31 height 11
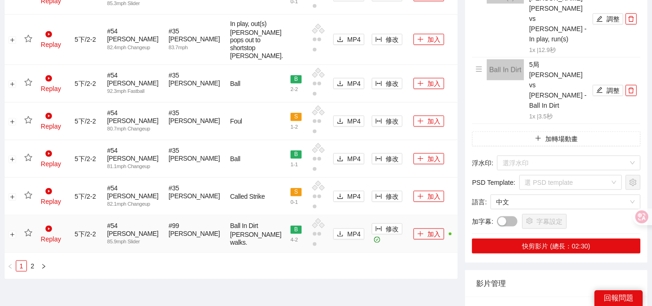
click at [30, 236] on icon "star" at bounding box center [28, 232] width 8 height 7
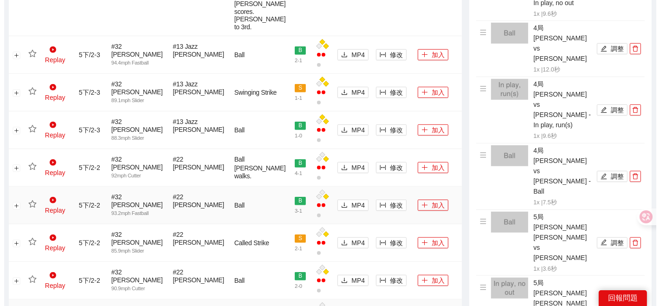
scroll to position [655, 0]
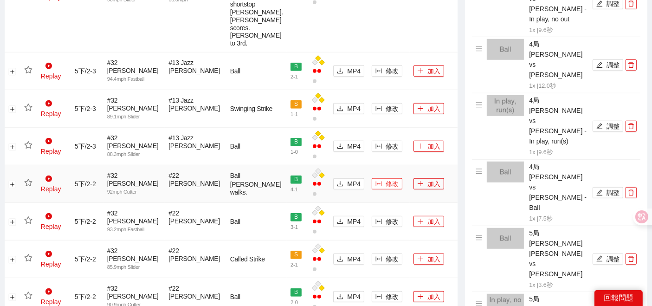
click at [386, 189] on span "修改" at bounding box center [392, 184] width 13 height 10
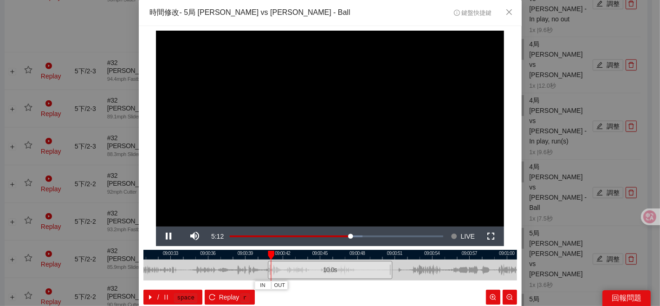
click at [318, 256] on div at bounding box center [330, 255] width 374 height 10
drag, startPoint x: 337, startPoint y: 253, endPoint x: 343, endPoint y: 253, distance: 5.6
click at [338, 253] on div at bounding box center [330, 255] width 374 height 10
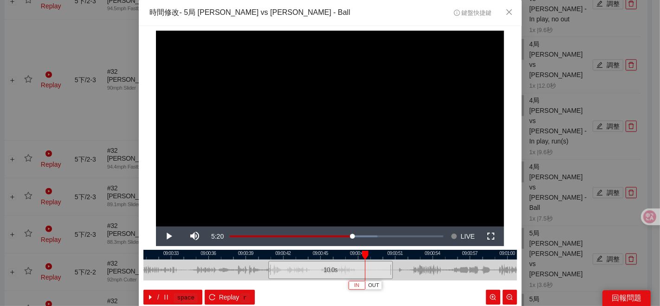
click at [357, 285] on button "IN" at bounding box center [357, 285] width 17 height 9
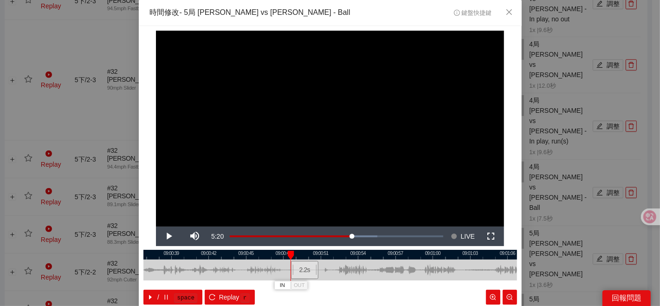
drag, startPoint x: 428, startPoint y: 269, endPoint x: 347, endPoint y: 280, distance: 81.5
click at [351, 280] on div "09:00:36 09:00:39 09:00:42 09:00:45 09:00:48 09:00:51 09:00:54 09:00:57 09:01:0…" at bounding box center [330, 277] width 374 height 55
drag, startPoint x: 310, startPoint y: 269, endPoint x: 373, endPoint y: 270, distance: 63.1
click at [375, 270] on div at bounding box center [378, 269] width 6 height 21
click at [286, 258] on div at bounding box center [330, 255] width 374 height 10
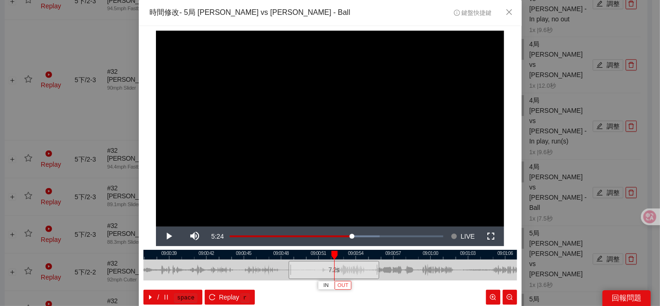
click at [342, 283] on span "OUT" at bounding box center [342, 285] width 11 height 8
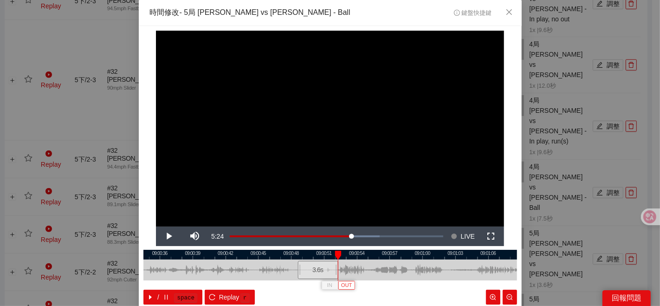
scroll to position [46, 0]
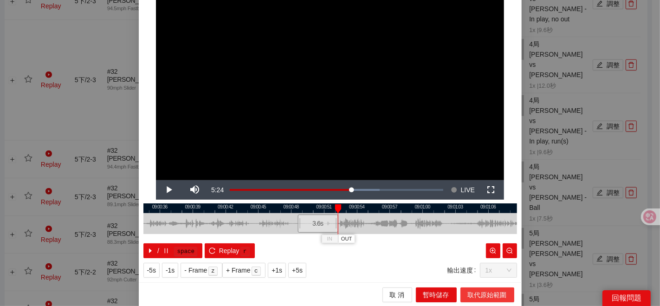
click at [484, 296] on span "取代原始範圍" at bounding box center [487, 295] width 39 height 10
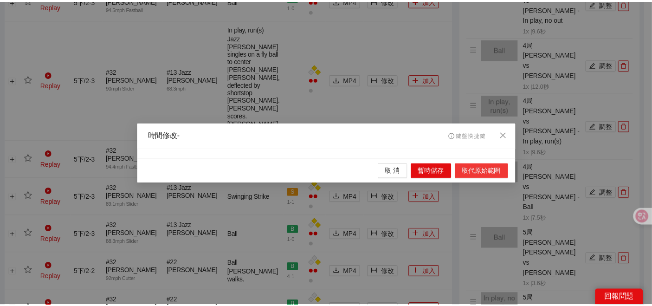
scroll to position [0, 0]
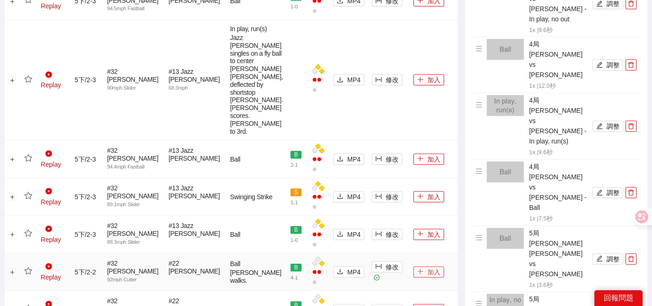
click at [417, 266] on button "加入" at bounding box center [429, 271] width 31 height 11
click at [28, 267] on icon "star" at bounding box center [28, 271] width 8 height 8
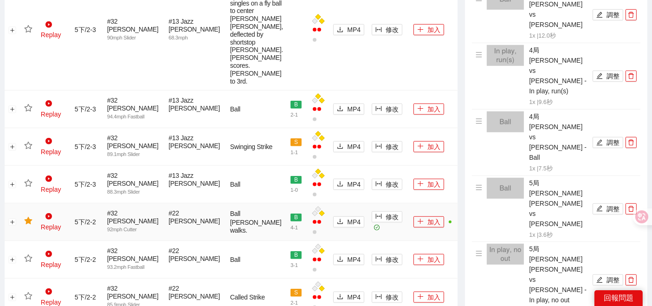
scroll to position [810, 0]
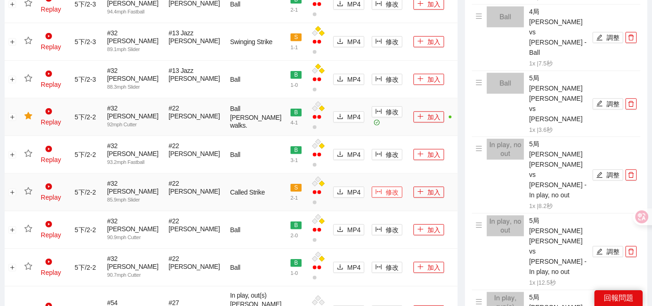
click at [372, 187] on button "修改" at bounding box center [387, 192] width 31 height 11
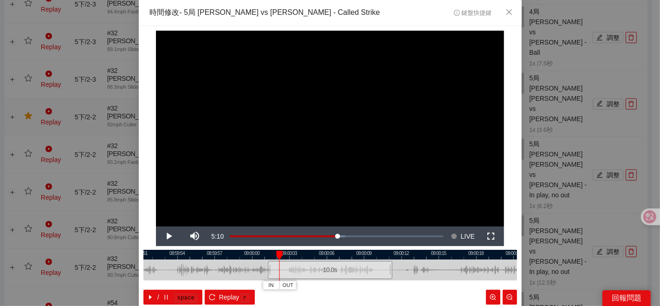
click at [546, 248] on div "**********" at bounding box center [330, 153] width 660 height 306
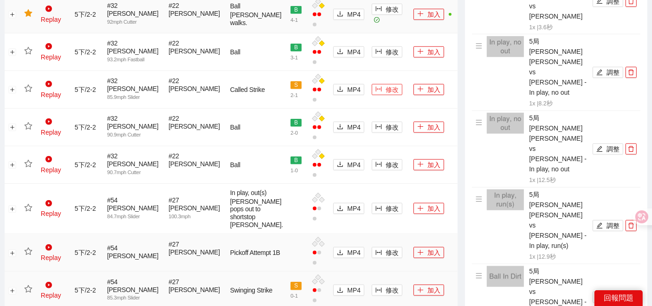
scroll to position [913, 0]
click at [386, 203] on span "修改" at bounding box center [392, 208] width 13 height 10
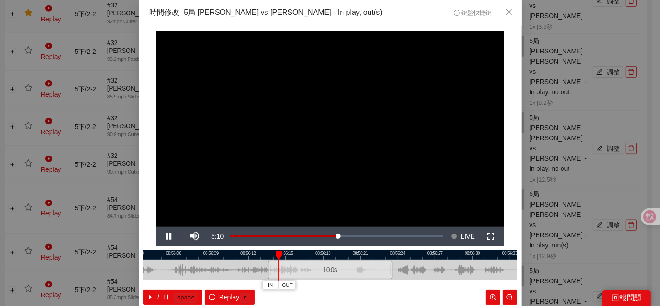
click at [319, 256] on div at bounding box center [330, 255] width 374 height 10
drag, startPoint x: 335, startPoint y: 285, endPoint x: 342, endPoint y: 283, distance: 7.1
click at [337, 285] on span "IN" at bounding box center [339, 285] width 5 height 8
click at [340, 285] on button "IN" at bounding box center [348, 285] width 17 height 9
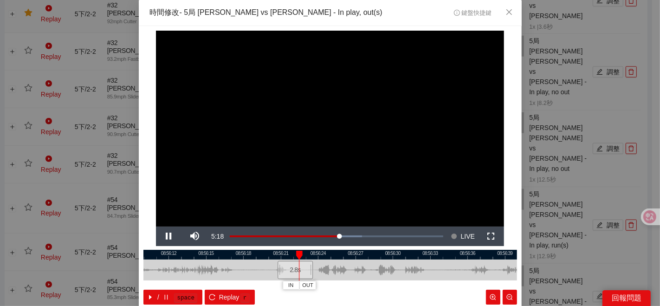
drag, startPoint x: 381, startPoint y: 271, endPoint x: 328, endPoint y: 278, distance: 53.0
click at [330, 278] on div at bounding box center [251, 269] width 374 height 21
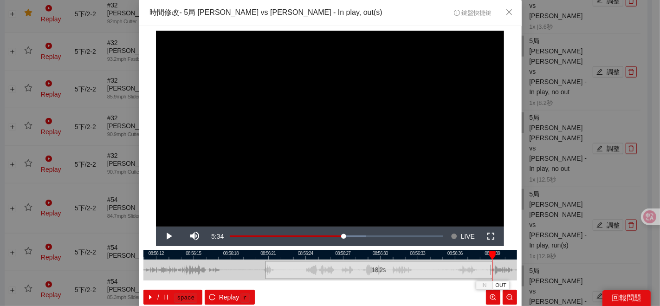
drag, startPoint x: 293, startPoint y: 270, endPoint x: 486, endPoint y: 262, distance: 192.3
click at [488, 262] on div at bounding box center [491, 269] width 6 height 21
click at [537, 268] on div "**********" at bounding box center [330, 153] width 660 height 306
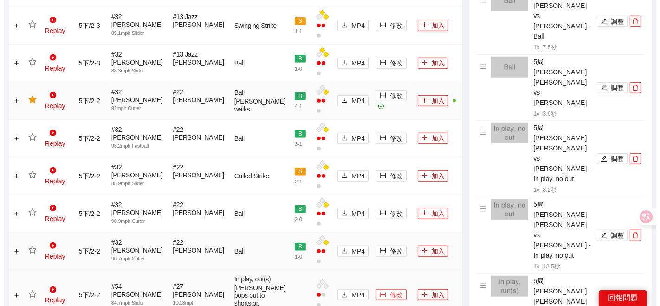
scroll to position [810, 0]
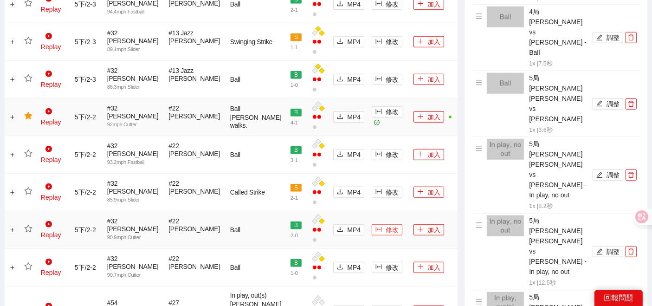
click at [386, 225] on span "修改" at bounding box center [392, 230] width 13 height 10
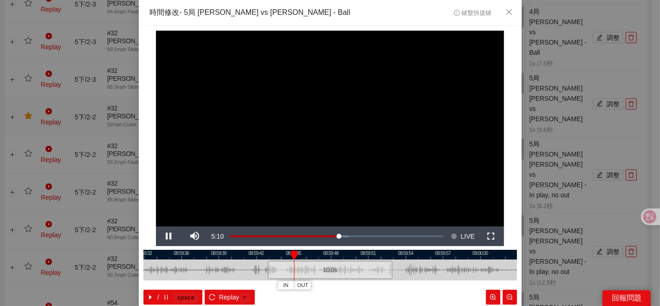
click at [532, 233] on div "**********" at bounding box center [330, 153] width 660 height 306
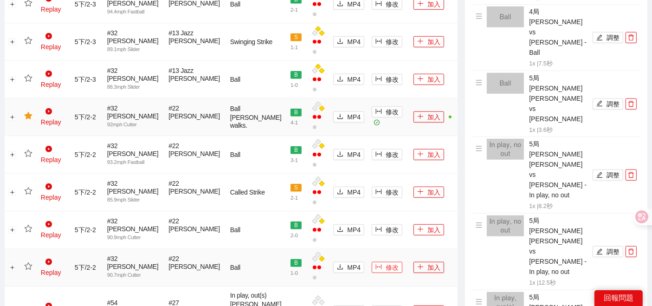
click at [374, 262] on button "修改" at bounding box center [387, 267] width 31 height 11
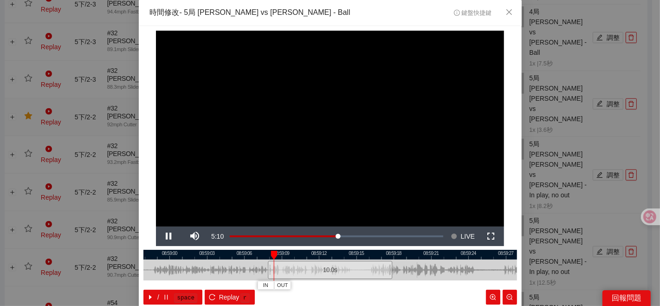
click at [302, 263] on div "10.0 s" at bounding box center [330, 270] width 124 height 18
click at [309, 258] on div at bounding box center [330, 255] width 374 height 10
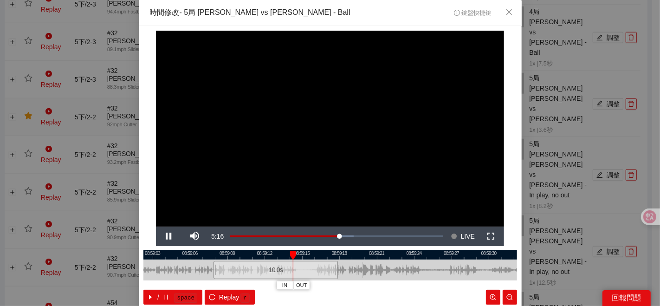
drag, startPoint x: 437, startPoint y: 268, endPoint x: 354, endPoint y: 279, distance: 84.3
click at [363, 279] on div at bounding box center [276, 269] width 374 height 21
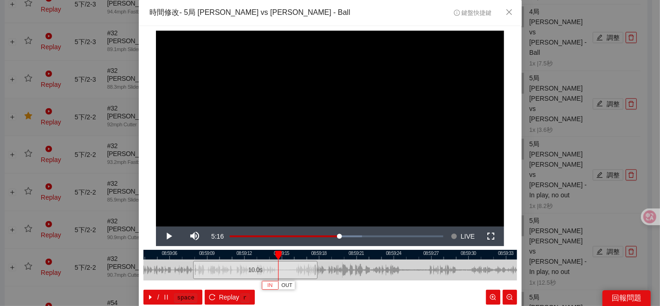
click at [273, 287] on button "IN" at bounding box center [270, 285] width 17 height 9
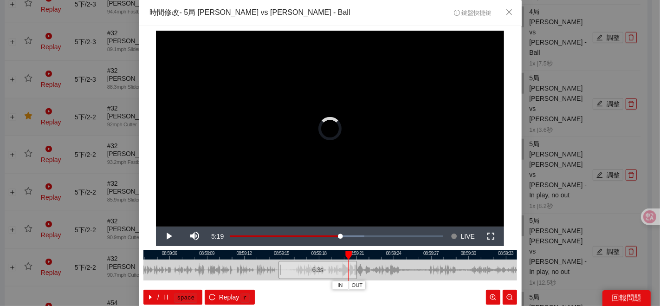
drag, startPoint x: 315, startPoint y: 272, endPoint x: 354, endPoint y: 267, distance: 39.7
click at [354, 267] on div "6.3 s" at bounding box center [330, 269] width 374 height 21
click at [318, 257] on div at bounding box center [330, 255] width 374 height 10
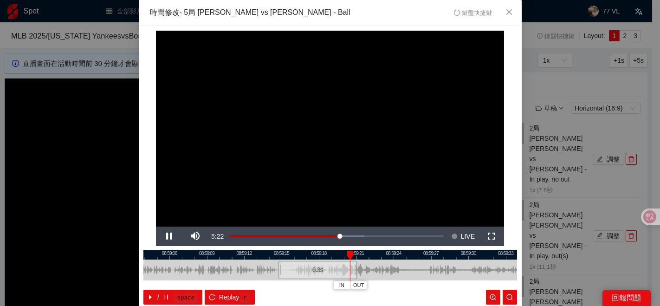
scroll to position [810, 0]
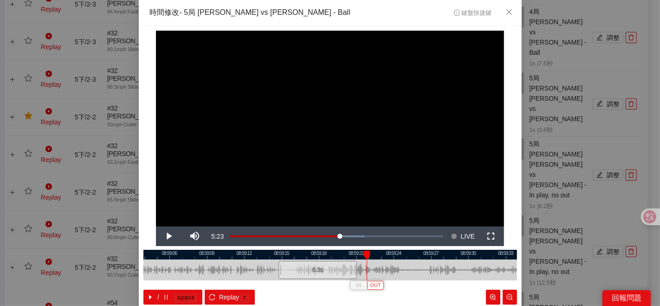
click at [371, 287] on span "OUT" at bounding box center [375, 285] width 11 height 8
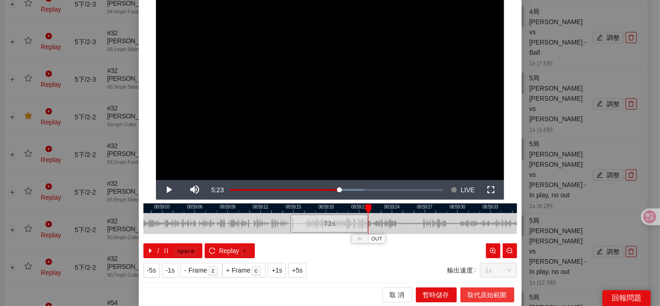
click at [485, 292] on span "取代原始範圍" at bounding box center [487, 295] width 39 height 10
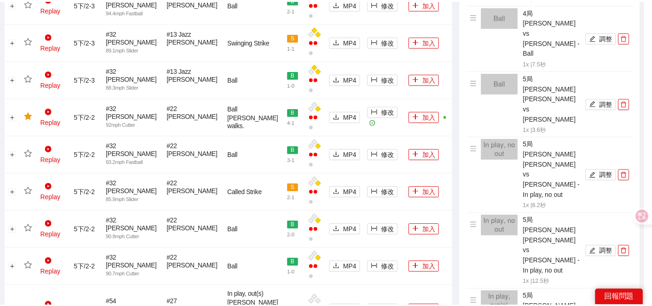
scroll to position [0, 0]
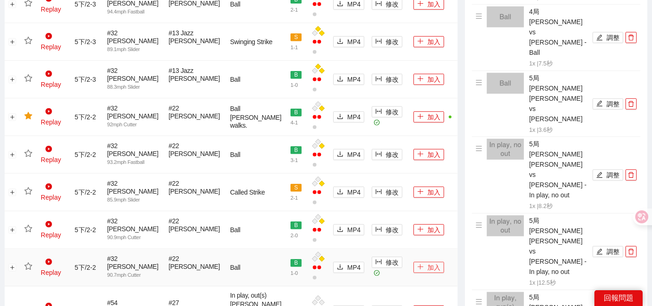
drag, startPoint x: 417, startPoint y: 214, endPoint x: 376, endPoint y: 219, distance: 41.1
click at [417, 262] on button "加入" at bounding box center [429, 267] width 31 height 11
click at [29, 262] on icon "star" at bounding box center [28, 266] width 8 height 8
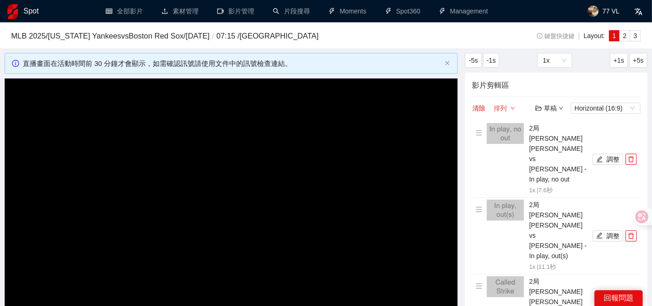
click at [504, 105] on button "排列" at bounding box center [504, 108] width 22 height 11
click at [511, 124] on link "由先到後" at bounding box center [512, 123] width 26 height 7
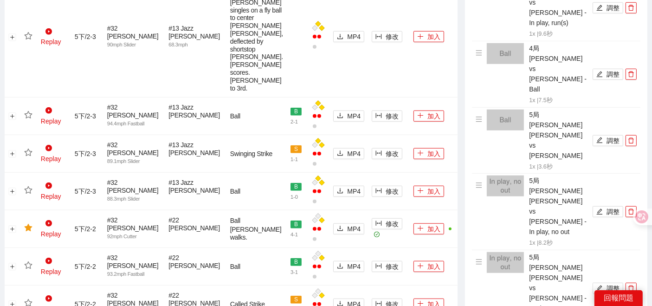
scroll to position [722, 0]
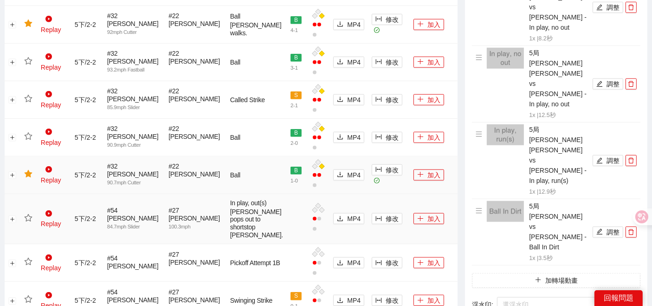
scroll to position [980, 0]
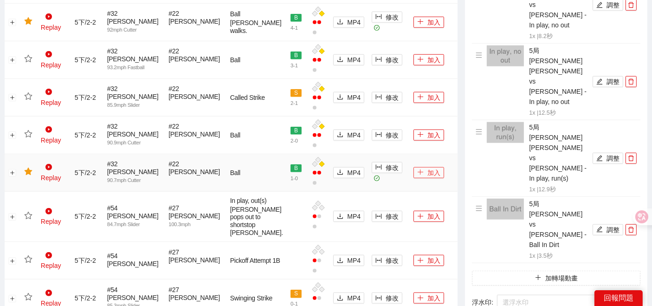
click at [421, 167] on button "加入" at bounding box center [429, 172] width 31 height 11
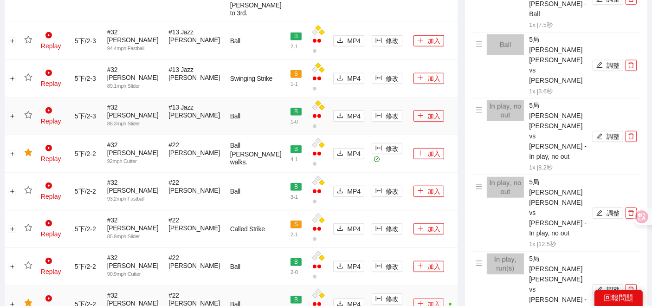
scroll to position [825, 0]
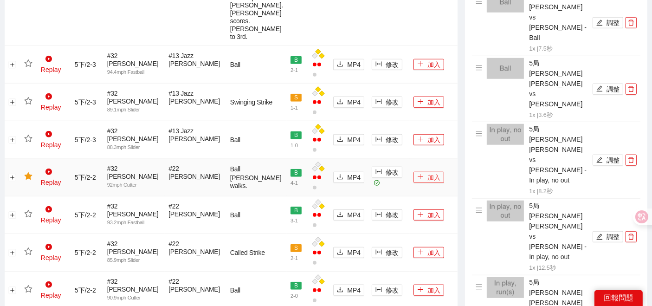
click at [419, 172] on button "加入" at bounding box center [429, 177] width 31 height 11
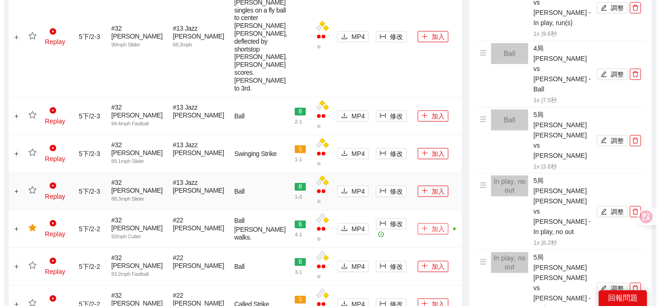
scroll to position [619, 0]
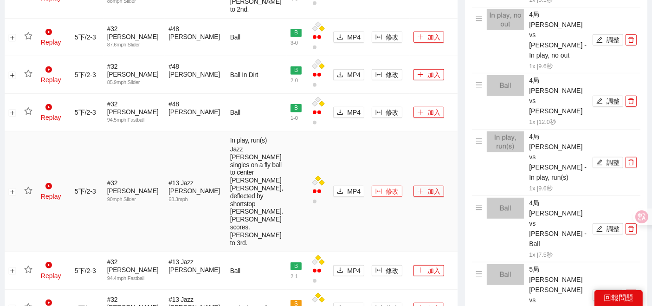
click at [386, 186] on span "修改" at bounding box center [392, 191] width 13 height 10
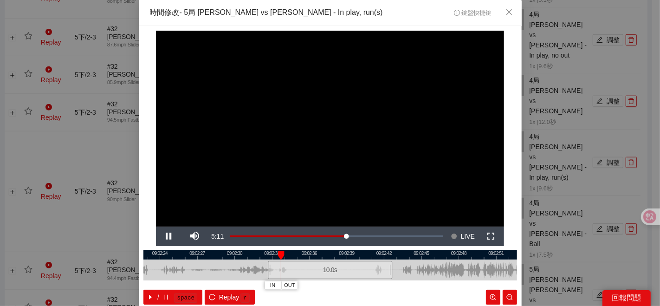
click at [336, 257] on div at bounding box center [330, 255] width 374 height 10
click at [342, 256] on div at bounding box center [330, 255] width 374 height 10
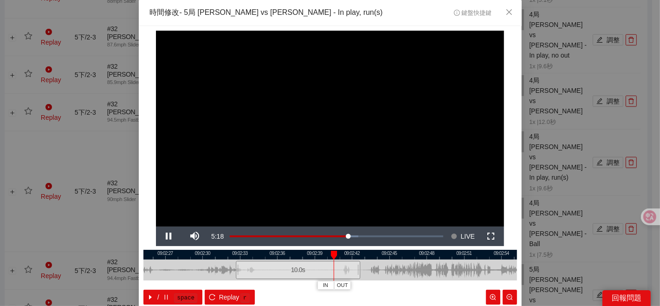
drag, startPoint x: 386, startPoint y: 268, endPoint x: 341, endPoint y: 266, distance: 45.6
click at [348, 268] on div at bounding box center [298, 269] width 374 height 21
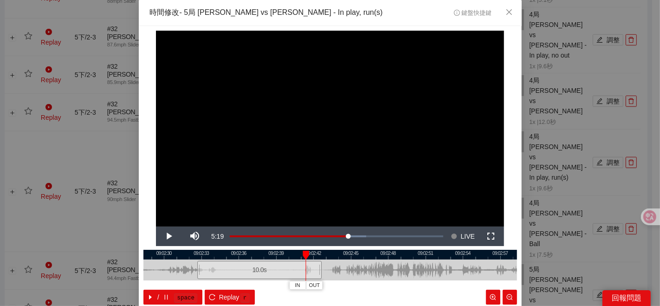
click at [294, 261] on div "10.0 s" at bounding box center [259, 270] width 124 height 18
click at [295, 256] on div at bounding box center [330, 255] width 374 height 10
click at [293, 286] on span "IN" at bounding box center [294, 285] width 5 height 8
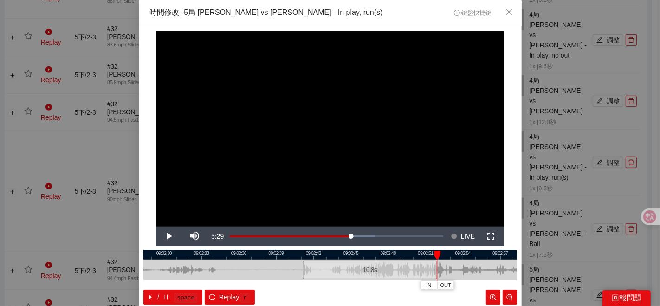
drag, startPoint x: 317, startPoint y: 267, endPoint x: 432, endPoint y: 262, distance: 115.7
click at [433, 262] on div at bounding box center [436, 269] width 6 height 21
click at [311, 259] on div at bounding box center [330, 269] width 374 height 21
click at [369, 251] on div at bounding box center [330, 255] width 374 height 10
click at [454, 286] on span "OUT" at bounding box center [455, 285] width 11 height 8
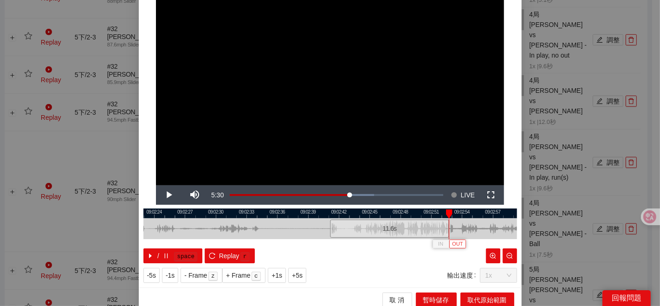
scroll to position [46, 0]
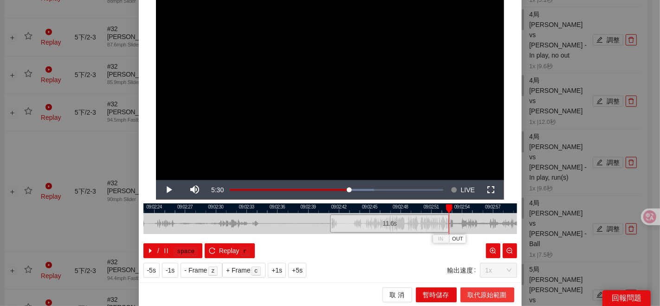
click at [480, 296] on span "取代原始範圍" at bounding box center [487, 295] width 39 height 10
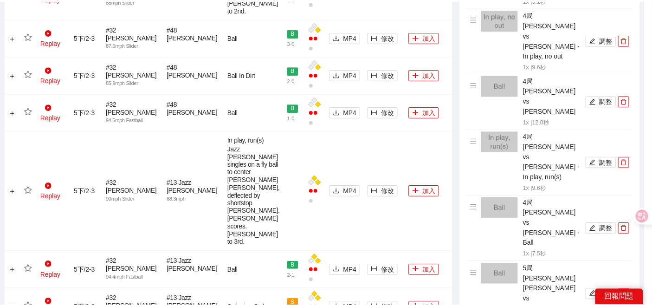
scroll to position [0, 0]
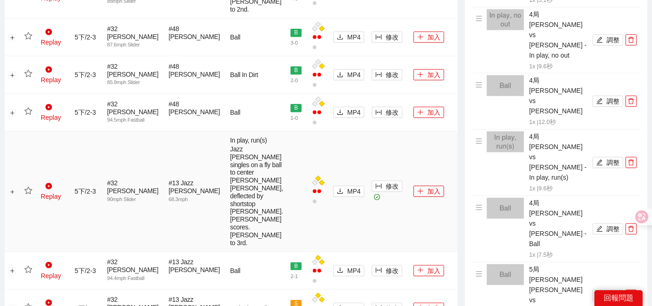
click at [29, 187] on icon "star" at bounding box center [28, 191] width 8 height 8
click at [417, 188] on icon "plus" at bounding box center [420, 191] width 6 height 6
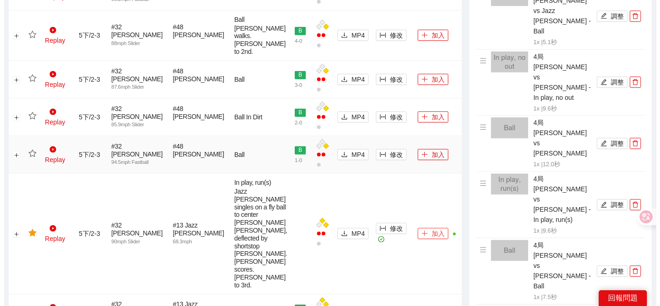
scroll to position [516, 0]
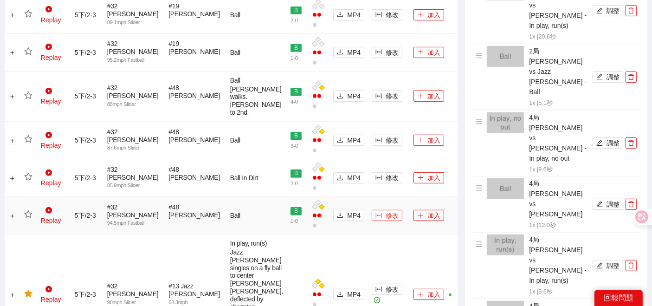
click at [386, 210] on span "修改" at bounding box center [392, 215] width 13 height 10
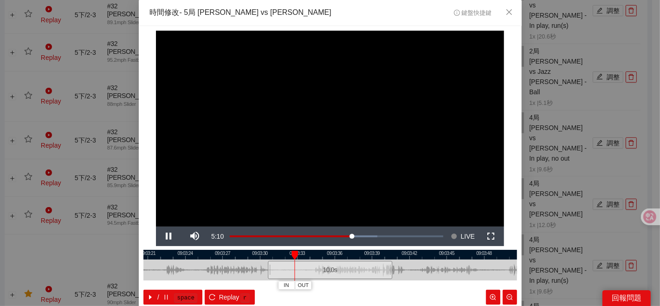
click at [244, 253] on div at bounding box center [330, 255] width 374 height 10
drag, startPoint x: 231, startPoint y: 256, endPoint x: 209, endPoint y: 258, distance: 21.9
click at [231, 256] on div at bounding box center [330, 255] width 374 height 10
click at [208, 259] on div at bounding box center [330, 255] width 374 height 10
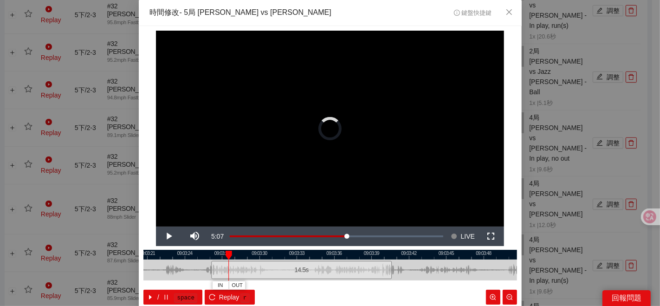
drag, startPoint x: 262, startPoint y: 262, endPoint x: 199, endPoint y: 269, distance: 63.6
click at [210, 270] on div at bounding box center [213, 269] width 6 height 21
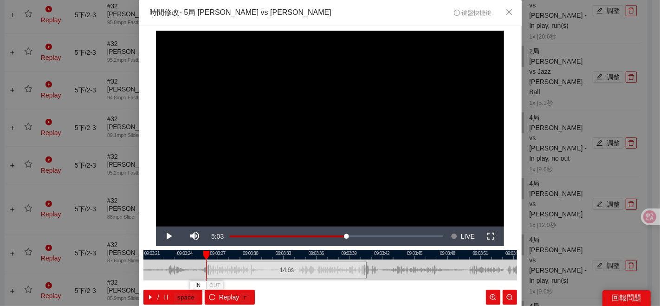
scroll to position [46, 0]
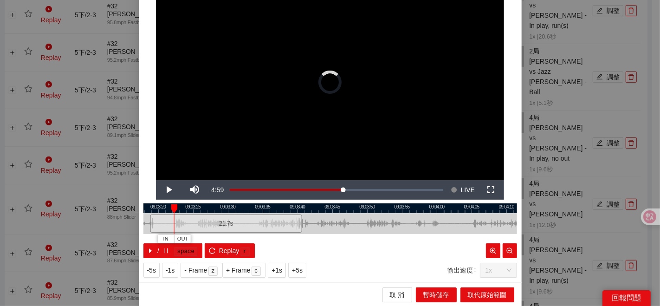
drag, startPoint x: 198, startPoint y: 221, endPoint x: 142, endPoint y: 218, distance: 56.2
click at [149, 218] on div at bounding box center [152, 223] width 6 height 21
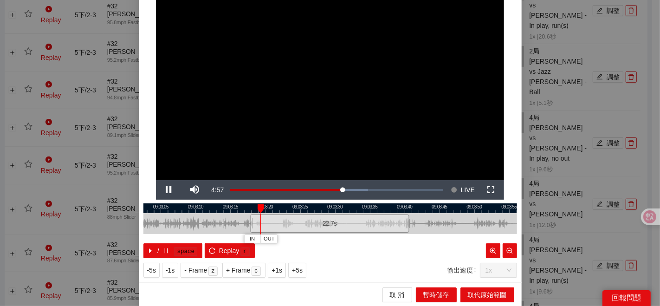
drag, startPoint x: 325, startPoint y: 227, endPoint x: 452, endPoint y: 208, distance: 128.5
click at [456, 209] on div "09:03:00 09:03:05 09:03:10 09:03:15 09:03:20 09:03:25 09:03:30 09:03:35 09:03:4…" at bounding box center [330, 230] width 374 height 55
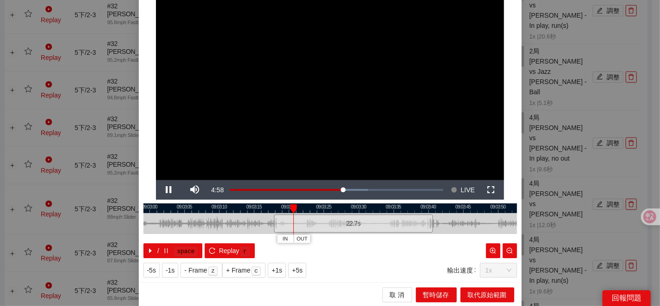
click at [175, 204] on div at bounding box center [330, 208] width 374 height 10
click at [218, 209] on div at bounding box center [330, 208] width 374 height 10
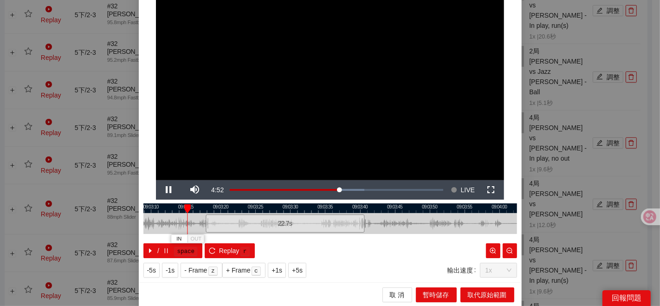
drag, startPoint x: 462, startPoint y: 222, endPoint x: 390, endPoint y: 226, distance: 72.0
click at [391, 226] on div at bounding box center [262, 223] width 374 height 21
click at [203, 238] on span "IN" at bounding box center [205, 239] width 5 height 8
click at [210, 209] on div at bounding box center [330, 208] width 374 height 10
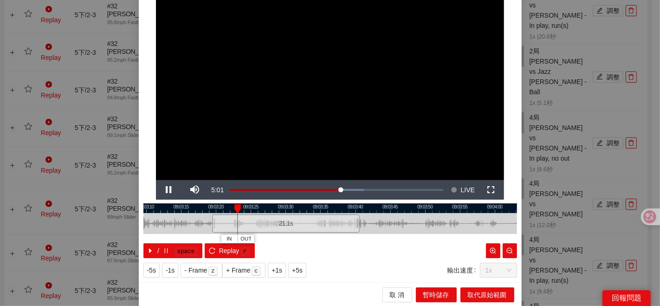
click at [210, 209] on div at bounding box center [330, 208] width 374 height 10
click at [258, 242] on span "OUT" at bounding box center [263, 239] width 11 height 8
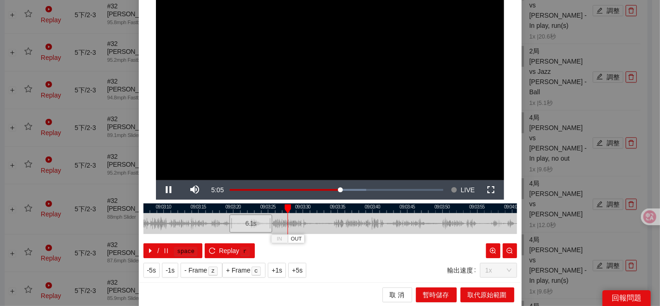
drag, startPoint x: 277, startPoint y: 209, endPoint x: 273, endPoint y: 213, distance: 4.9
click at [273, 213] on div "09:03:05 09:03:10 09:03:15 09:03:20 09:03:25 09:03:30 09:03:35 09:03:40 09:03:4…" at bounding box center [330, 230] width 374 height 55
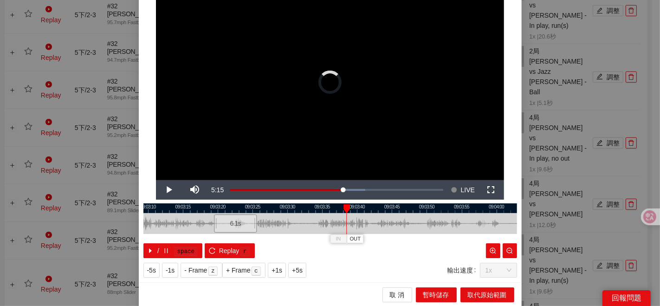
drag, startPoint x: 303, startPoint y: 206, endPoint x: 357, endPoint y: 201, distance: 54.6
click at [357, 201] on div "**********" at bounding box center [330, 131] width 383 height 303
click at [211, 211] on div at bounding box center [330, 208] width 374 height 10
click at [253, 239] on span "OUT" at bounding box center [253, 239] width 11 height 8
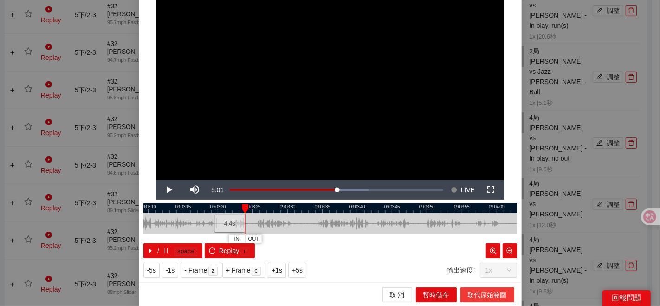
click at [460, 293] on button "取代原始範圍" at bounding box center [487, 294] width 54 height 15
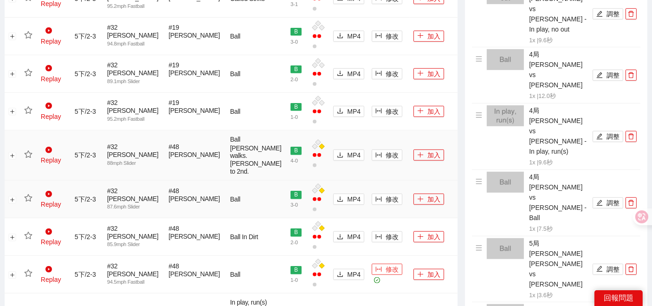
scroll to position [670, 0]
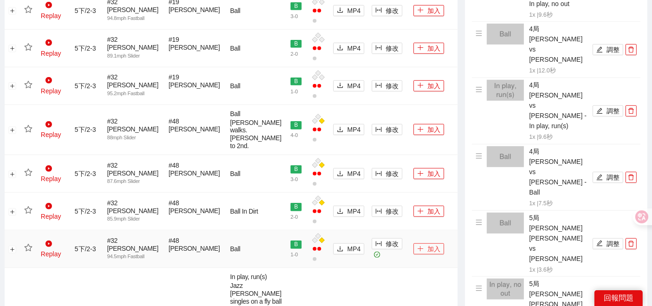
click at [416, 243] on button "加入" at bounding box center [429, 248] width 31 height 11
click at [32, 244] on icon "star" at bounding box center [28, 248] width 8 height 8
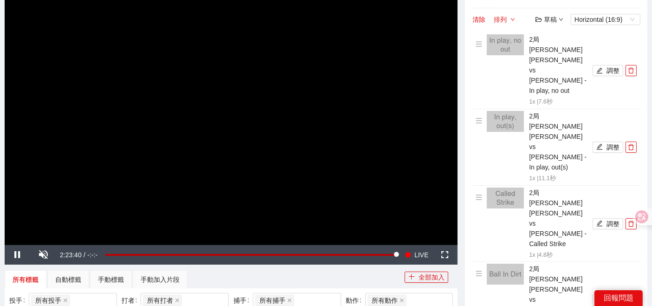
scroll to position [52, 0]
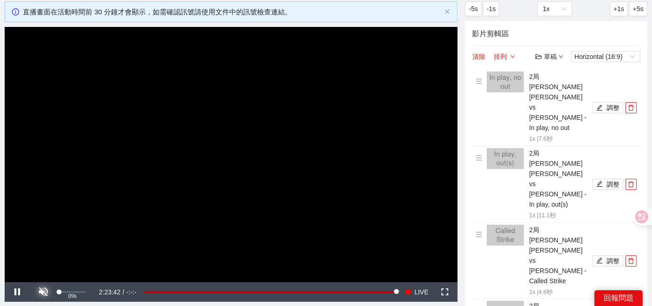
click at [44, 292] on span "Video Player" at bounding box center [44, 292] width 0 height 0
